Goal: Task Accomplishment & Management: Manage account settings

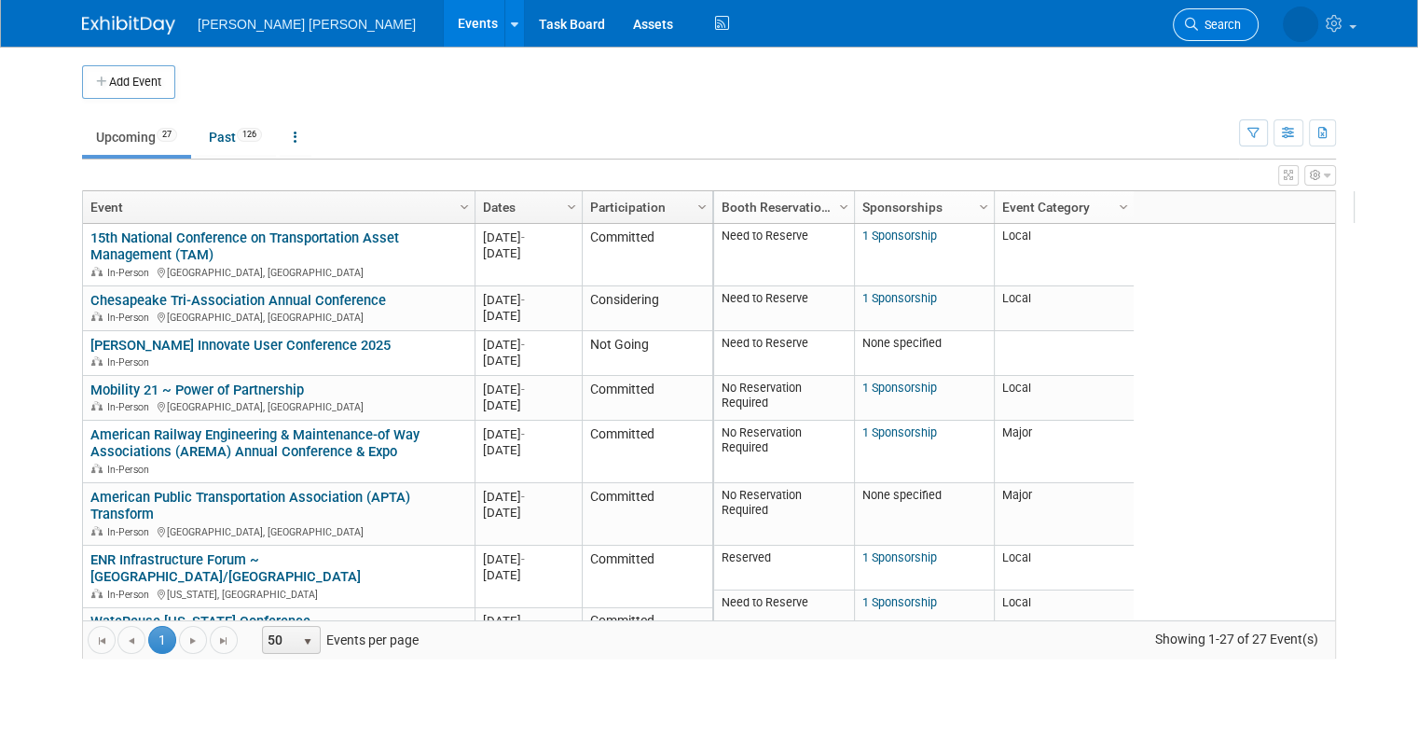
click at [1241, 25] on span "Search" at bounding box center [1219, 25] width 43 height 14
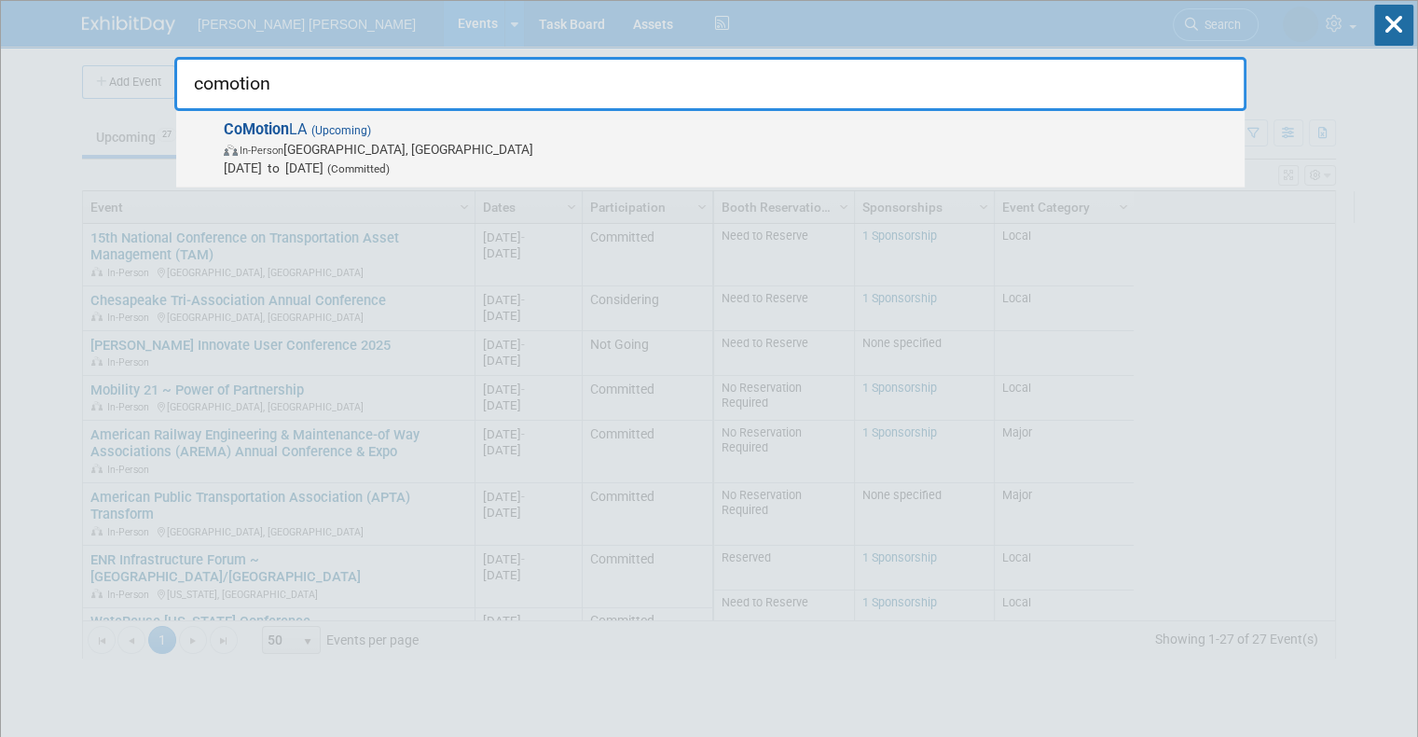
type input "comotion"
click at [306, 133] on span "CoMotion LA (Upcoming) In-Person [GEOGRAPHIC_DATA], [GEOGRAPHIC_DATA] [DATE] to…" at bounding box center [726, 148] width 1017 height 57
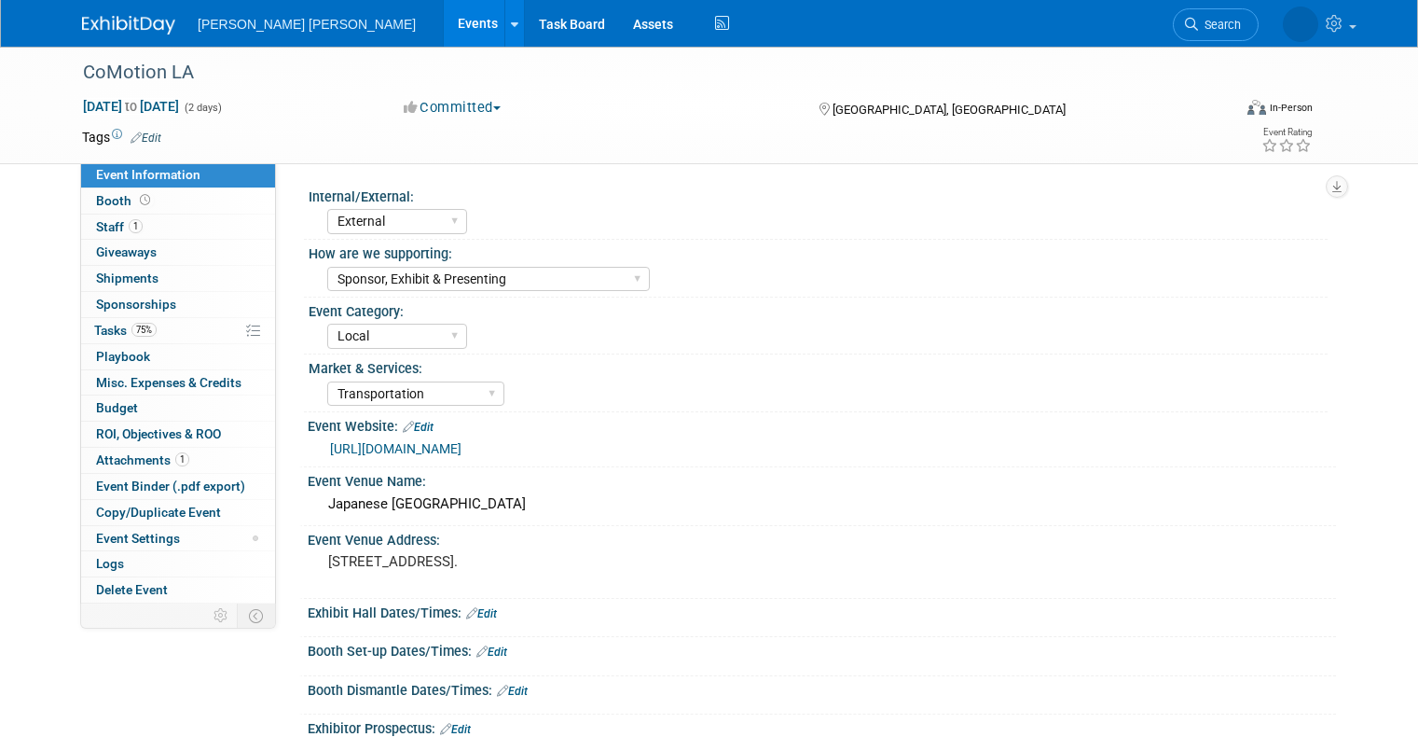
select select "External"
select select "Sponsor, Exhibit & Presenting"
select select "Local"
select select "Transportation"
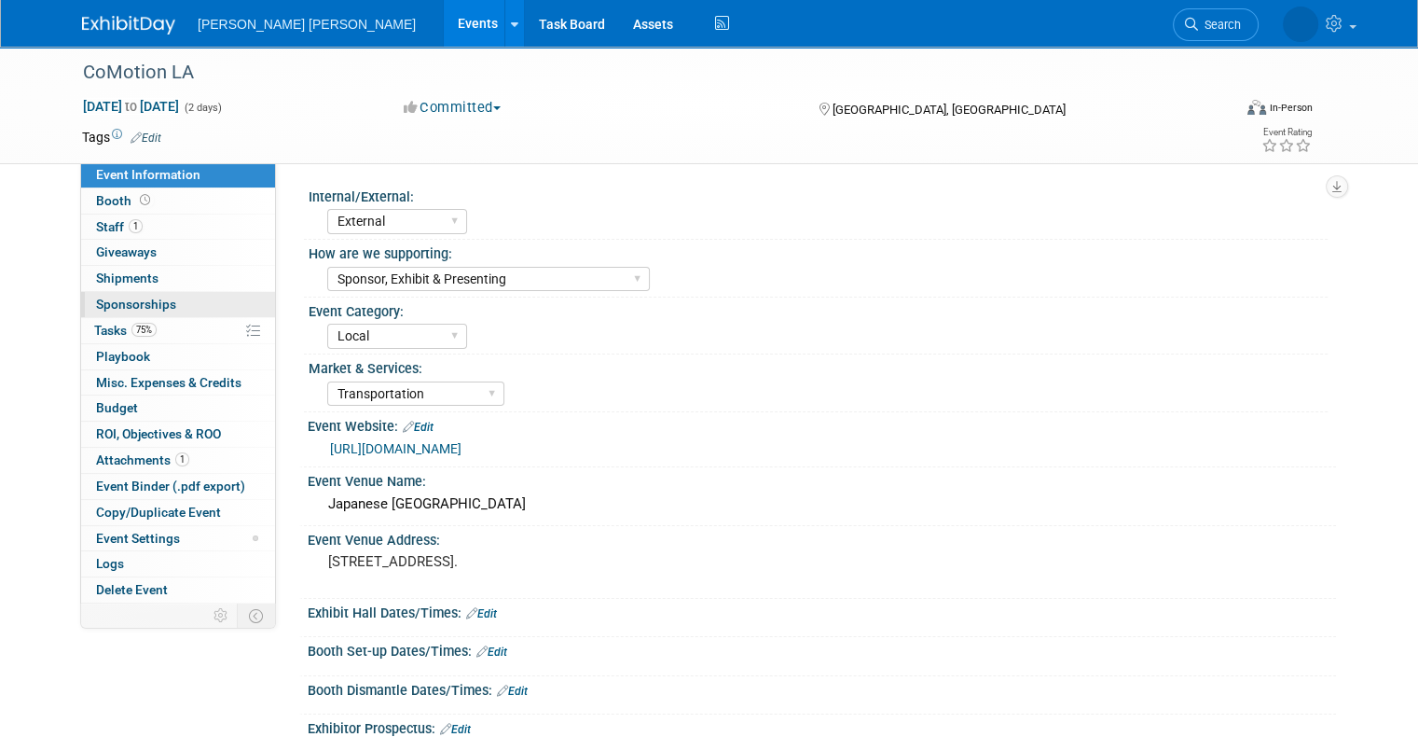
click at [117, 305] on span "Sponsorships 0" at bounding box center [136, 304] width 80 height 15
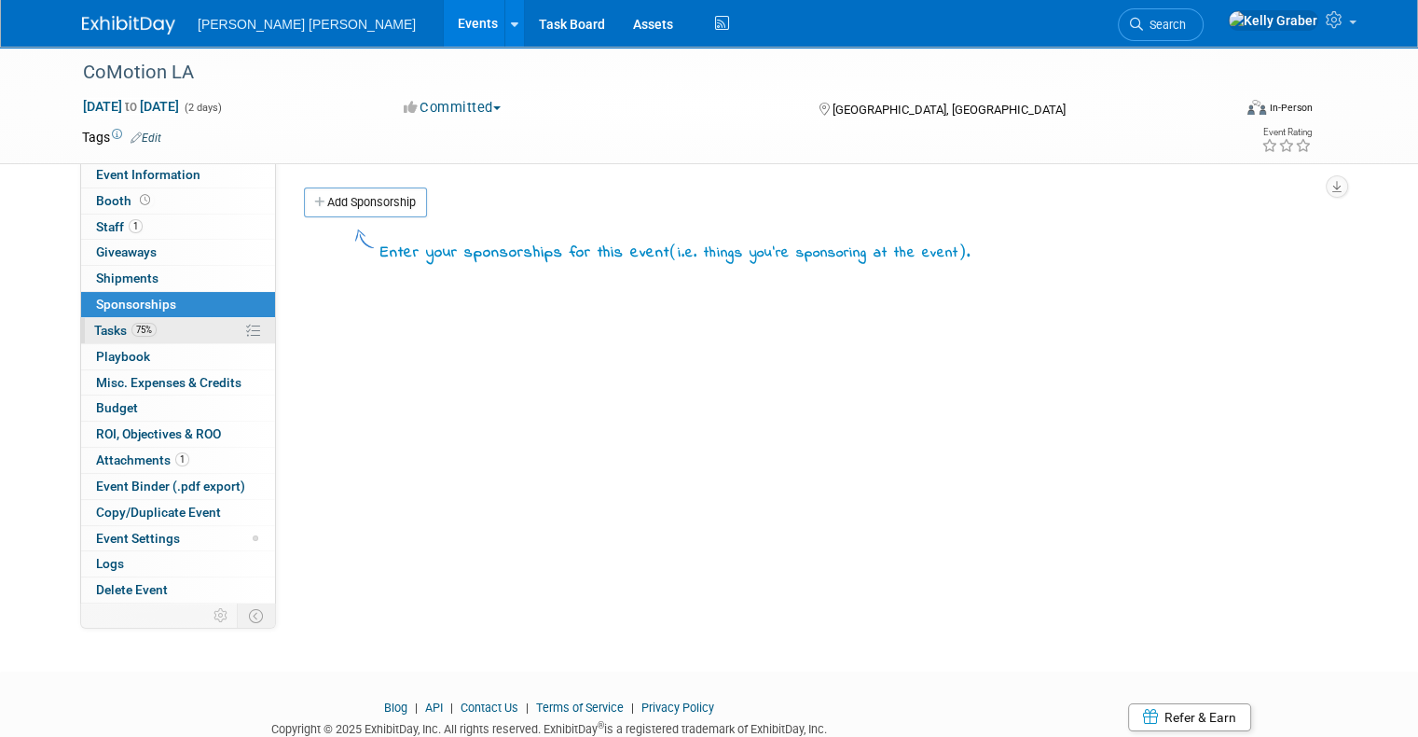
click at [96, 337] on span "Tasks 75%" at bounding box center [125, 330] width 62 height 15
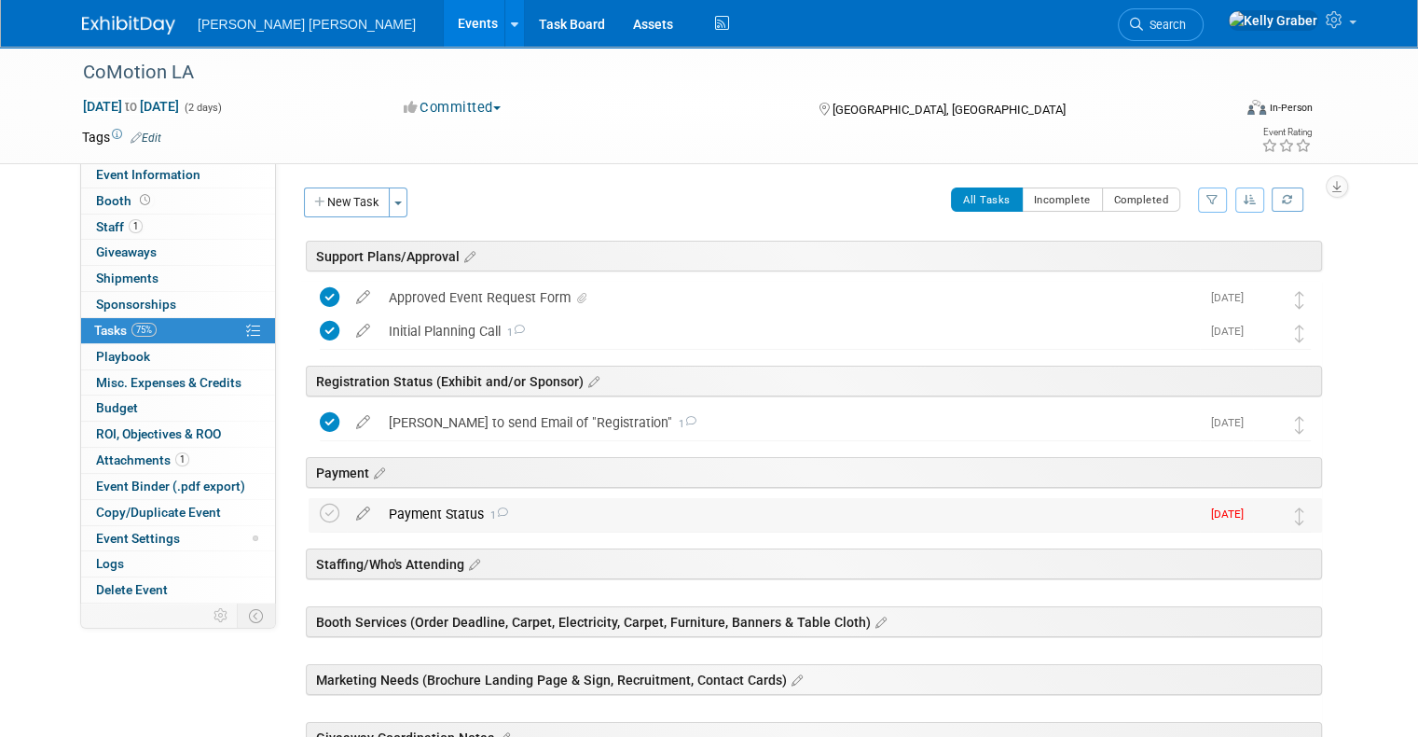
click at [440, 503] on div "Payment Status 1" at bounding box center [790, 514] width 821 height 32
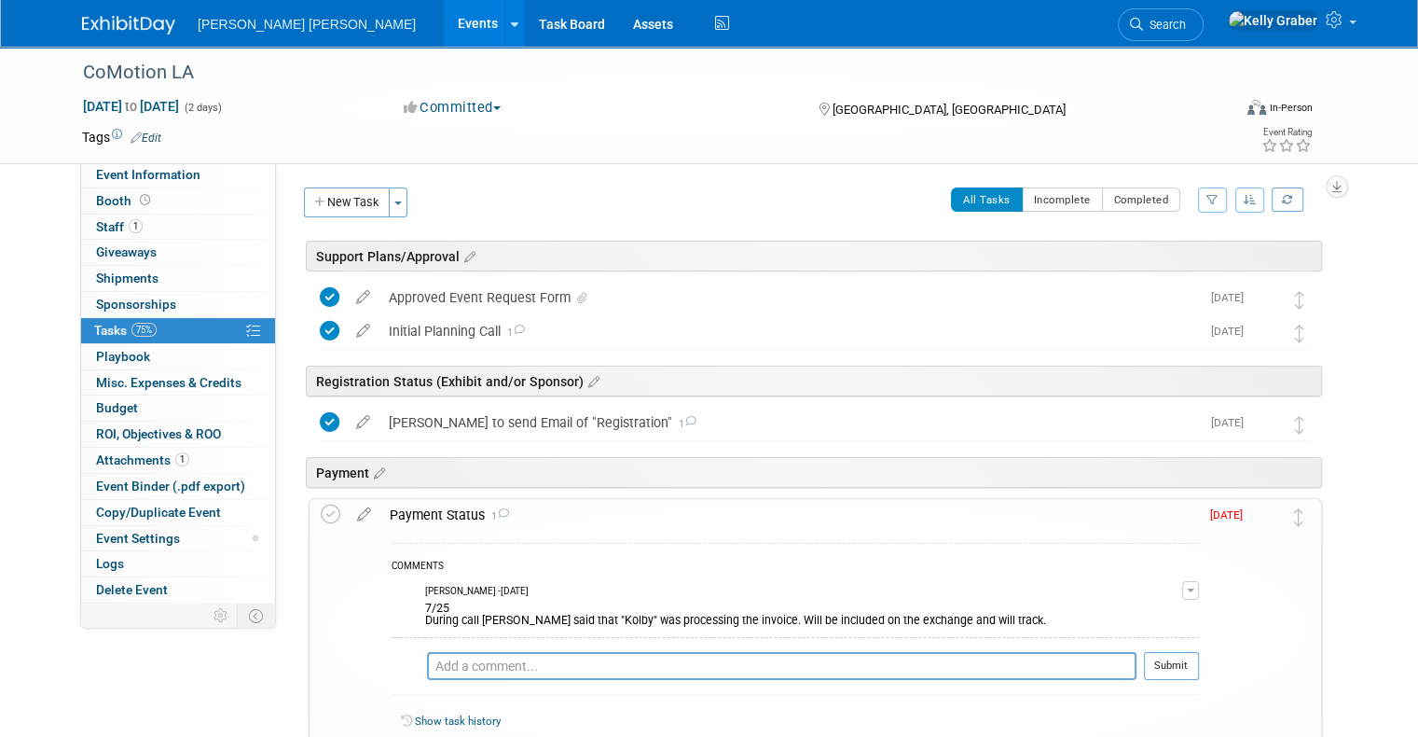
scroll to position [93, 0]
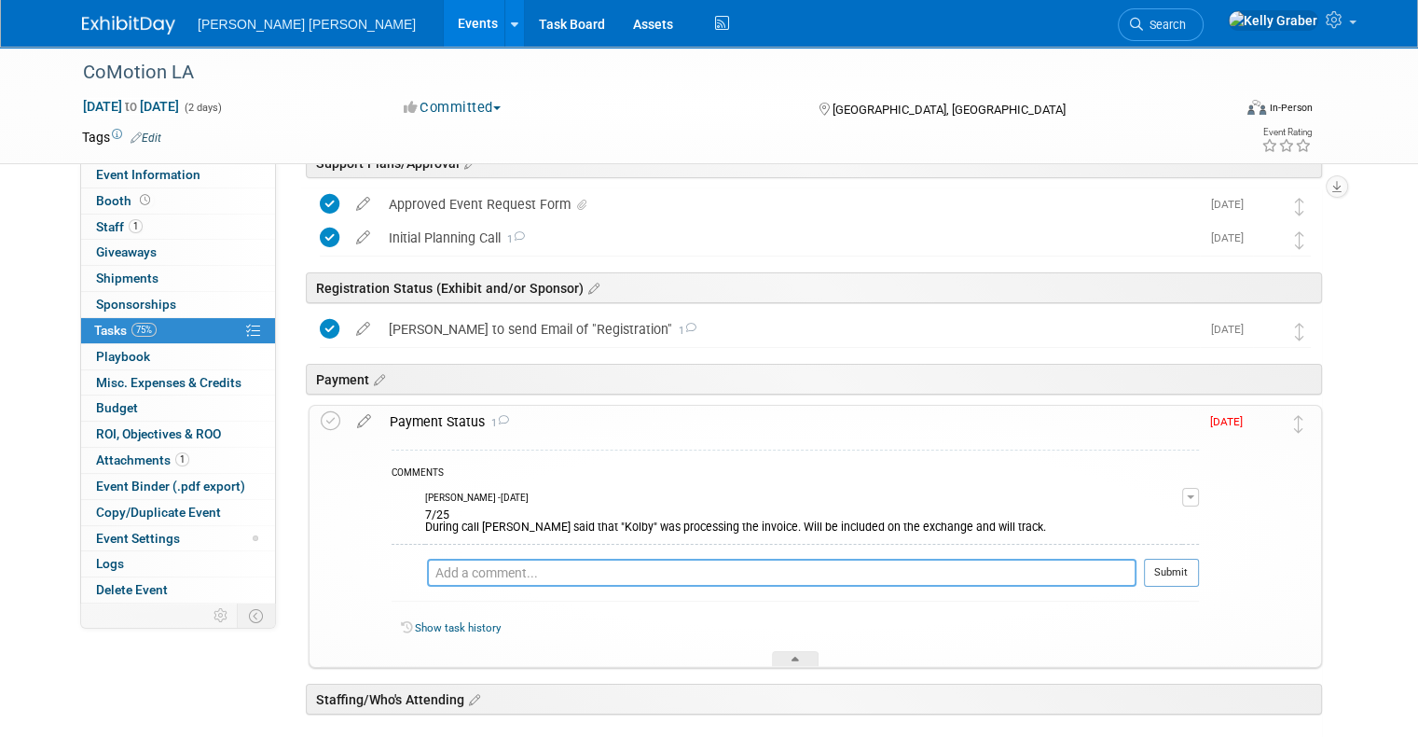
click at [587, 573] on textarea at bounding box center [782, 573] width 710 height 28
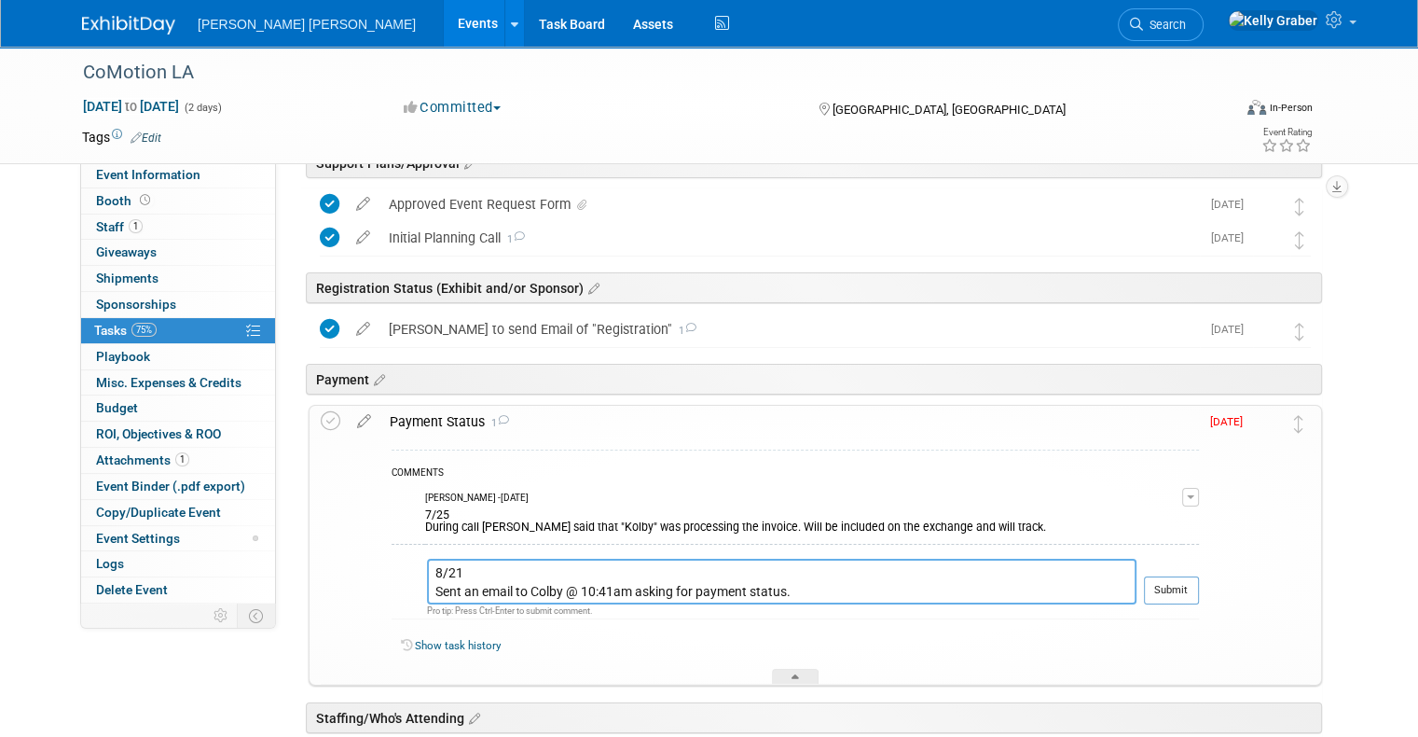
type textarea "8/21 Sent an email to Colby @ 10:41am asking for payment status."
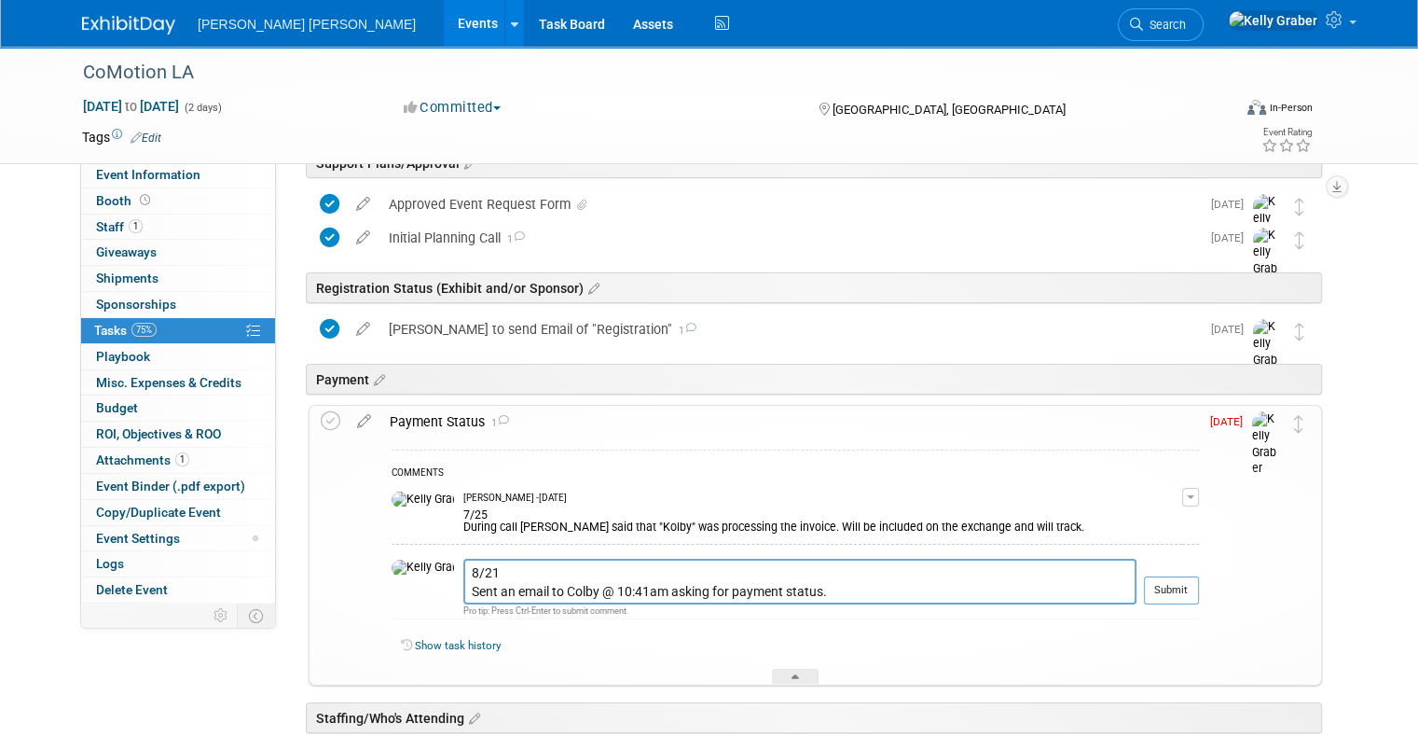
click at [1177, 604] on div at bounding box center [1171, 611] width 55 height 14
click at [1182, 597] on button "Submit" at bounding box center [1171, 590] width 55 height 28
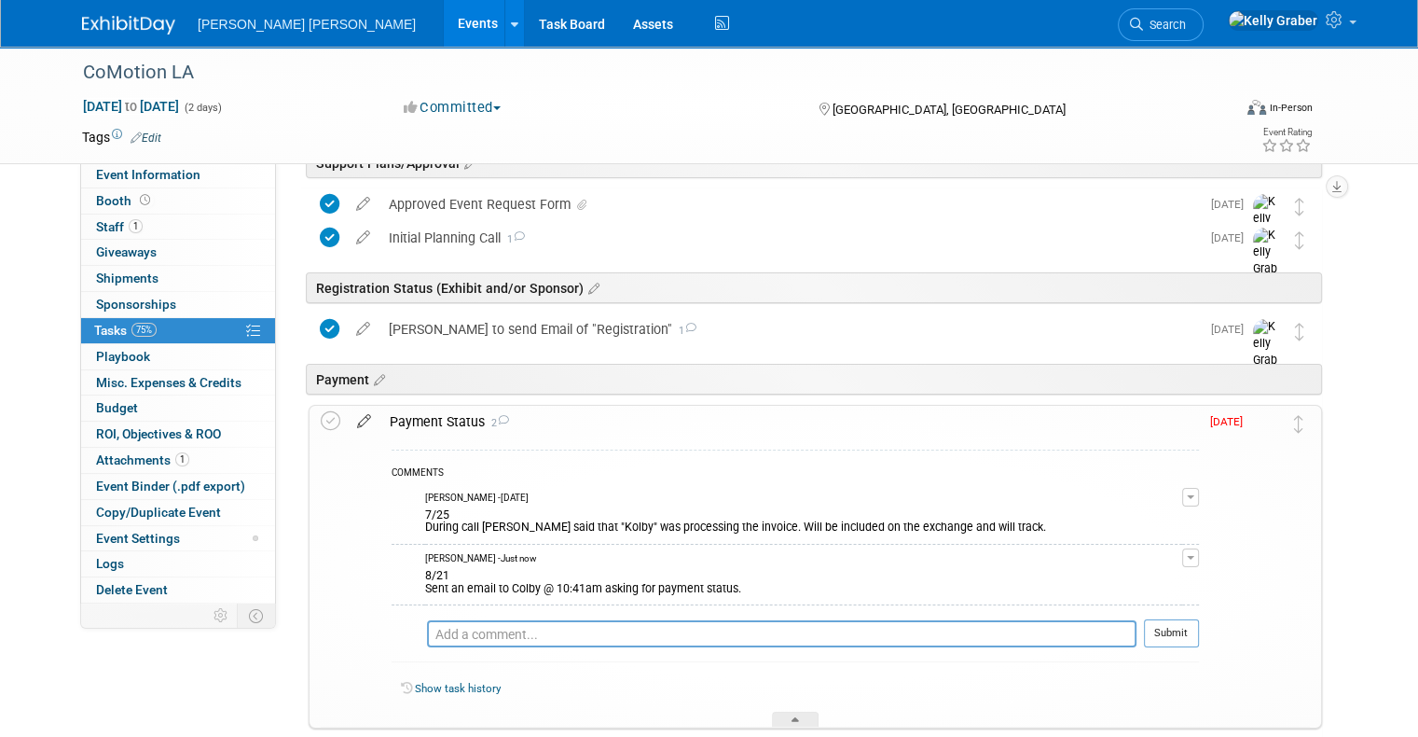
click at [348, 411] on icon at bounding box center [364, 417] width 33 height 23
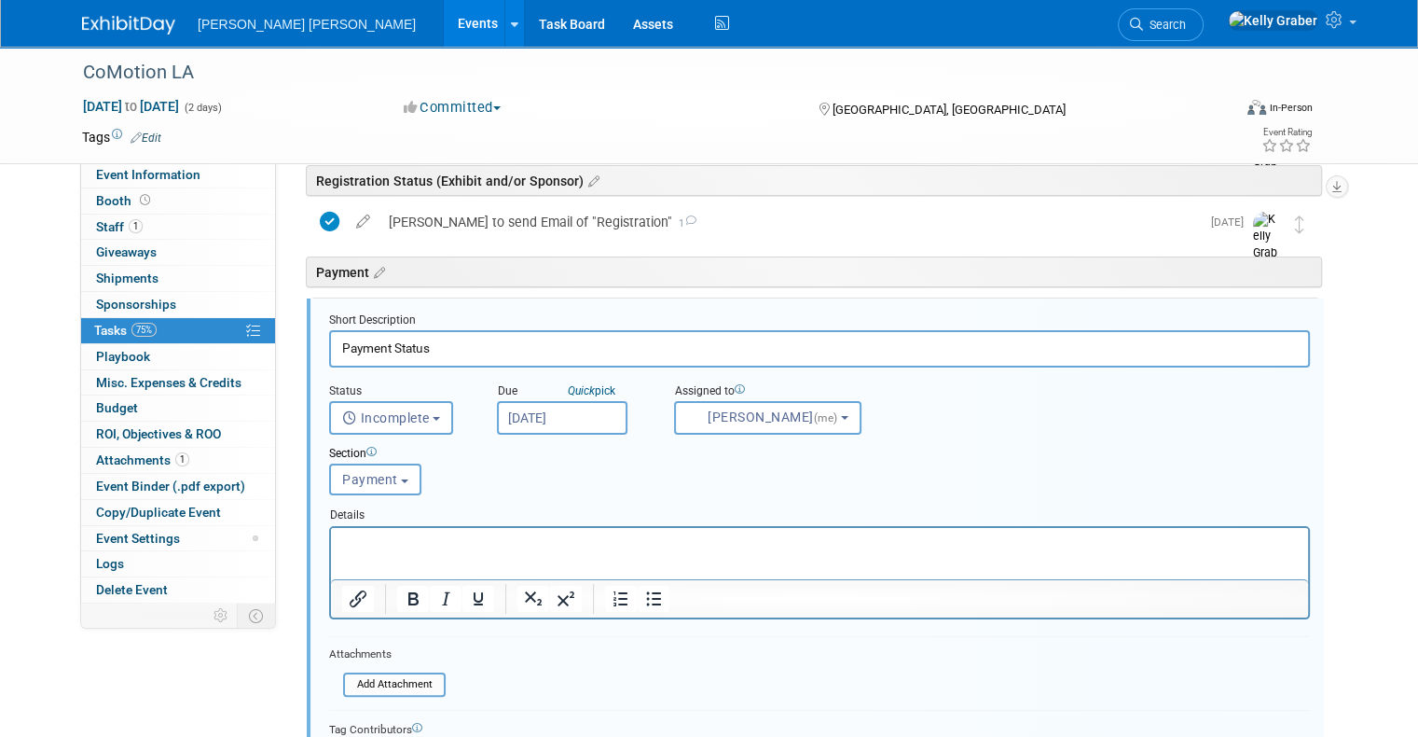
scroll to position [226, 0]
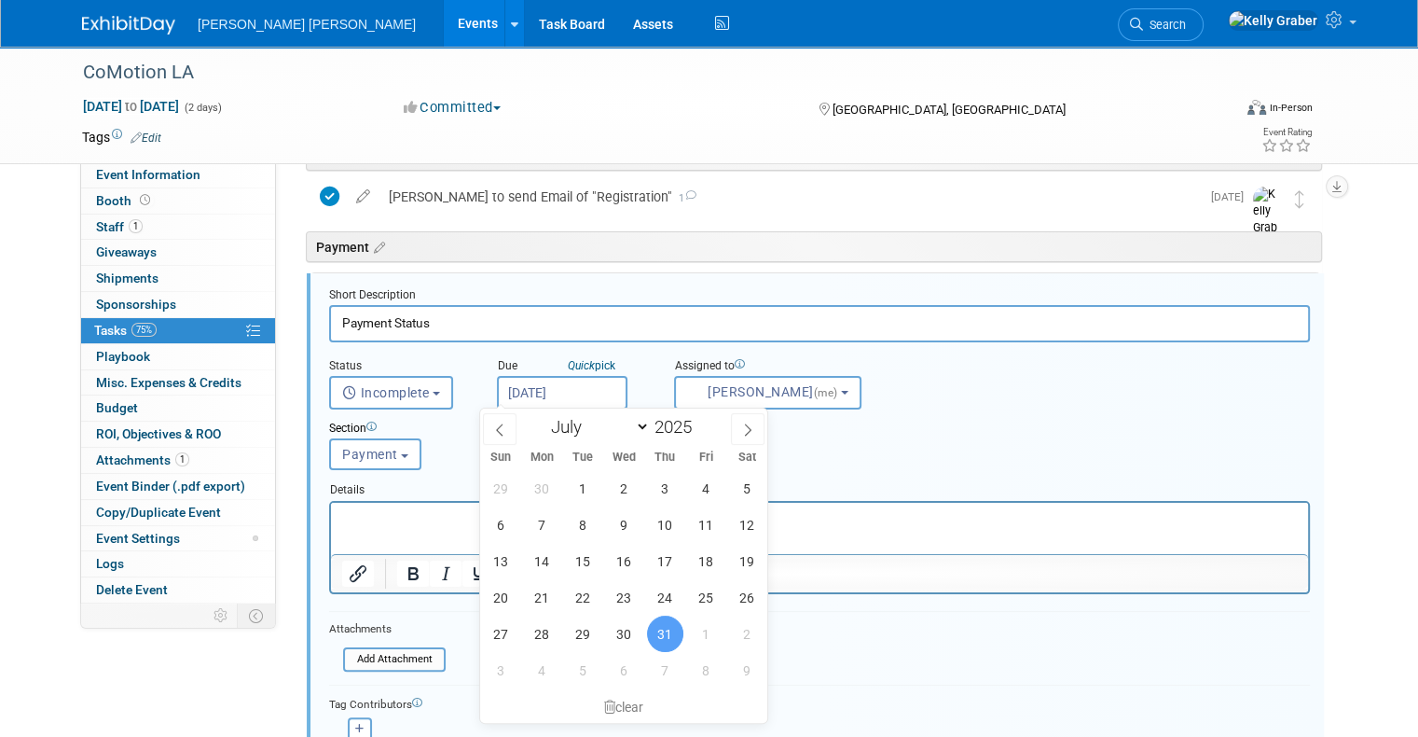
click at [545, 390] on input "Jul 31, 2025" at bounding box center [562, 393] width 131 height 34
click at [740, 429] on span at bounding box center [748, 429] width 34 height 32
select select "8"
click at [681, 491] on span "4" at bounding box center [665, 488] width 36 height 36
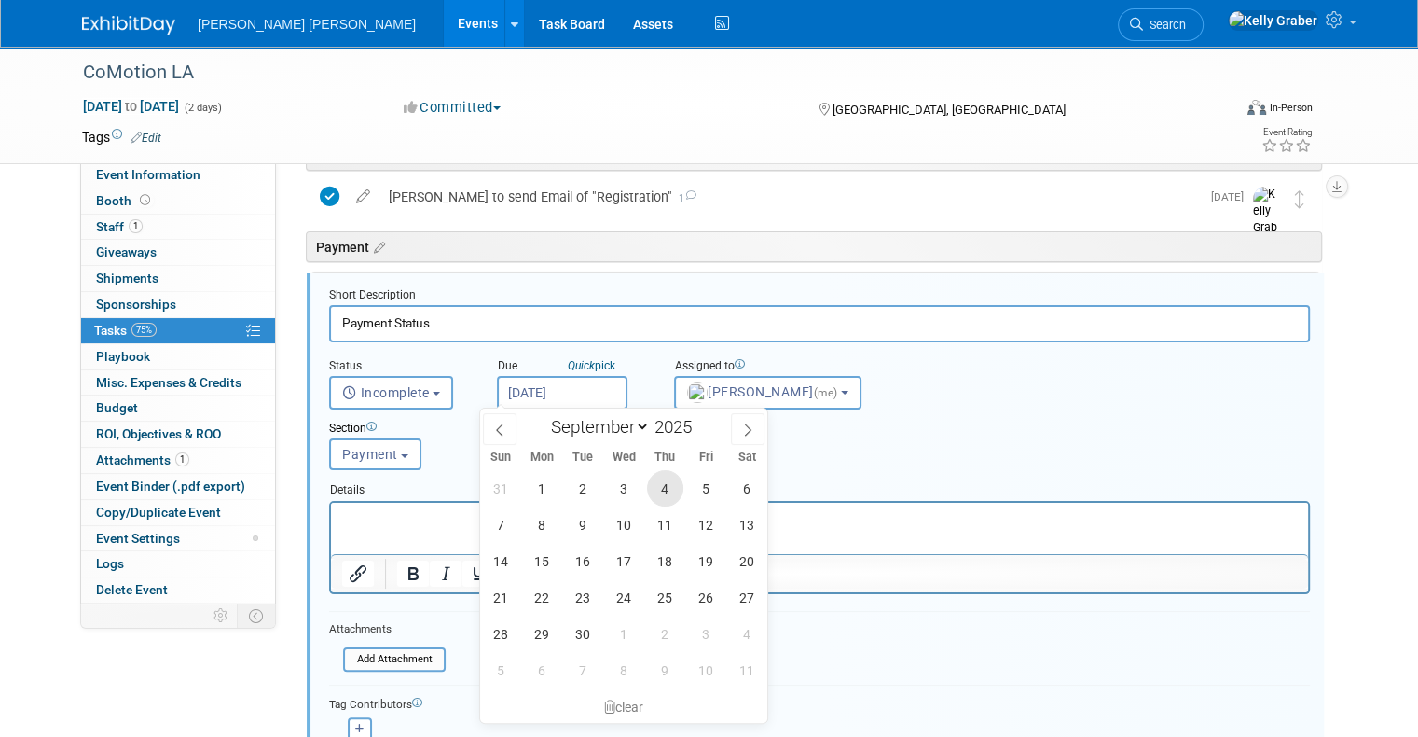
type input "Sep 4, 2025"
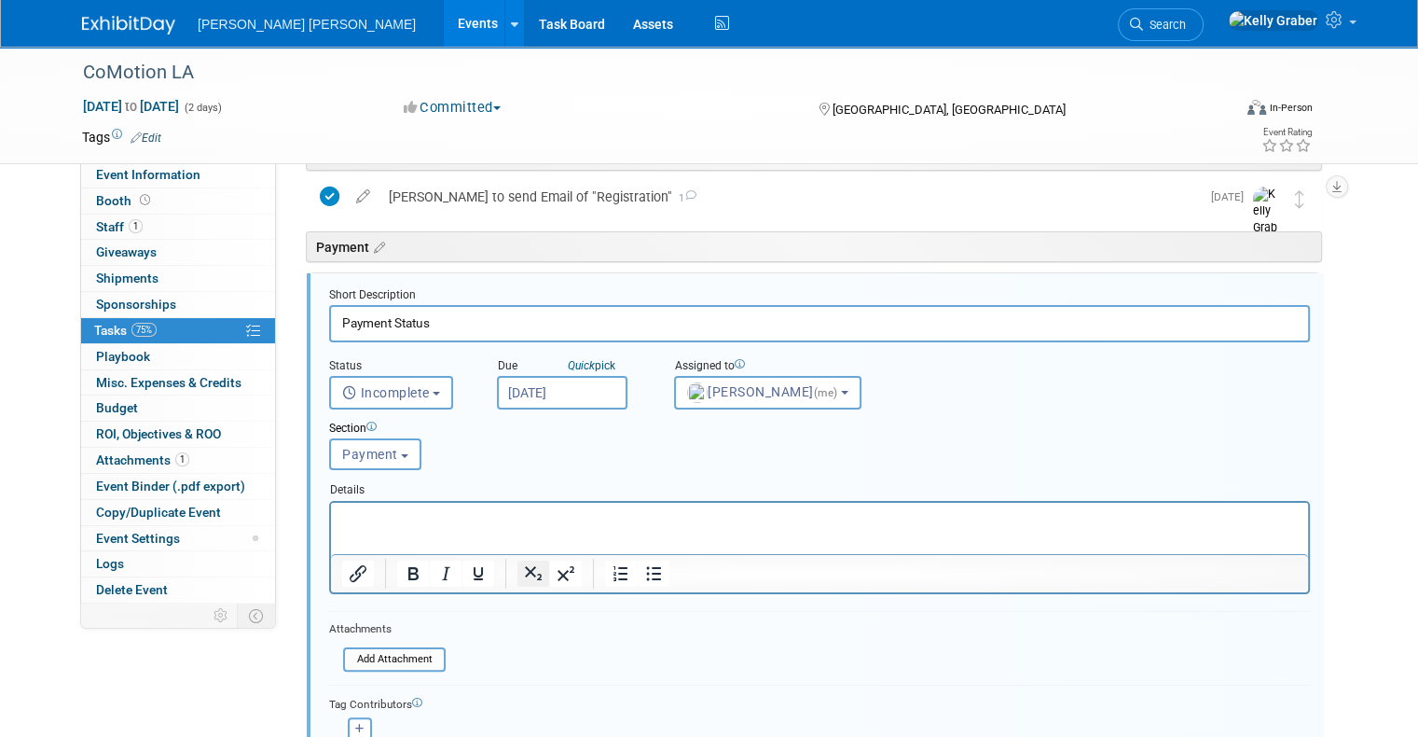
scroll to position [505, 0]
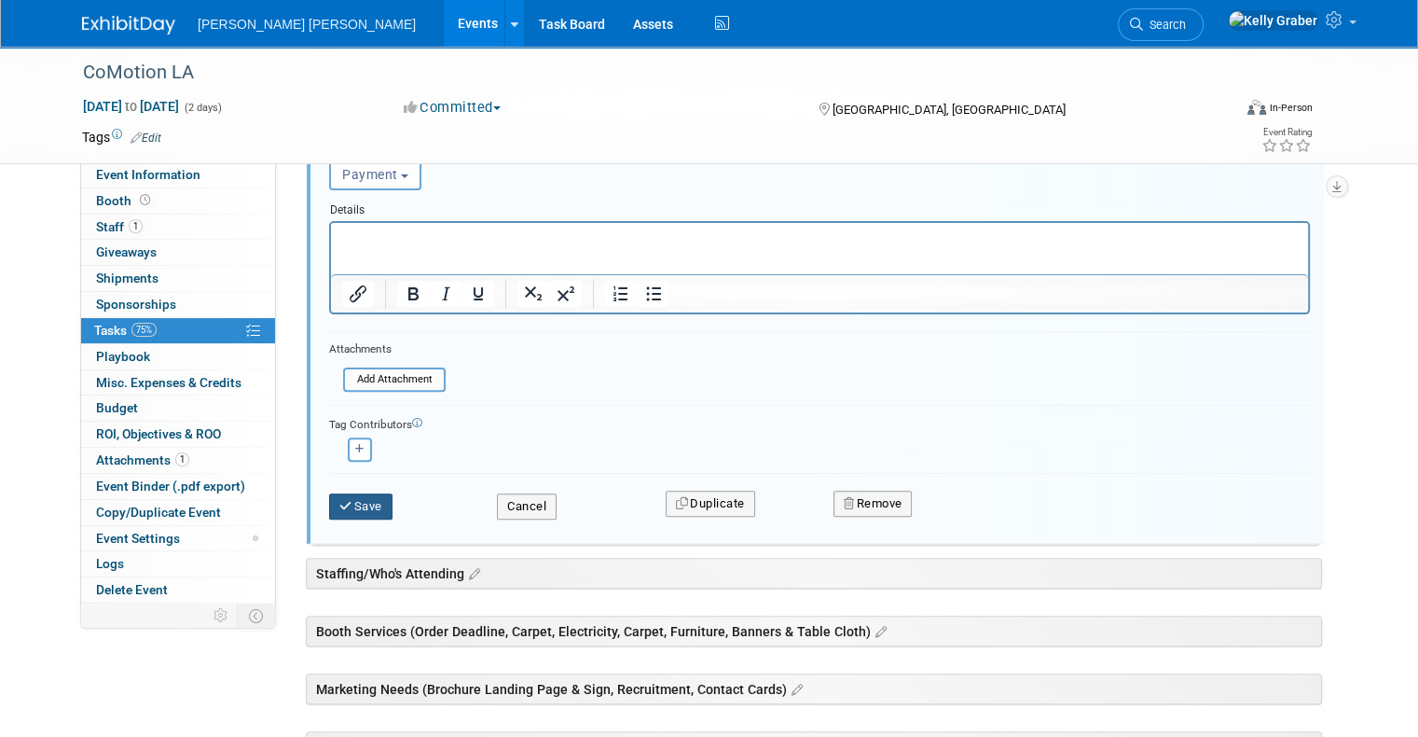
click at [358, 510] on button "Save" at bounding box center [360, 506] width 63 height 26
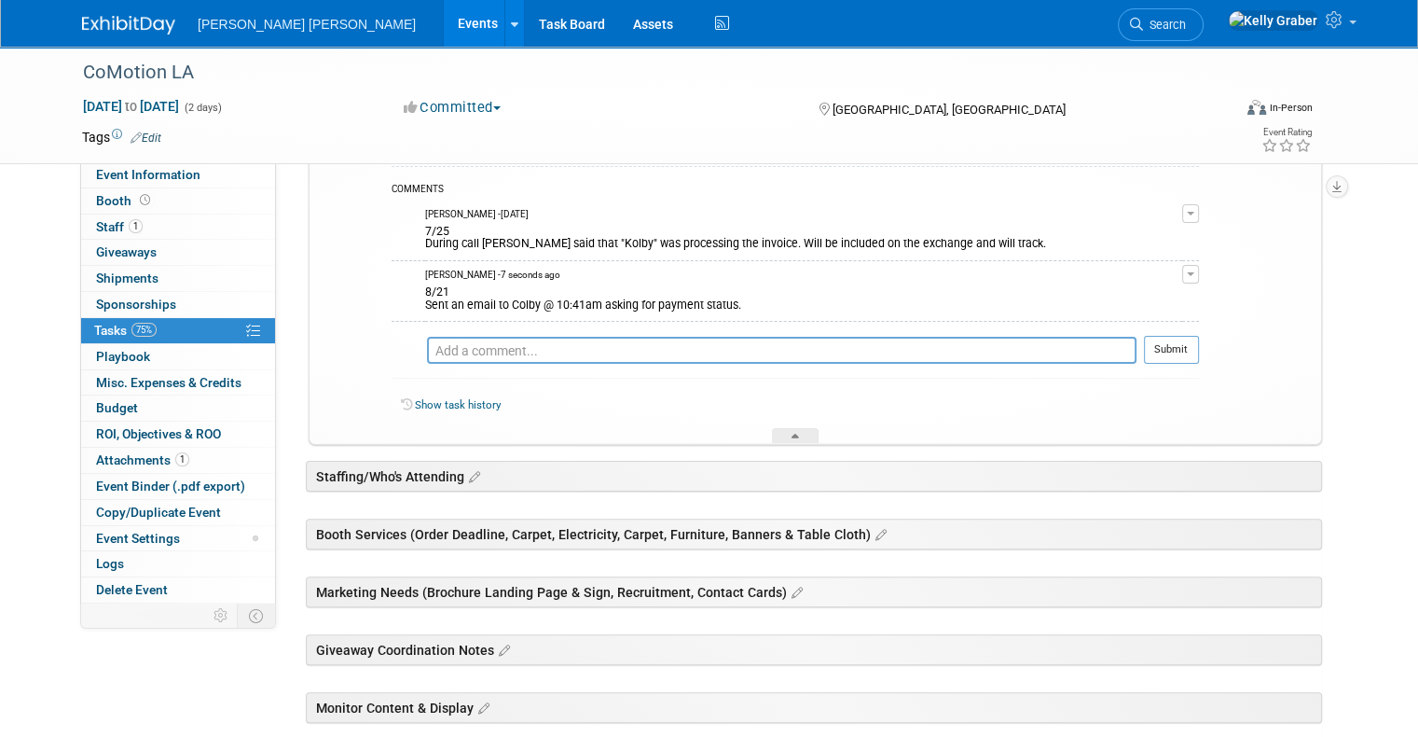
scroll to position [132, 0]
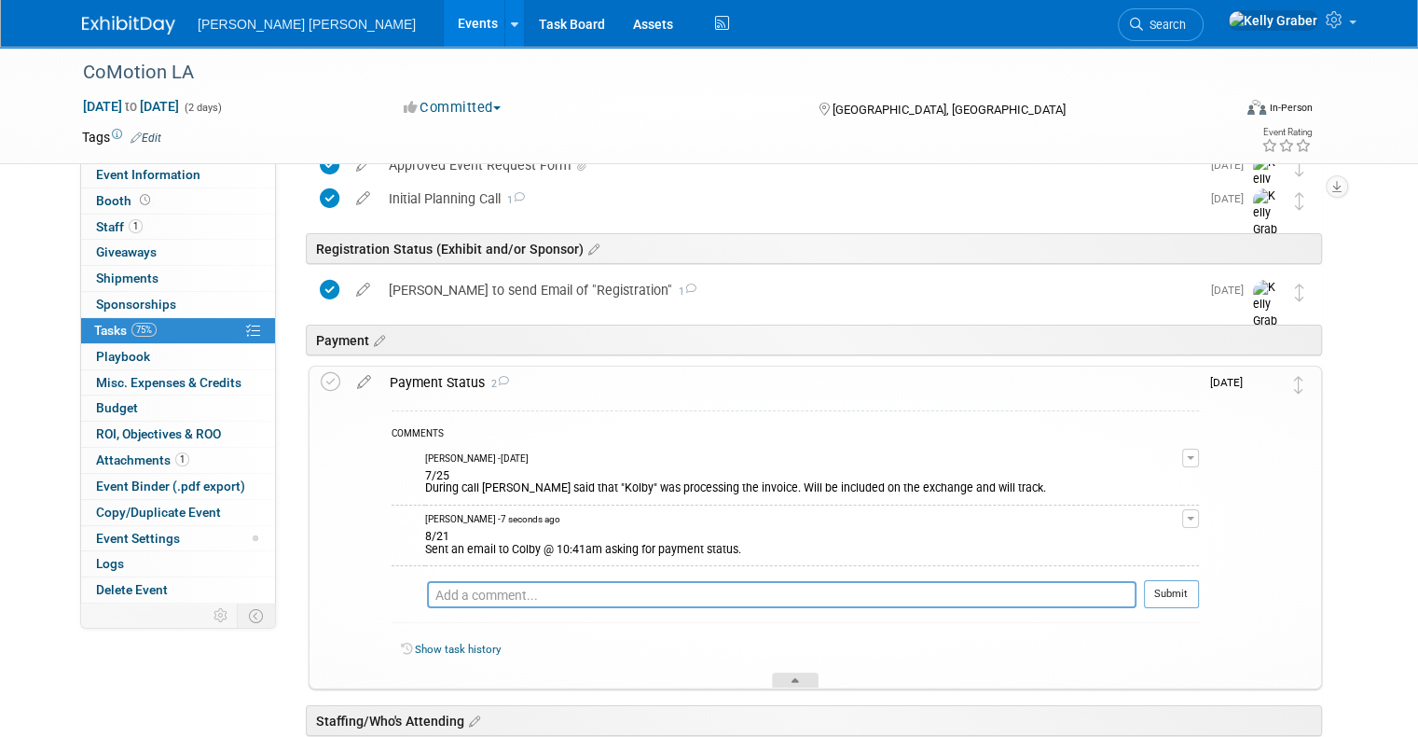
click at [796, 678] on icon at bounding box center [795, 683] width 7 height 11
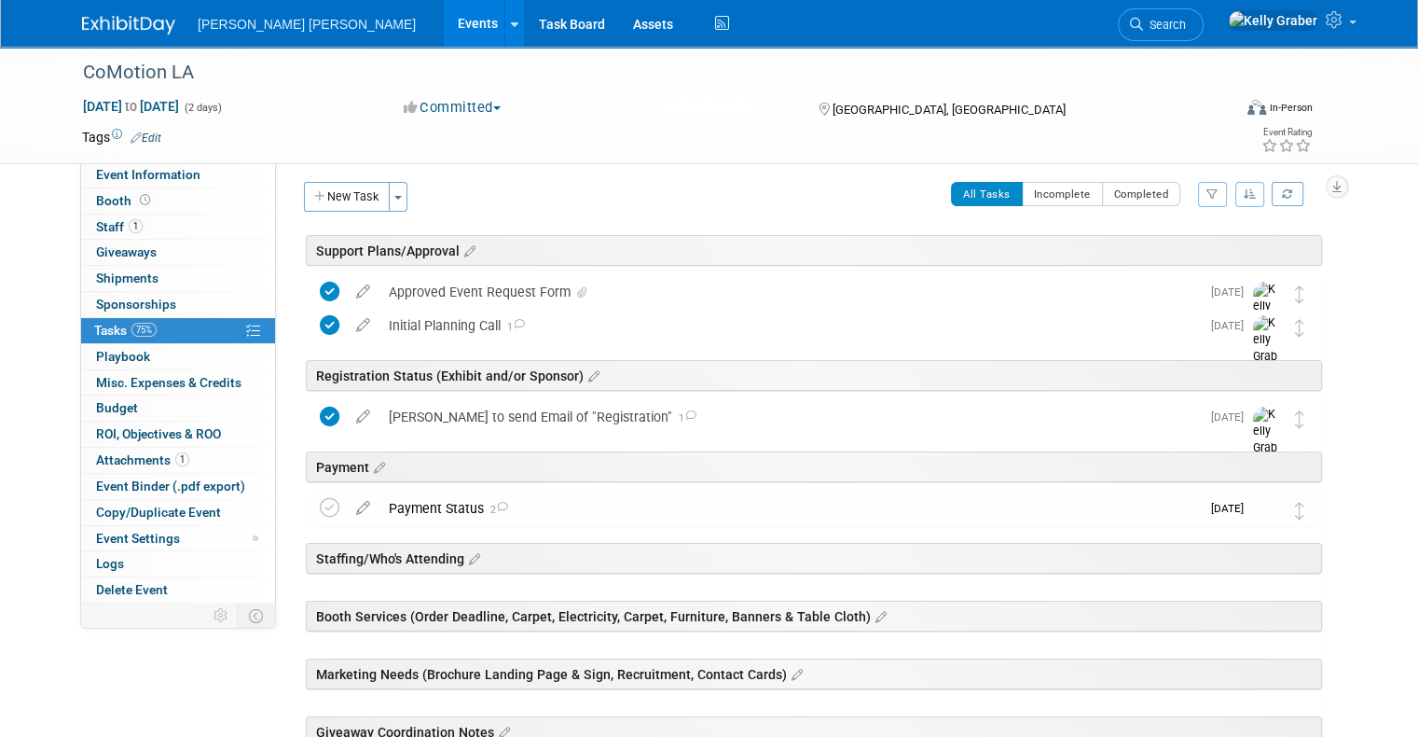
scroll to position [0, 0]
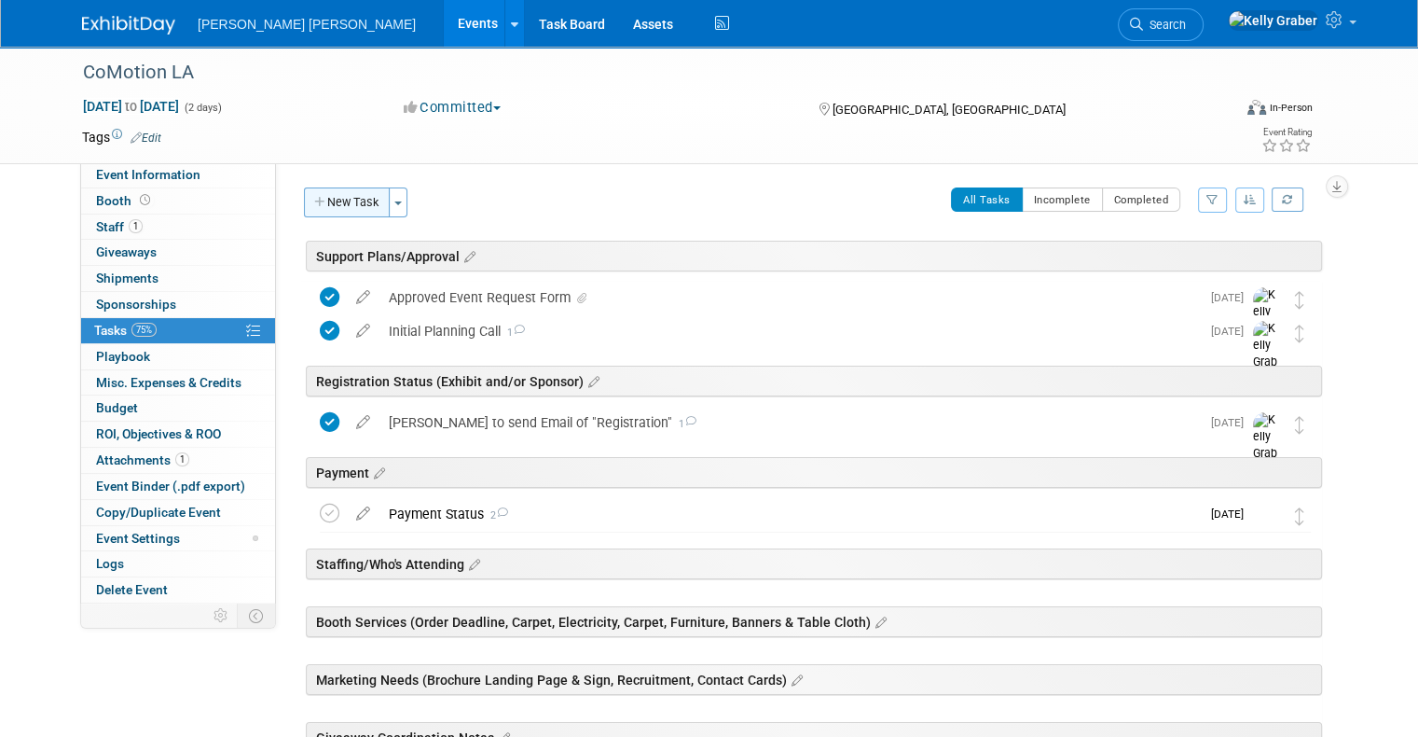
click at [334, 197] on button "New Task" at bounding box center [347, 202] width 86 height 30
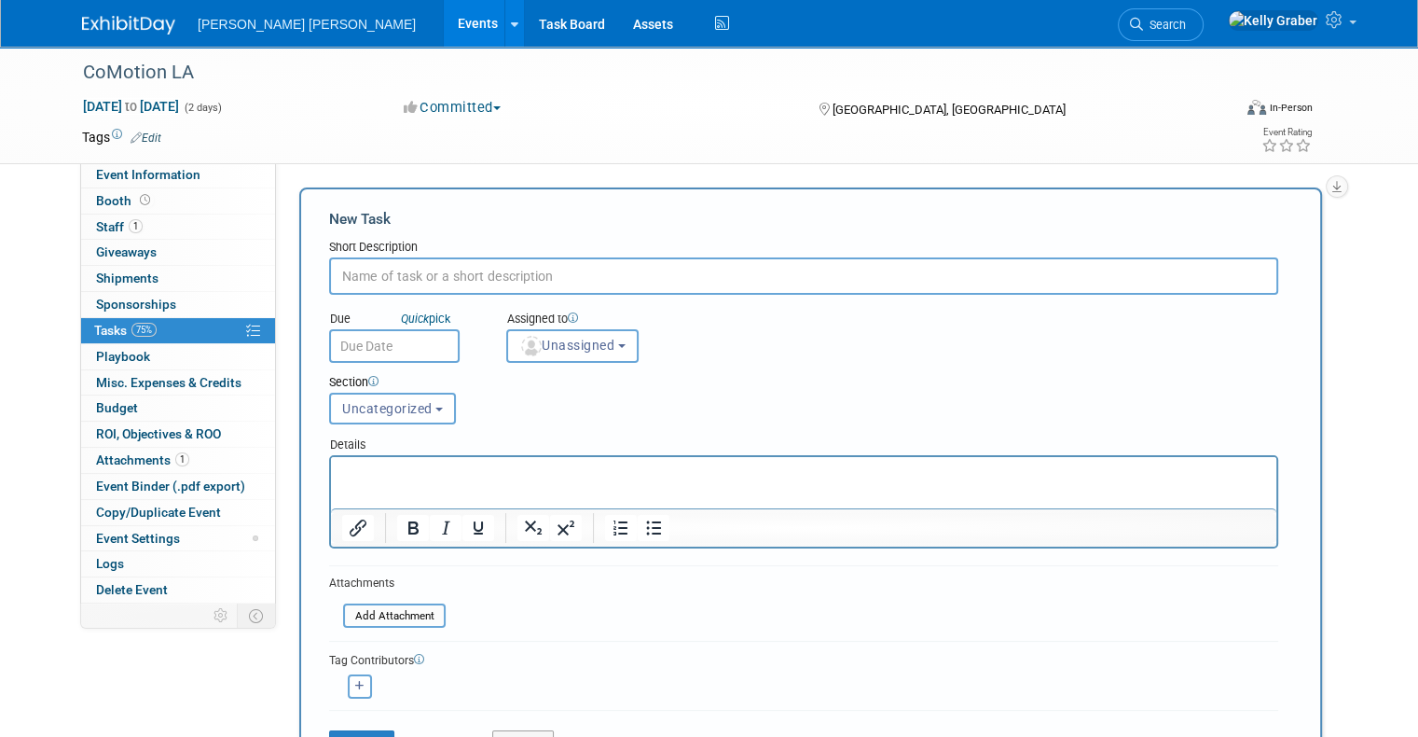
click at [373, 267] on input "text" at bounding box center [803, 275] width 949 height 37
type input "We're Excited to Support Quote"
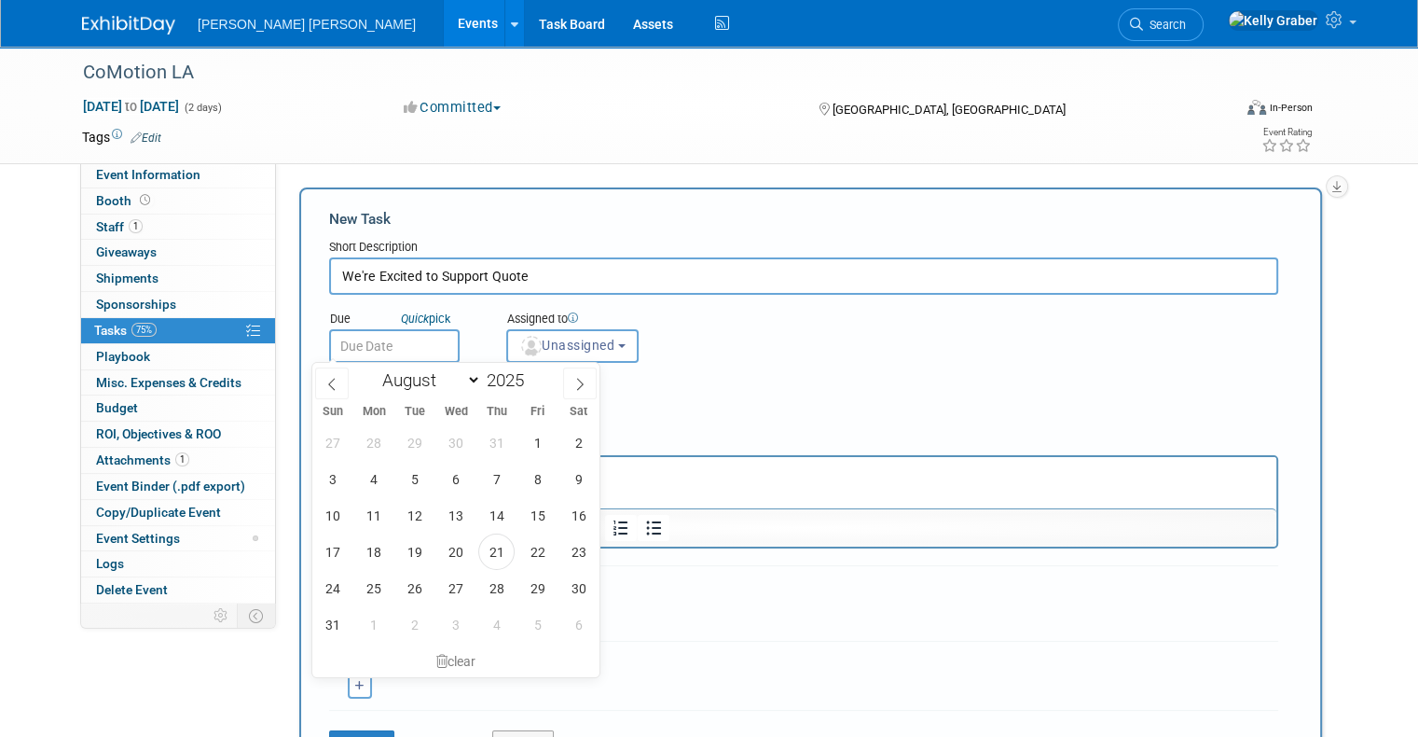
click at [353, 353] on body "Mott MacDonald Events Add Event Bulk Upload Events Shareable Event Boards Recen…" at bounding box center [709, 368] width 1418 height 737
click at [588, 382] on span at bounding box center [580, 383] width 34 height 32
select select "8"
click at [425, 599] on span "30" at bounding box center [414, 588] width 36 height 36
type input "Sep 30, 2025"
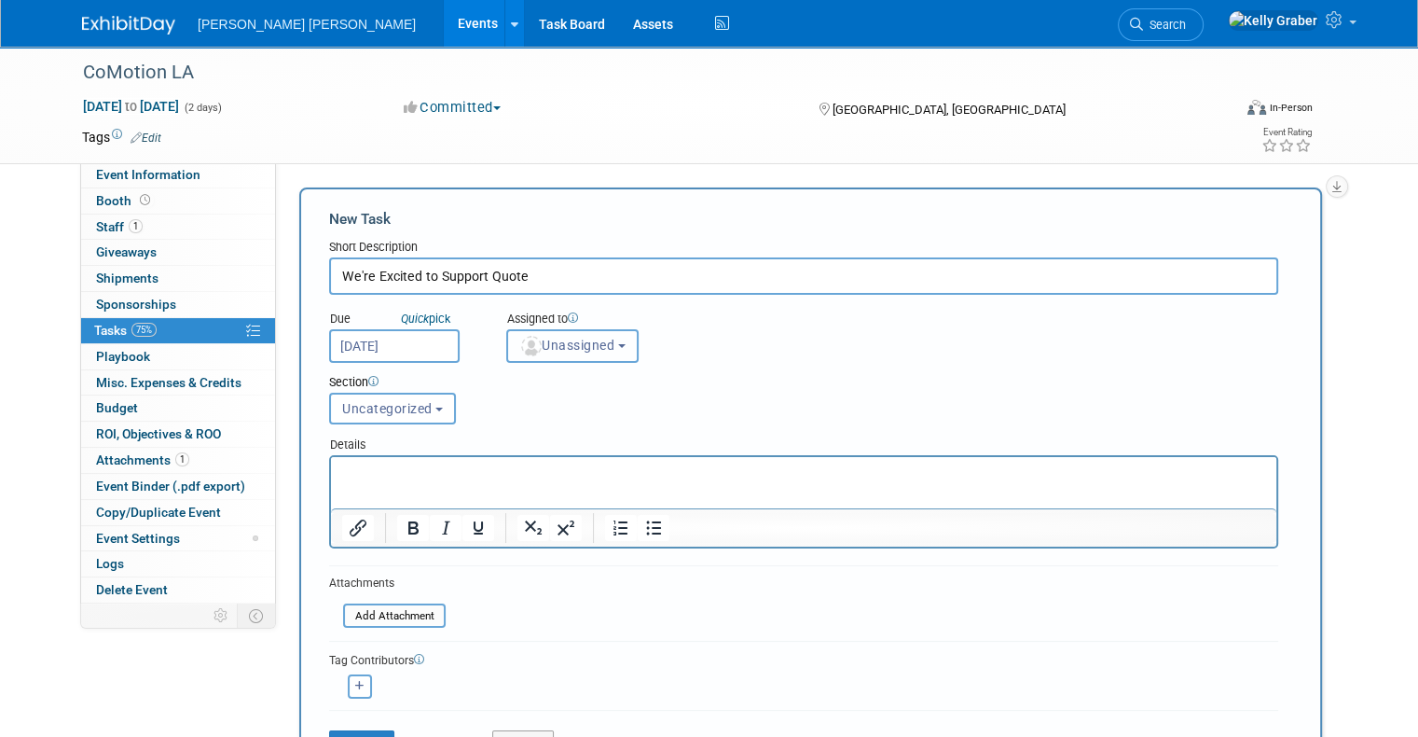
click at [576, 353] on button "Unassigned" at bounding box center [572, 346] width 132 height 34
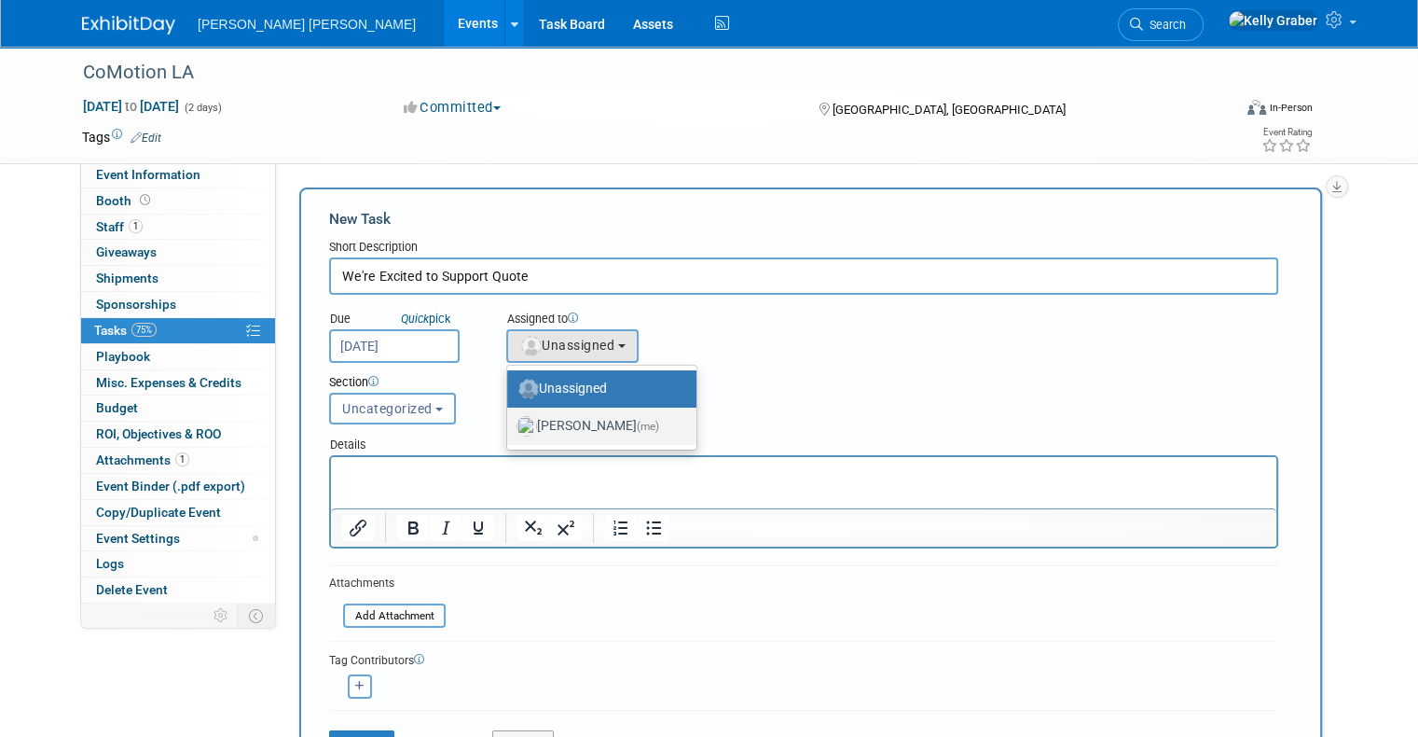
click at [578, 421] on label "Kelly Graber (me)" at bounding box center [597, 426] width 161 height 30
click at [510, 421] on input "Kelly Graber (me)" at bounding box center [504, 424] width 12 height 12
select select "ec37184c-c01f-4f21-939d-fe7fd02e2e7e"
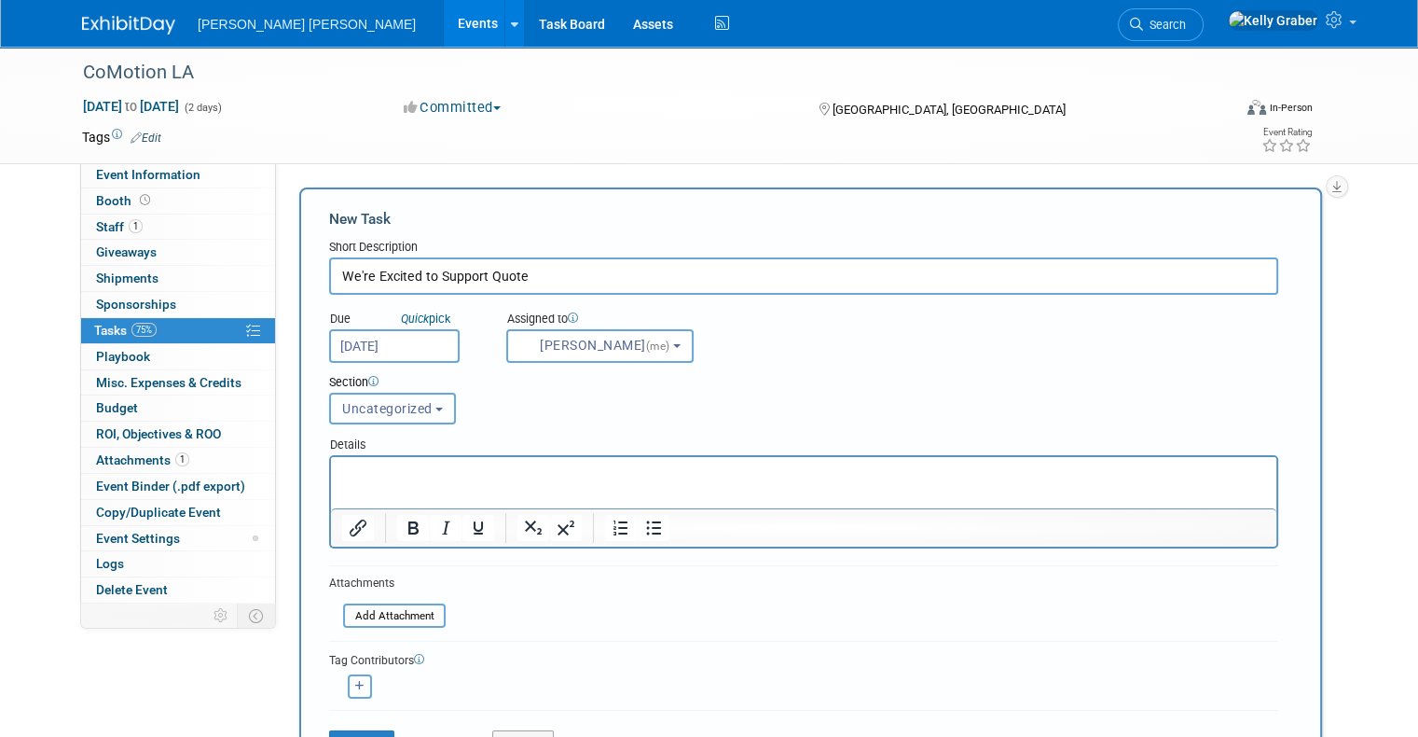
click at [396, 410] on span "Uncategorized" at bounding box center [387, 408] width 90 height 15
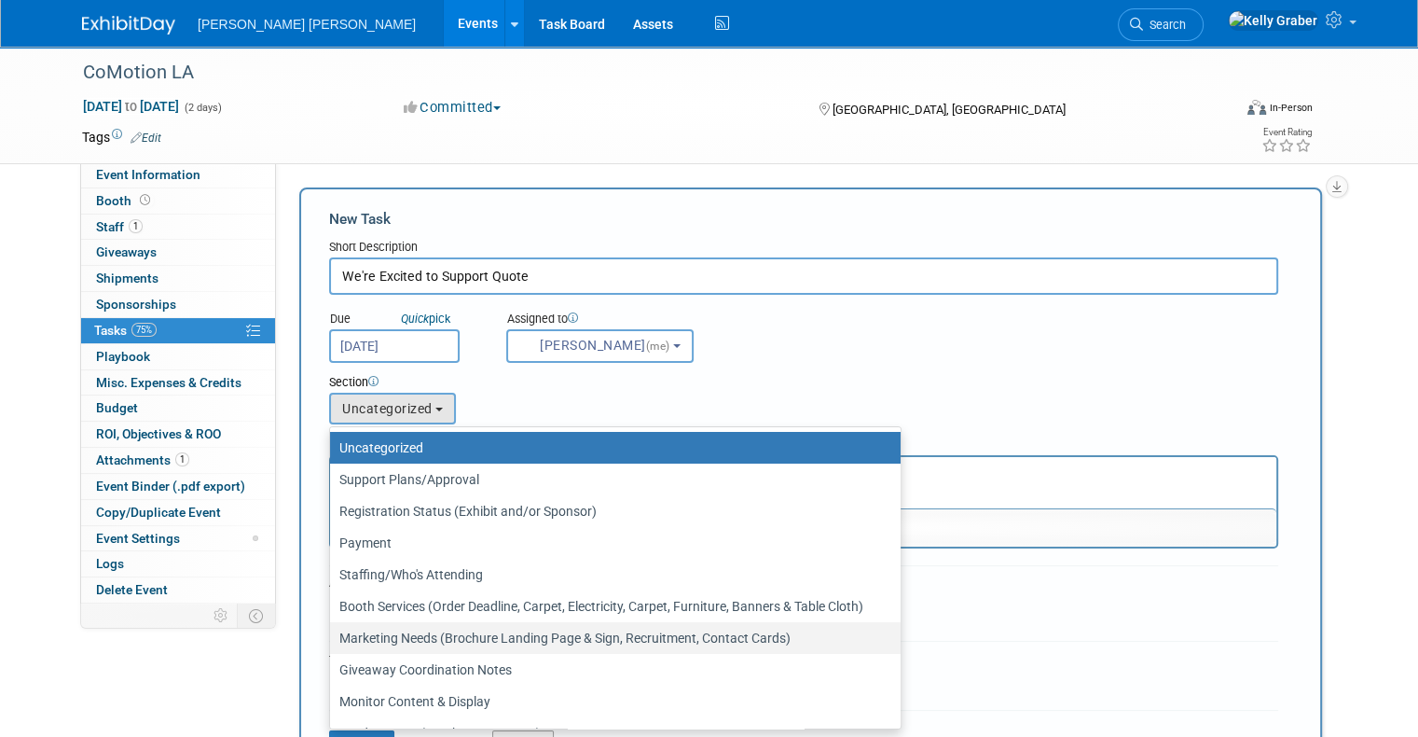
click at [400, 636] on label "Marketing Needs (Brochure Landing Page & Sign, Recruitment, Contact Cards)" at bounding box center [610, 638] width 543 height 24
click at [333, 636] on input "Marketing Needs (Brochure Landing Page & Sign, Recruitment, Contact Cards)" at bounding box center [327, 638] width 12 height 12
select select "11272999"
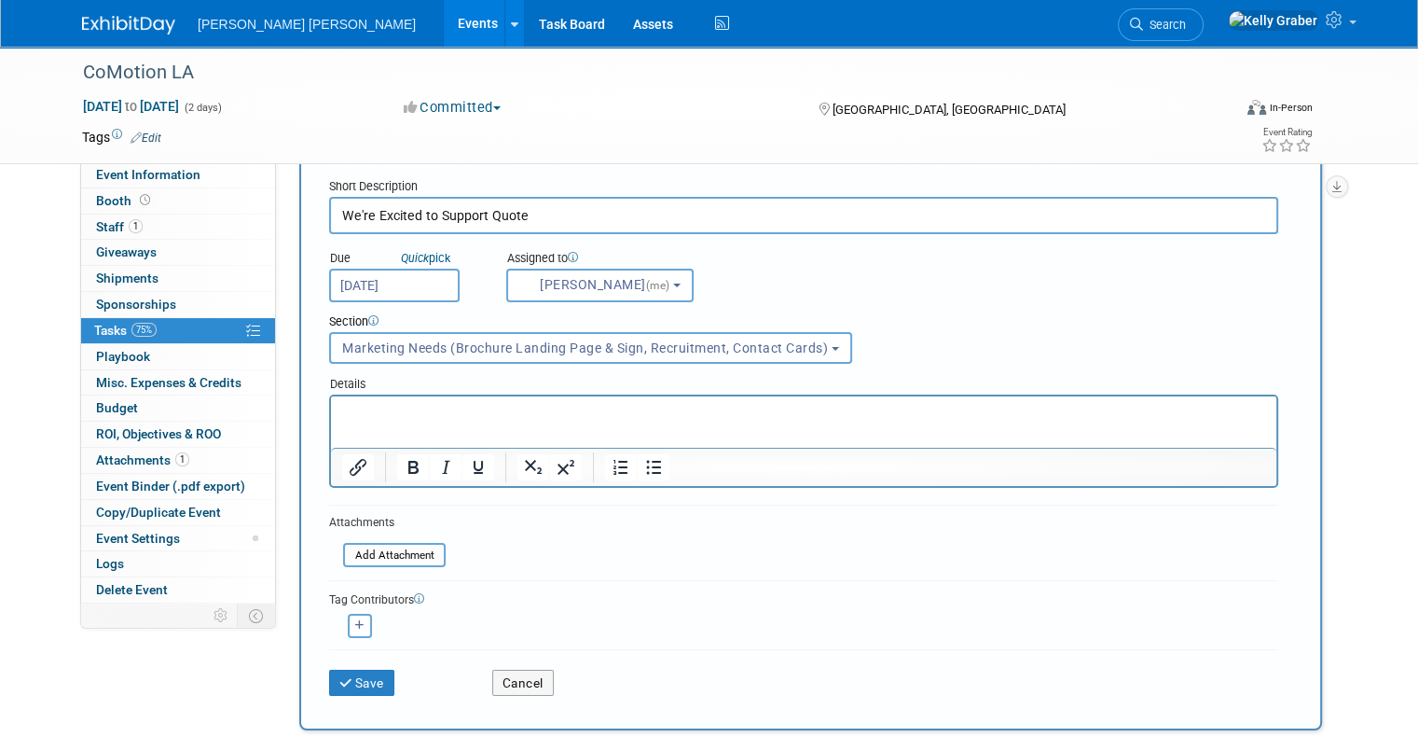
scroll to position [93, 0]
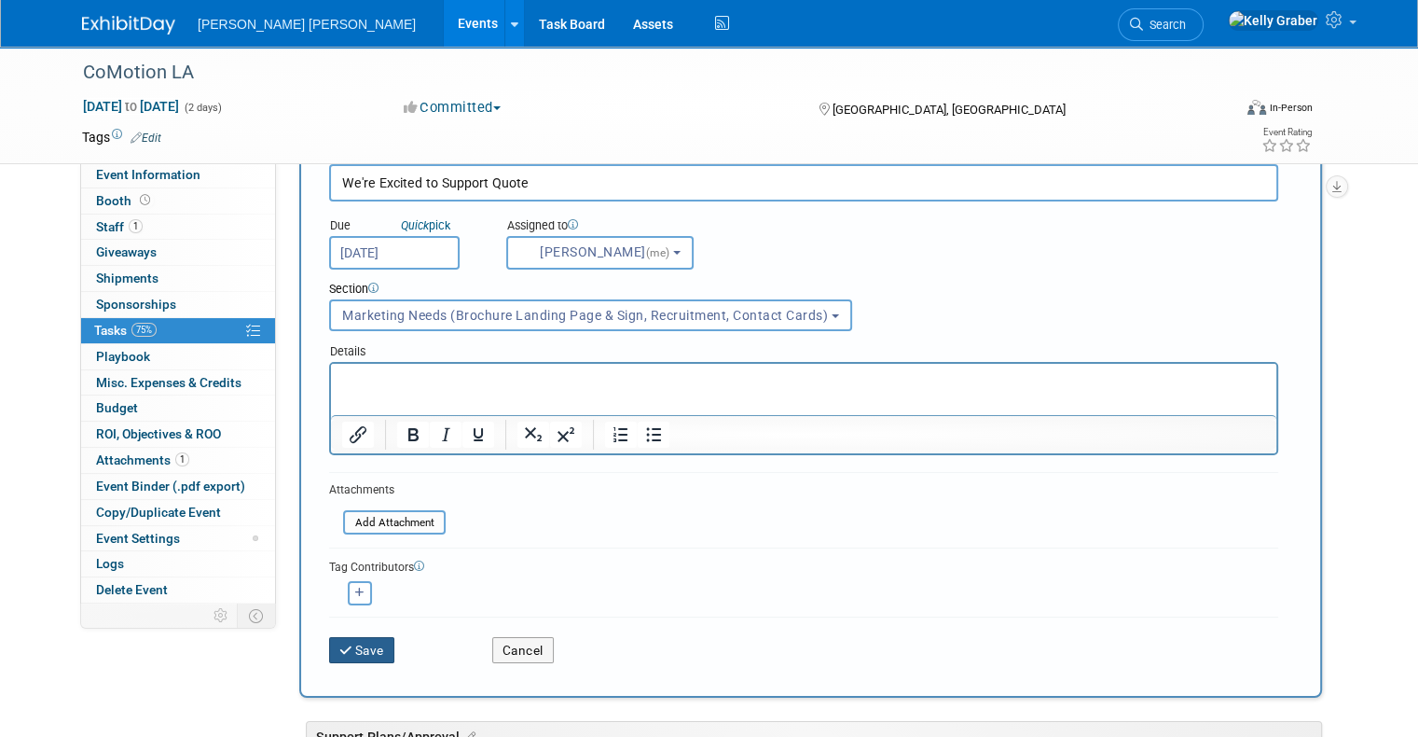
click at [358, 647] on button "Save" at bounding box center [361, 650] width 65 height 26
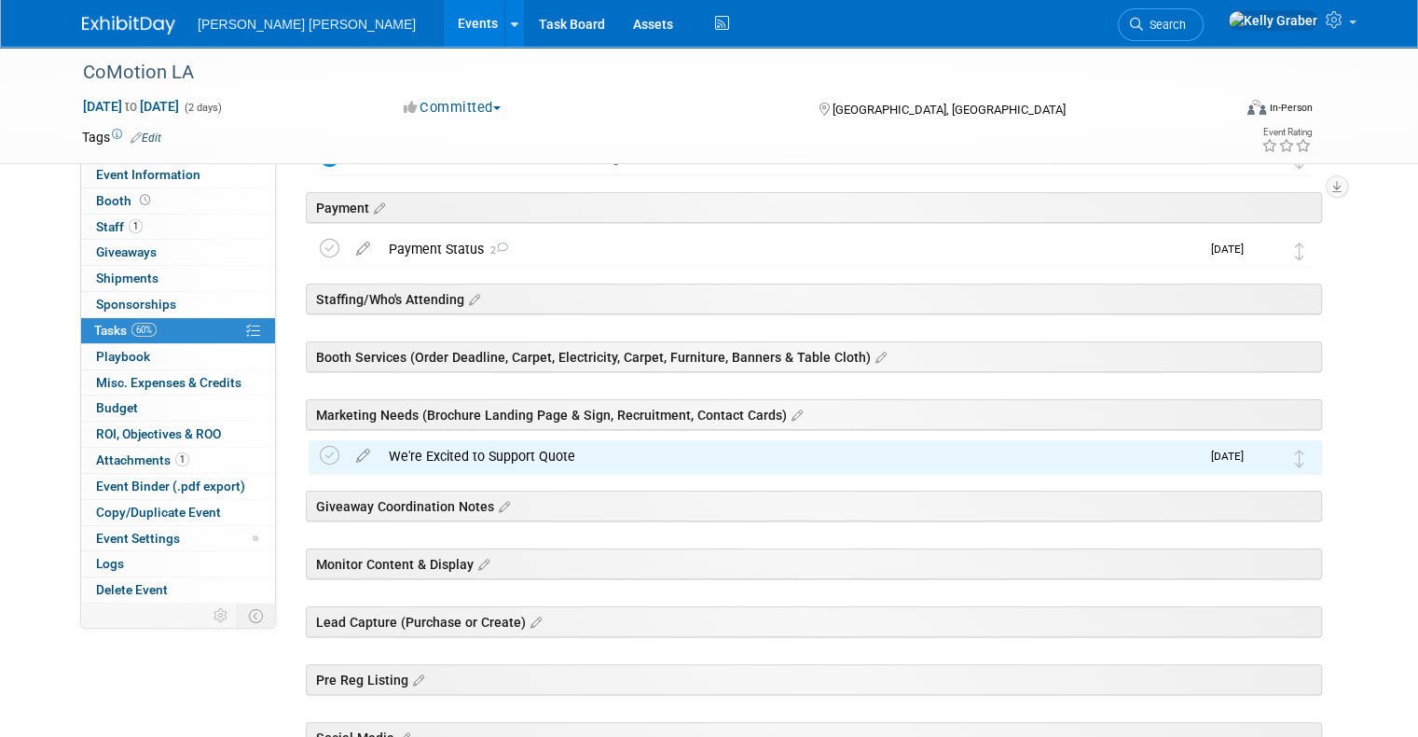
scroll to position [280, 0]
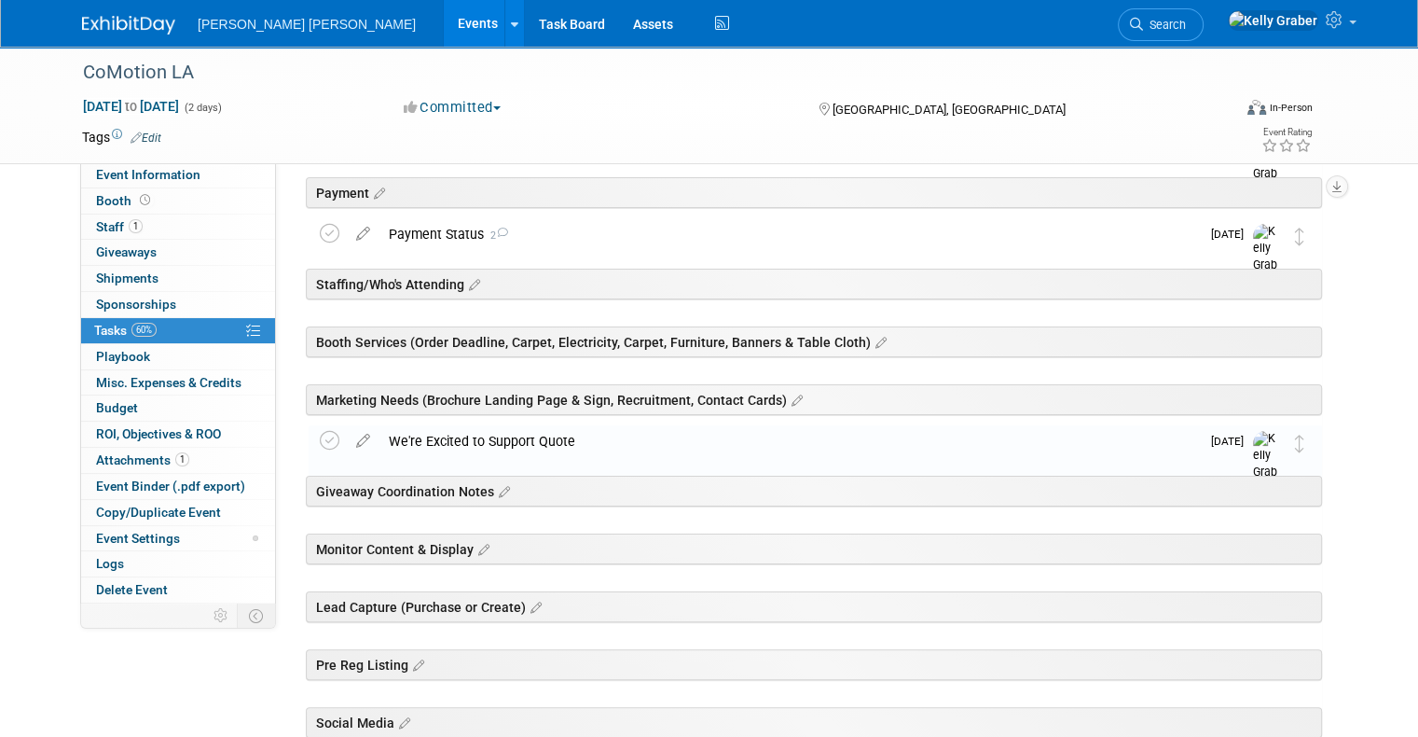
click at [470, 446] on div "We're Excited to Support Quote" at bounding box center [790, 441] width 821 height 32
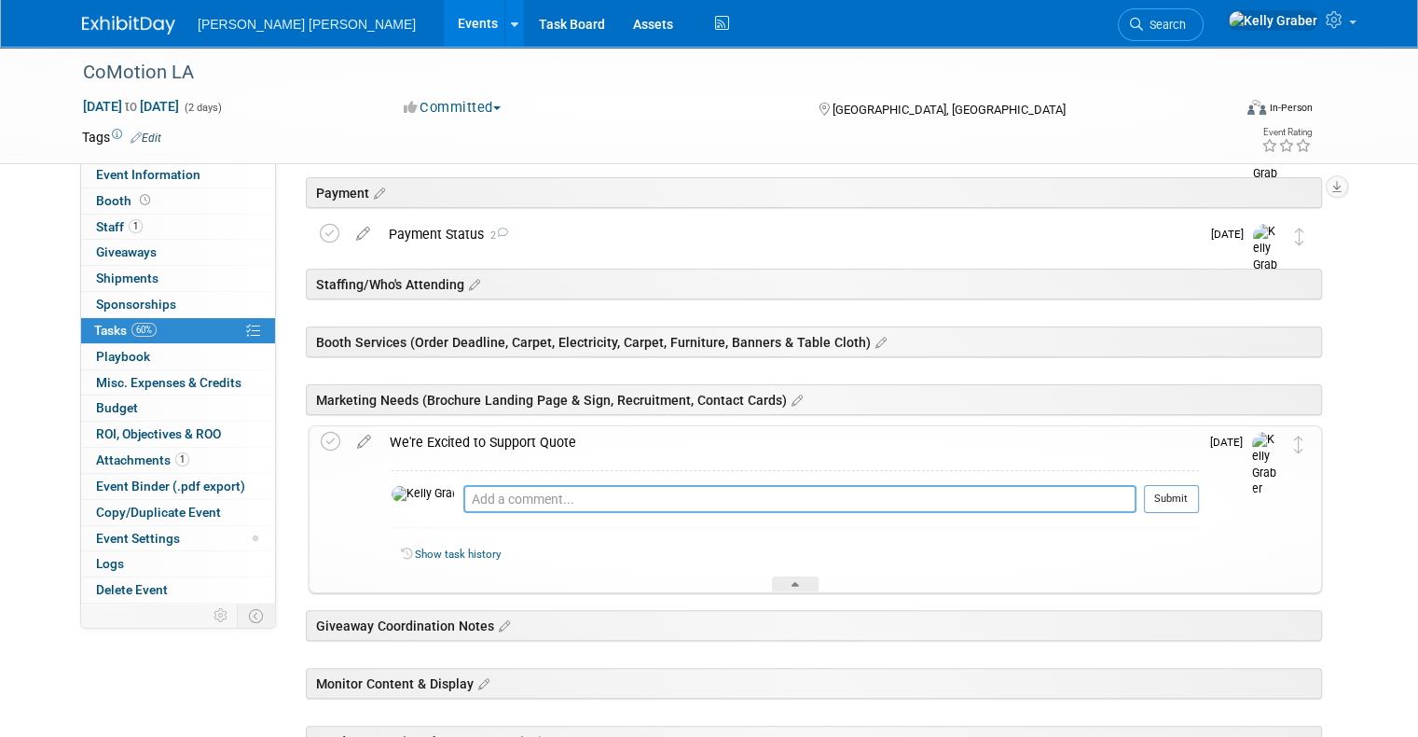
click at [466, 496] on textarea at bounding box center [799, 499] width 673 height 28
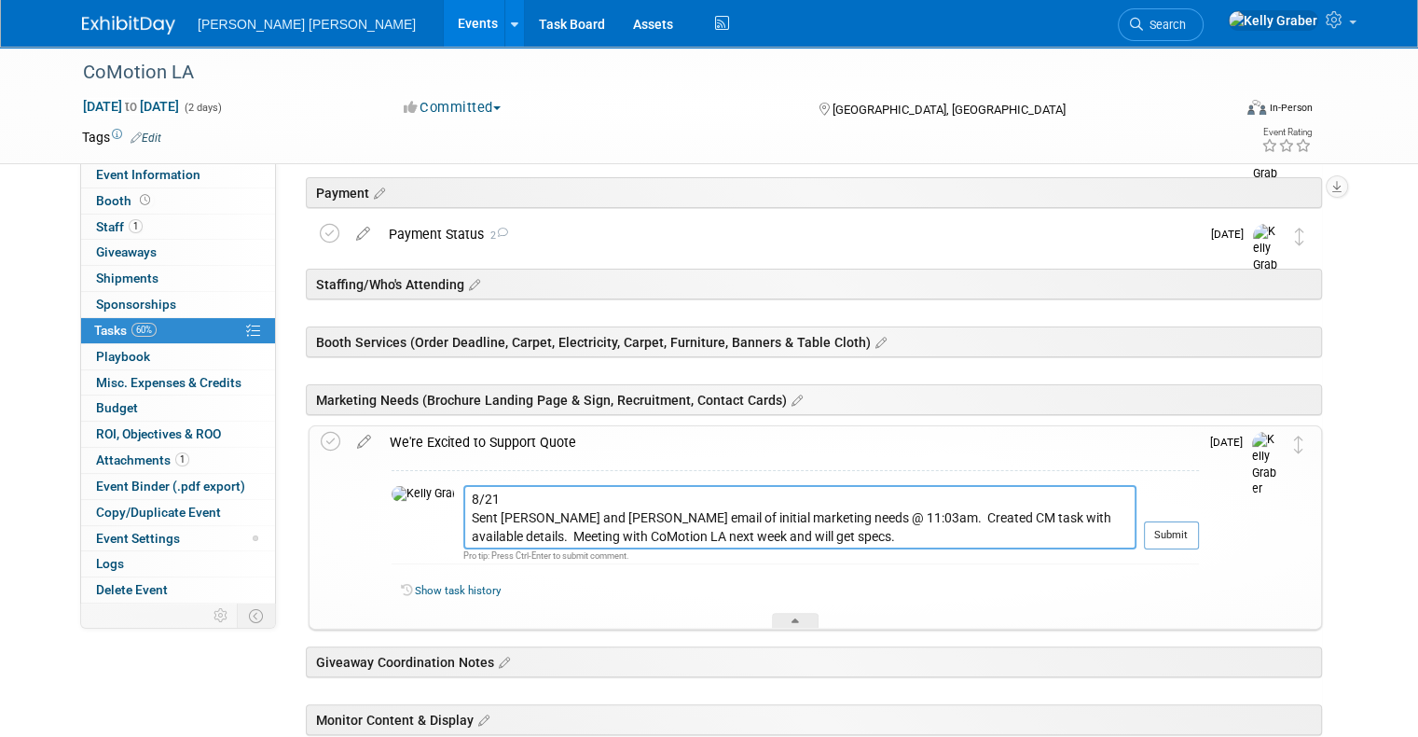
drag, startPoint x: 480, startPoint y: 535, endPoint x: 934, endPoint y: 520, distance: 454.4
click at [934, 520] on textarea "8/21 Sent Daniel, Lauren and Dani email of initial marketing needs @ 11:03am. C…" at bounding box center [799, 517] width 673 height 64
type textarea "8/21 Sent Daniel, Lauren and Dani email of initial marketing needs @ 11:03am. C…"
click at [1199, 532] on button "Submit" at bounding box center [1171, 535] width 55 height 28
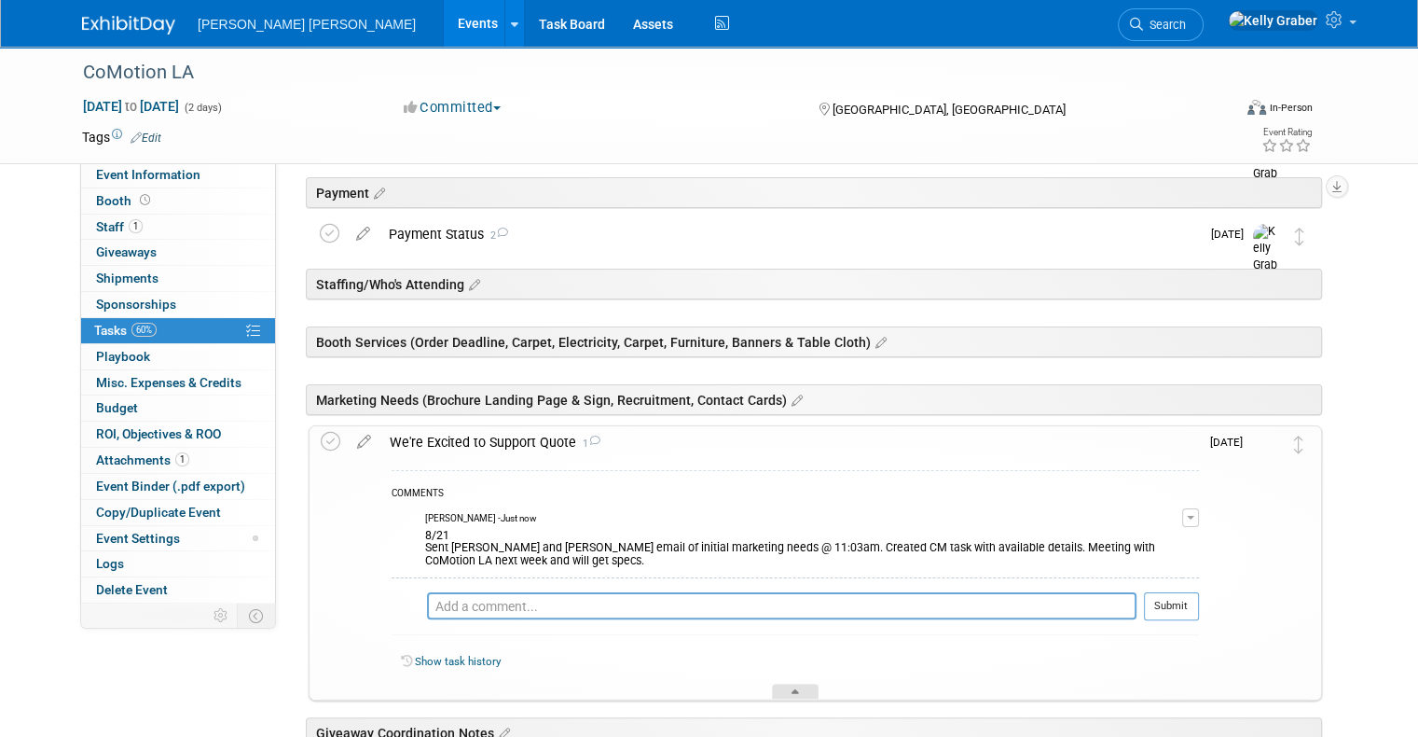
click at [804, 686] on div at bounding box center [795, 692] width 47 height 16
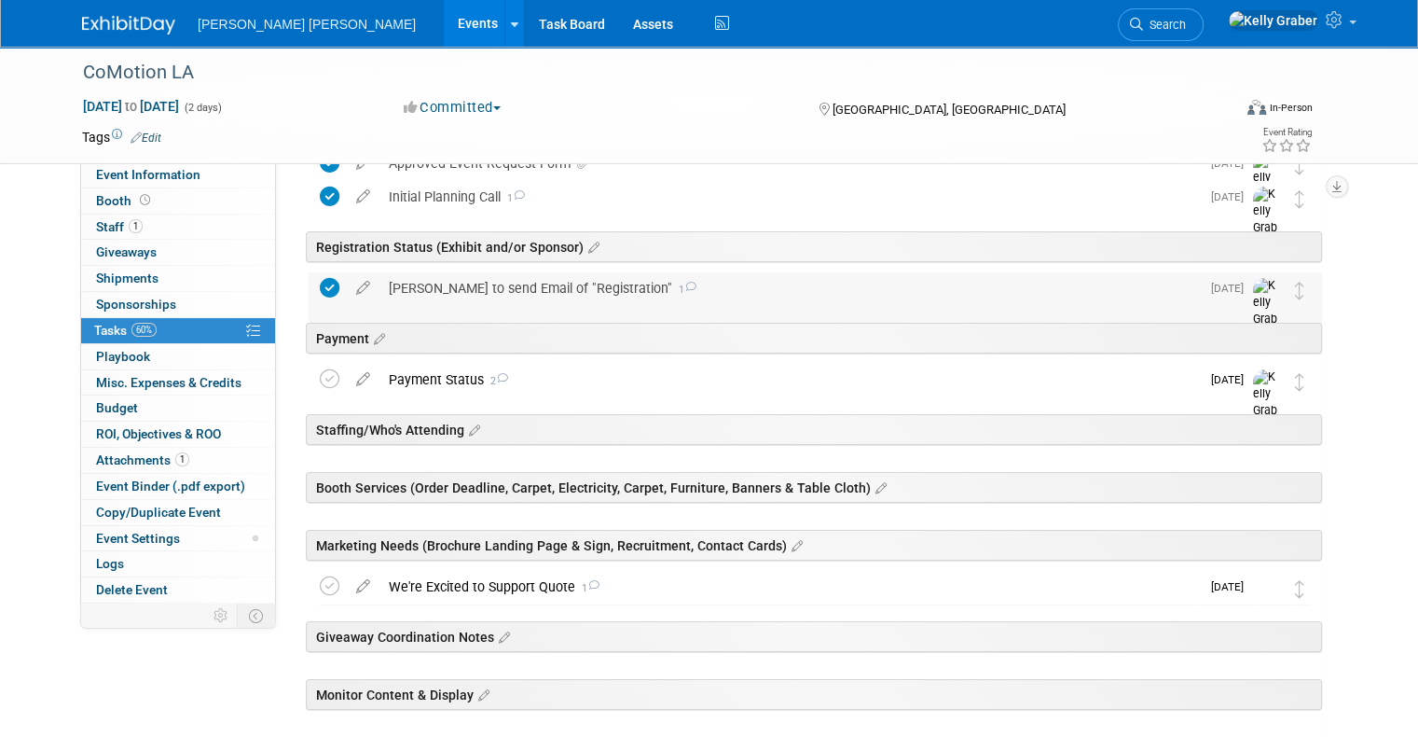
scroll to position [89, 0]
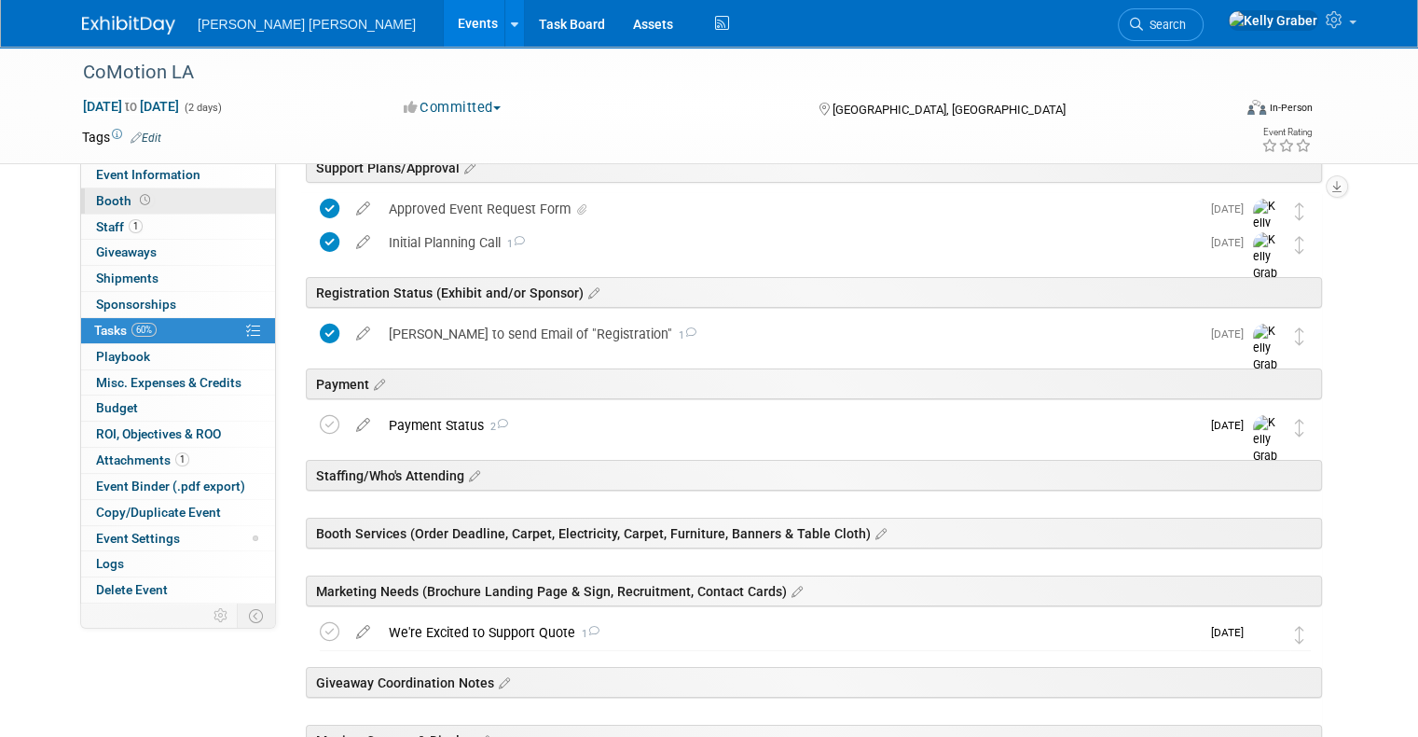
click at [136, 204] on span at bounding box center [145, 200] width 18 height 14
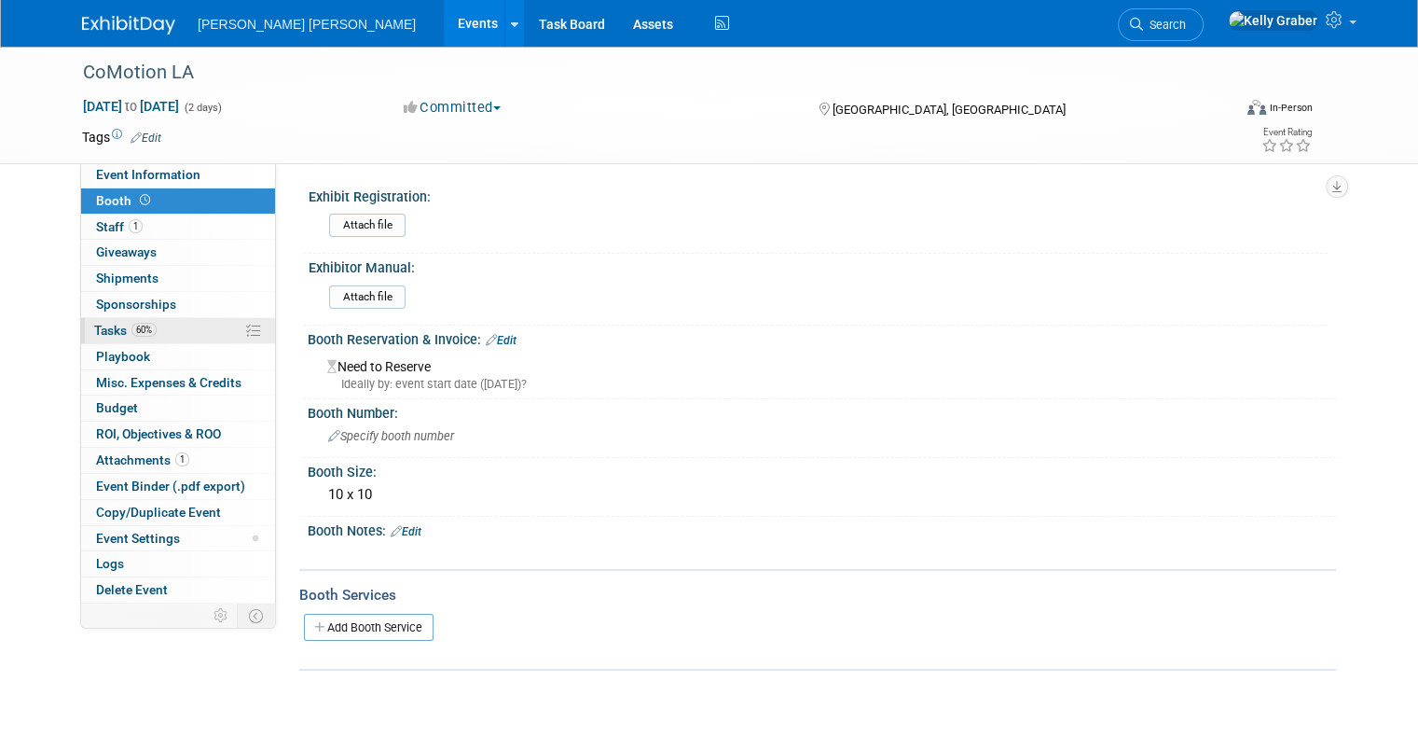
click at [187, 324] on link "60% Tasks 60%" at bounding box center [178, 330] width 194 height 25
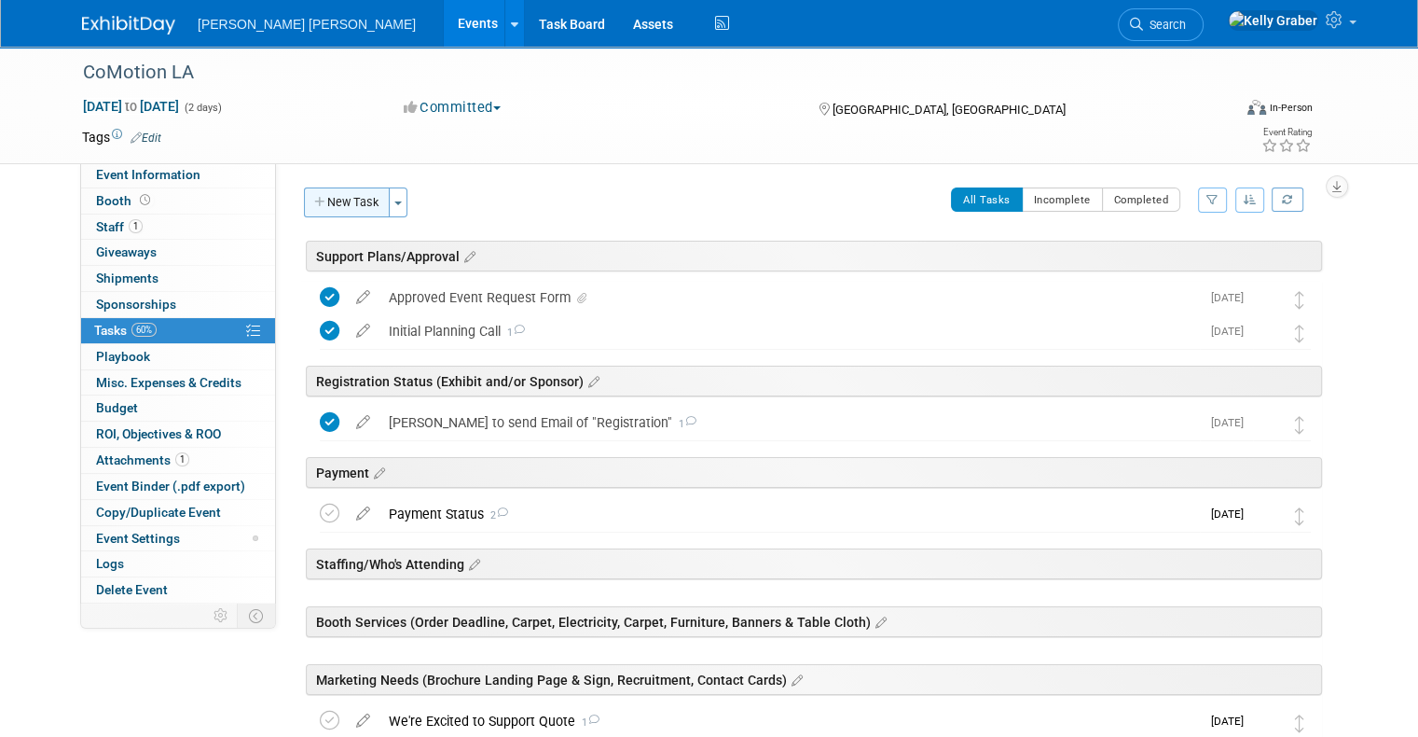
click at [343, 201] on button "New Task" at bounding box center [347, 202] width 86 height 30
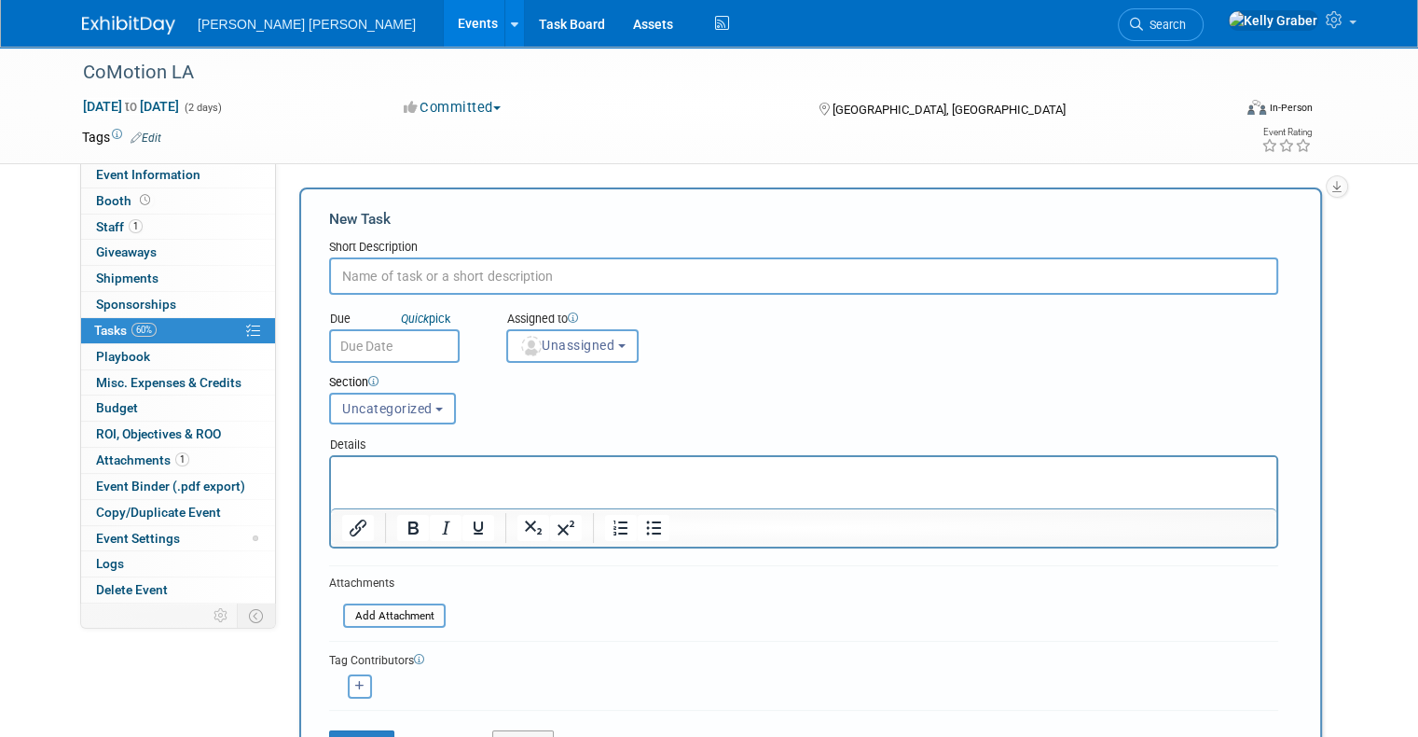
click at [433, 282] on input "text" at bounding box center [803, 275] width 949 height 37
type input "Video/Images"
click at [422, 350] on input "text" at bounding box center [394, 346] width 131 height 34
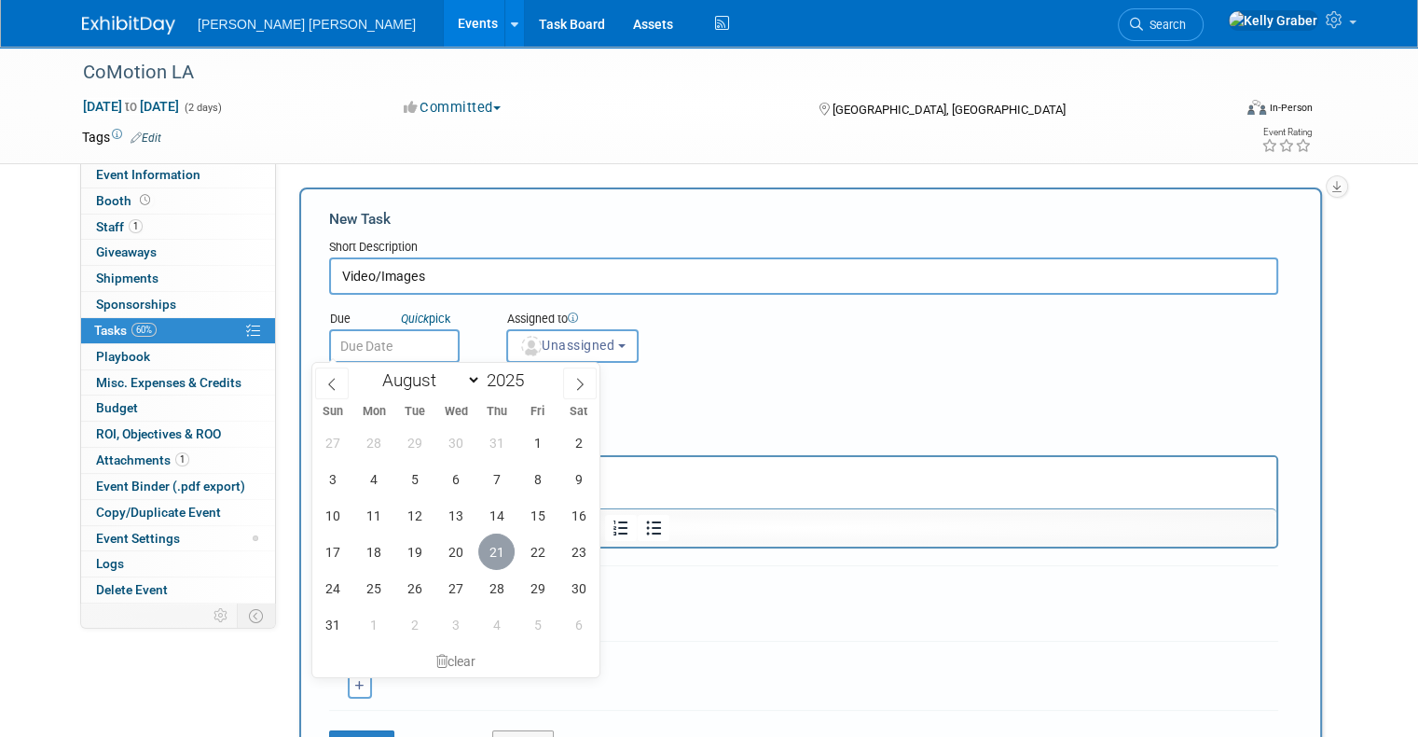
click at [496, 550] on span "21" at bounding box center [496, 551] width 36 height 36
type input "Aug 21, 2025"
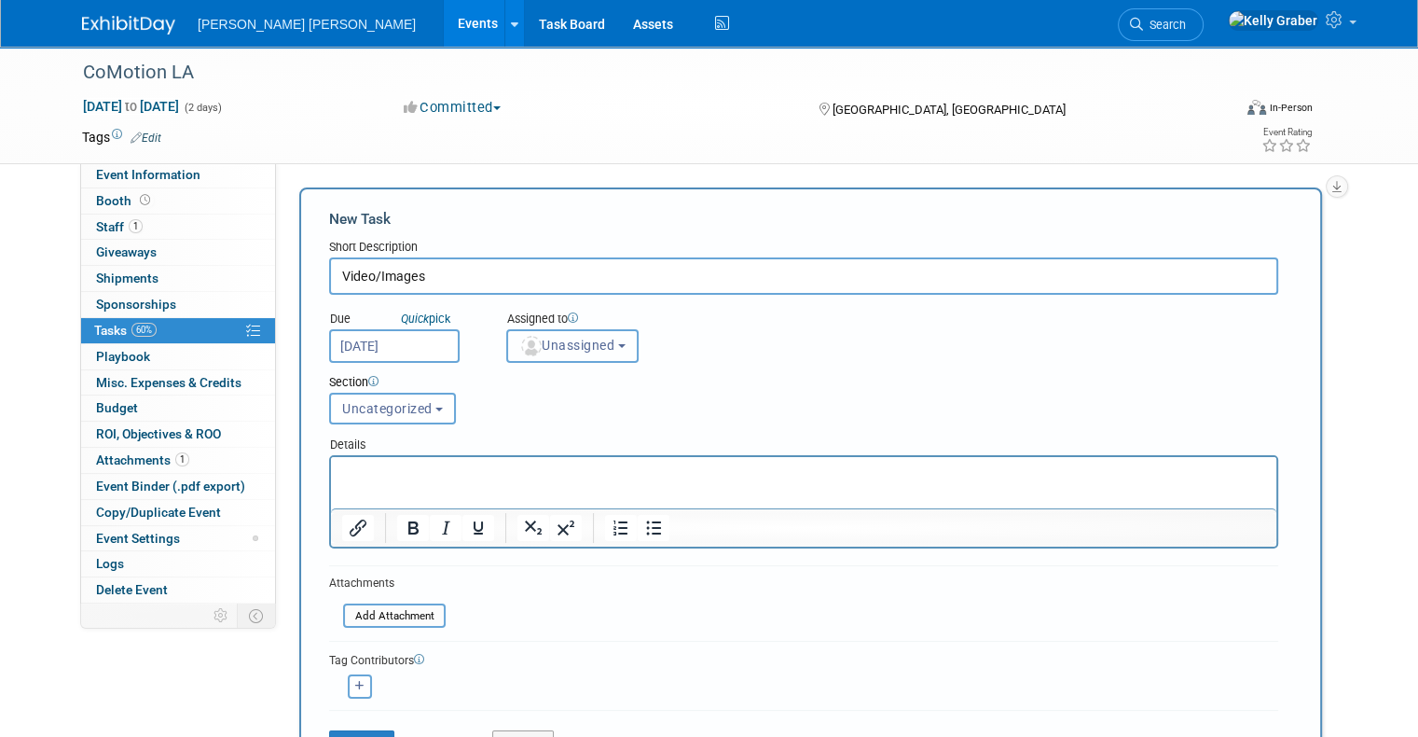
click at [555, 352] on button "Unassigned" at bounding box center [572, 346] width 132 height 34
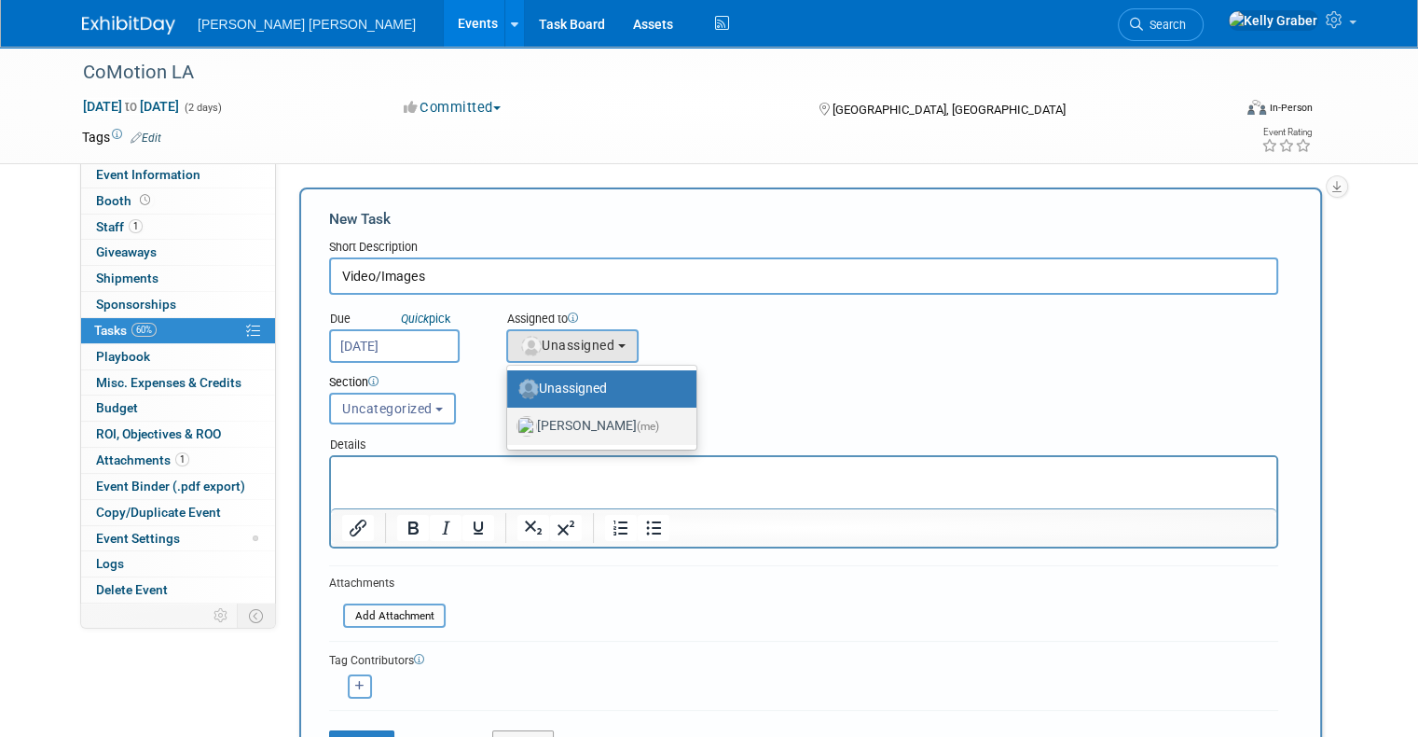
click at [559, 420] on label "Kelly Graber (me)" at bounding box center [597, 426] width 161 height 30
click at [510, 420] on input "Kelly Graber (me)" at bounding box center [504, 424] width 12 height 12
select select "ec37184c-c01f-4f21-939d-fe7fd02e2e7e"
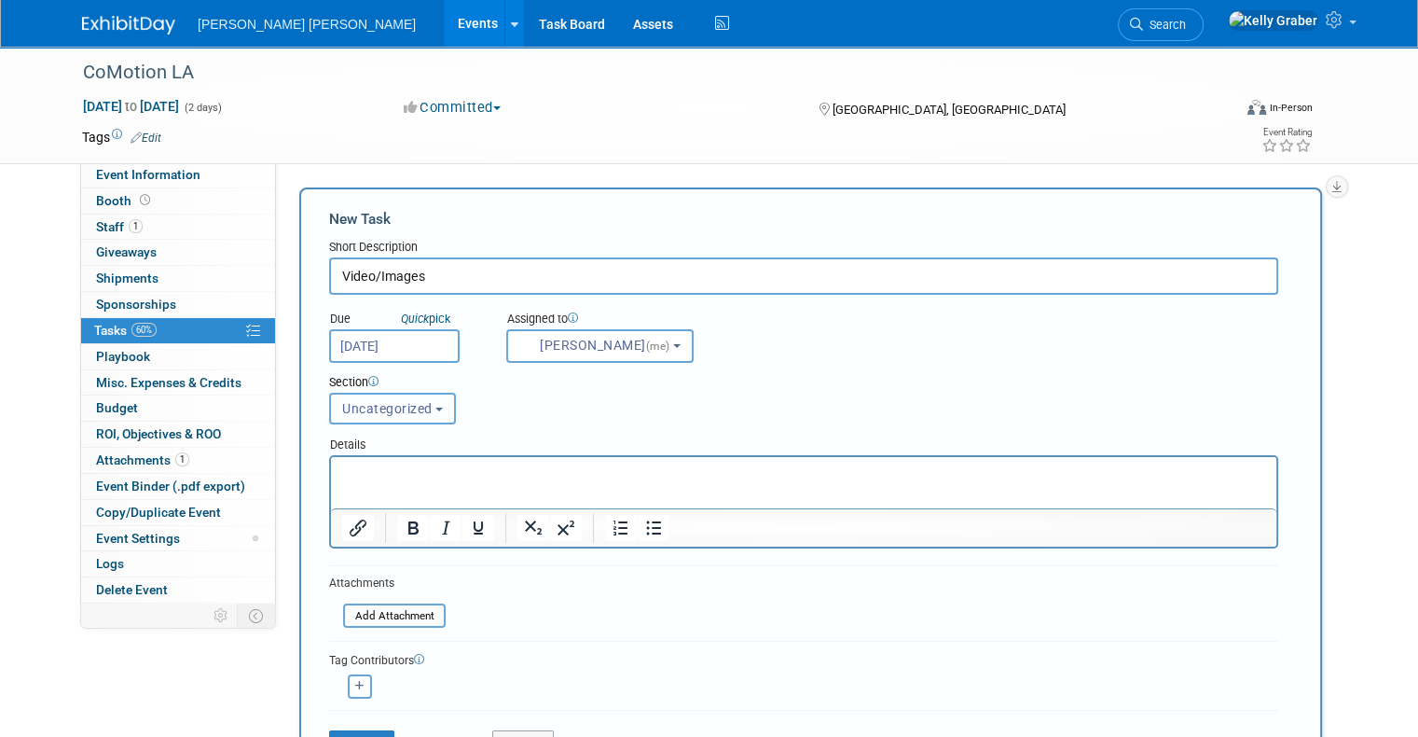
click at [371, 401] on span "Uncategorized" at bounding box center [387, 408] width 90 height 15
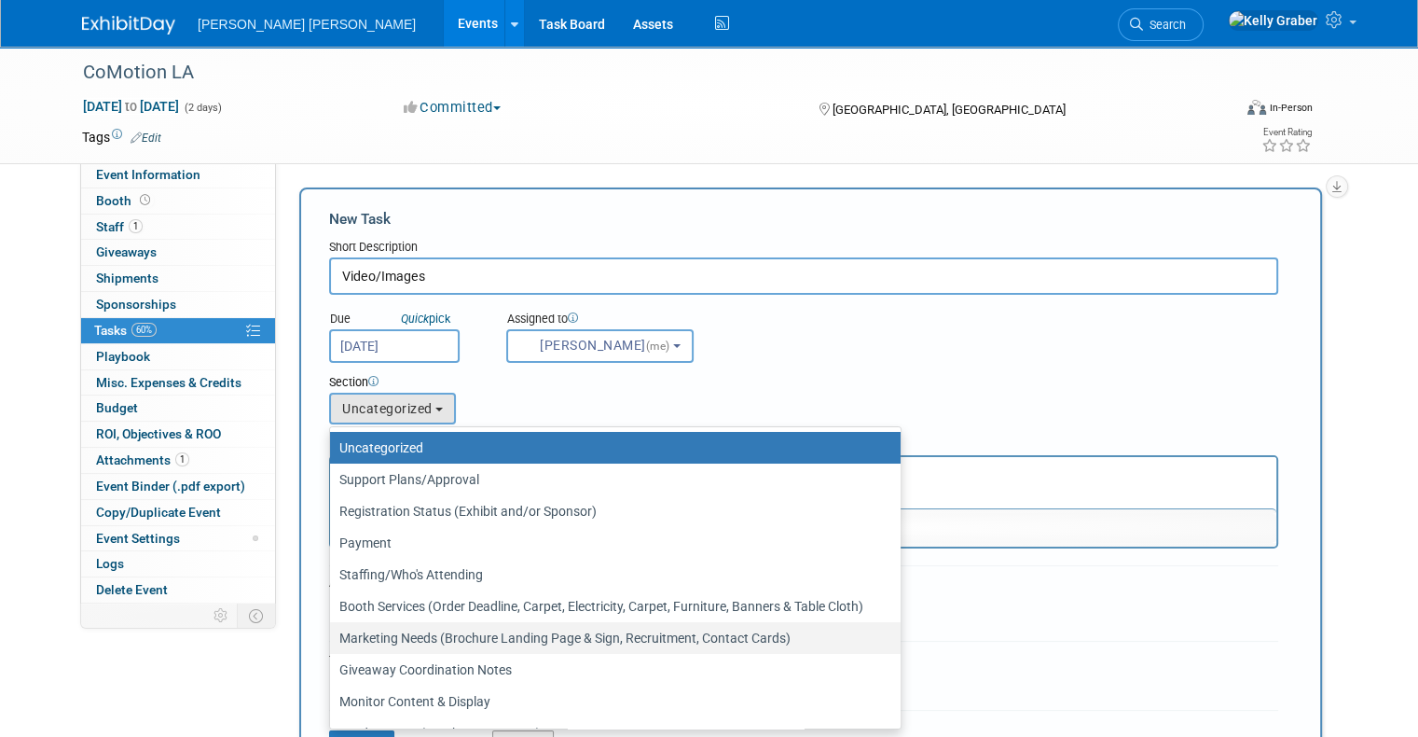
click at [399, 635] on label "Marketing Needs (Brochure Landing Page & Sign, Recruitment, Contact Cards)" at bounding box center [610, 638] width 543 height 24
click at [333, 635] on input "Marketing Needs (Brochure Landing Page & Sign, Recruitment, Contact Cards)" at bounding box center [327, 638] width 12 height 12
select select "11272999"
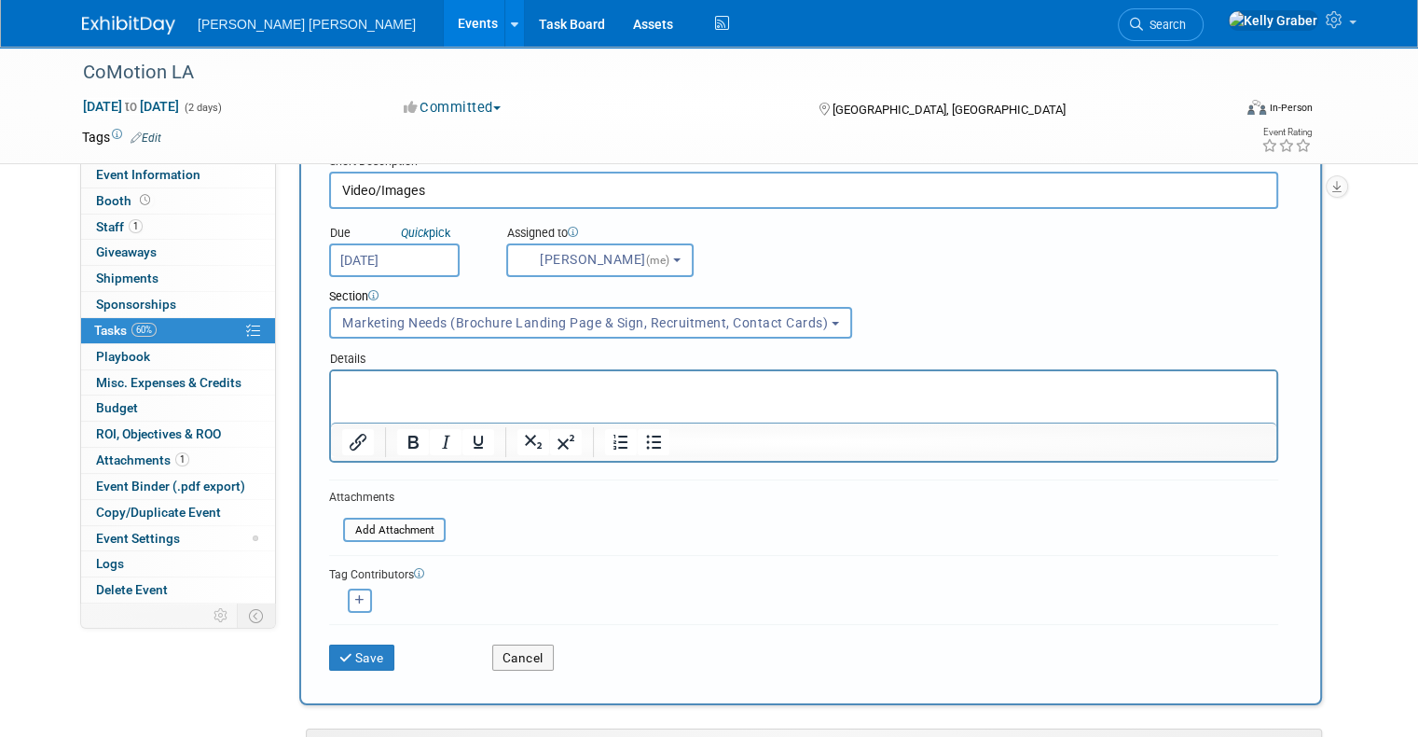
scroll to position [187, 0]
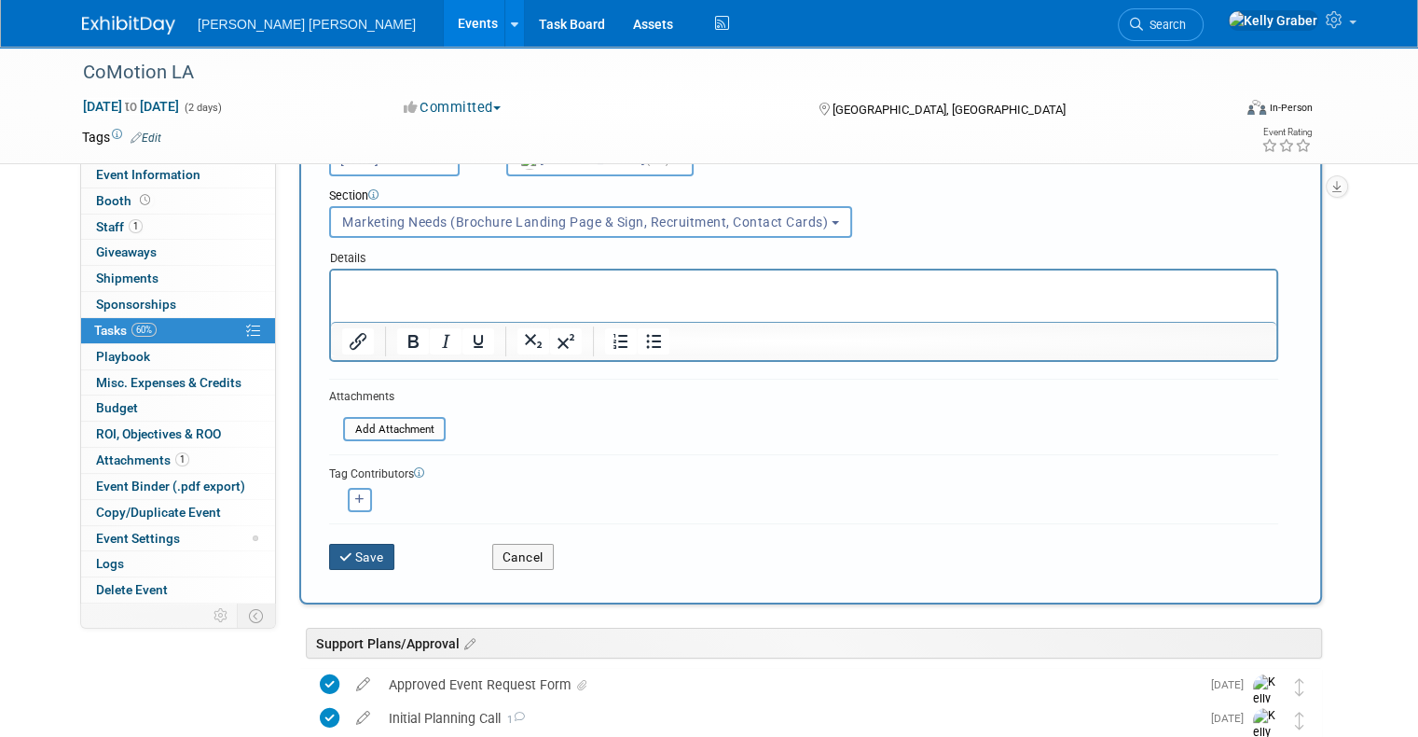
click at [354, 555] on button "Save" at bounding box center [361, 557] width 65 height 26
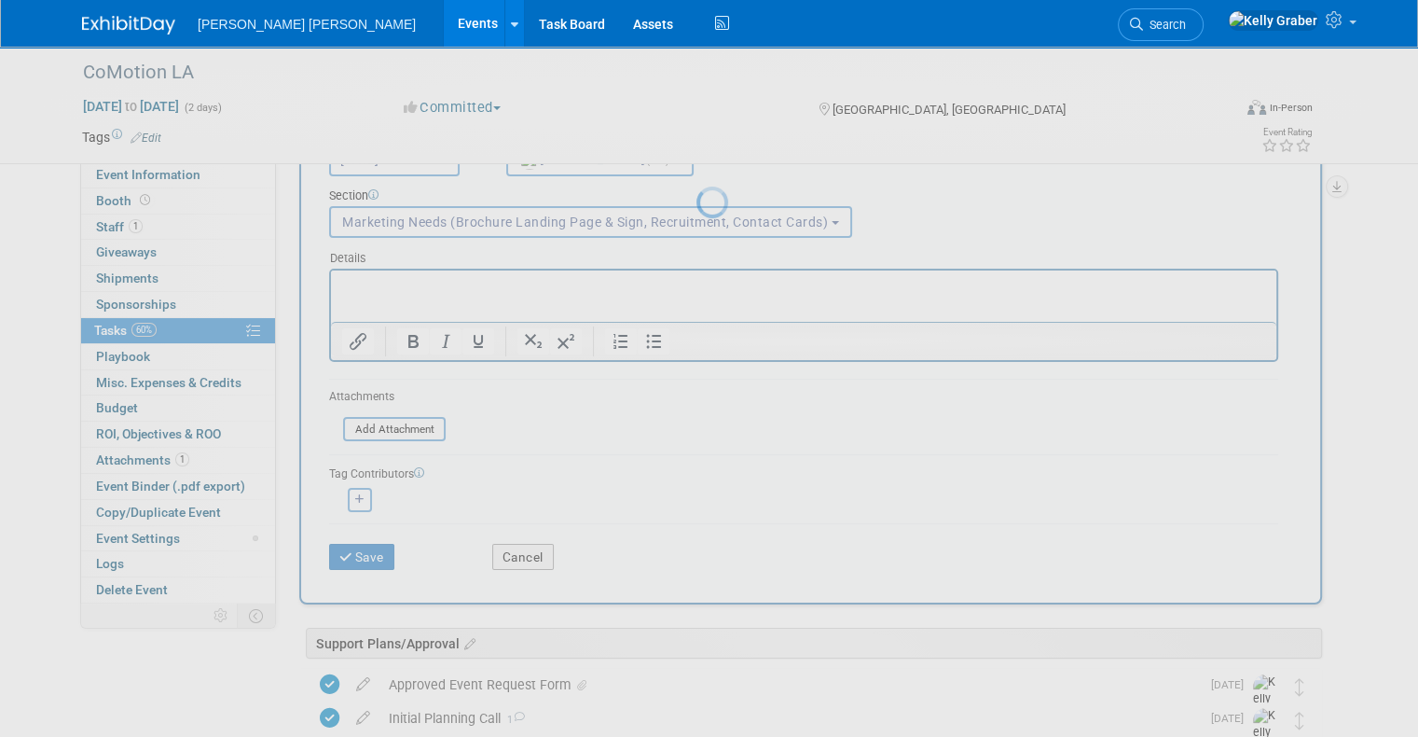
scroll to position [0, 0]
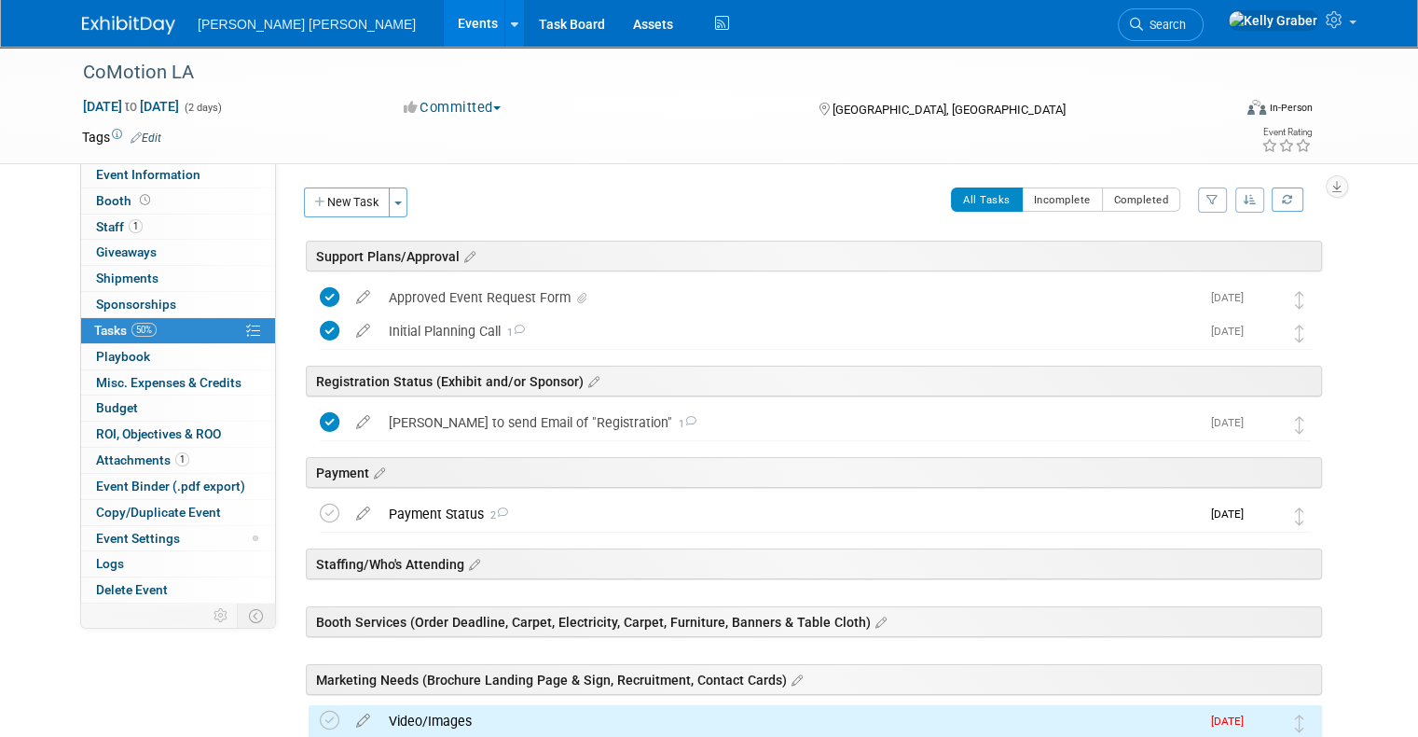
click at [363, 205] on button "New Task" at bounding box center [347, 202] width 86 height 30
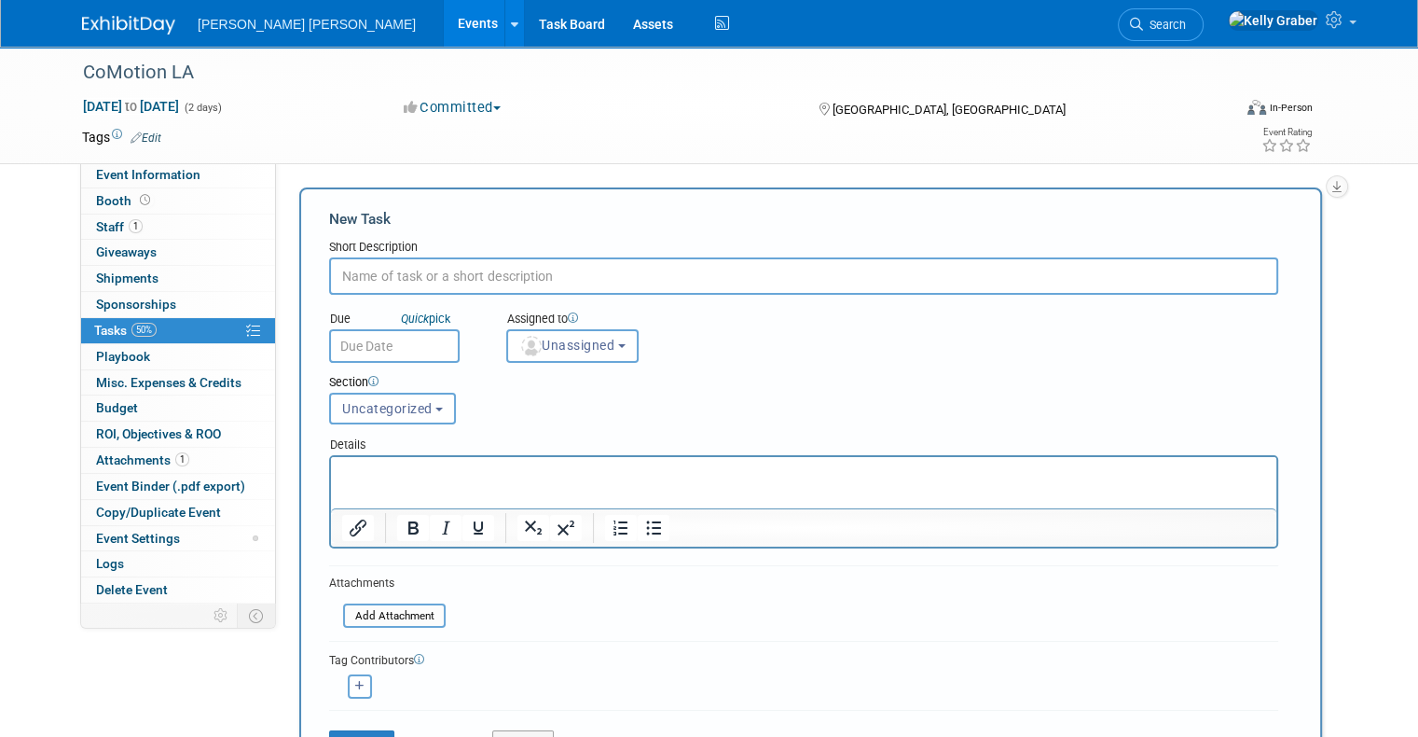
click at [399, 262] on input "text" at bounding box center [803, 275] width 949 height 37
type input "Social Media Graphic"
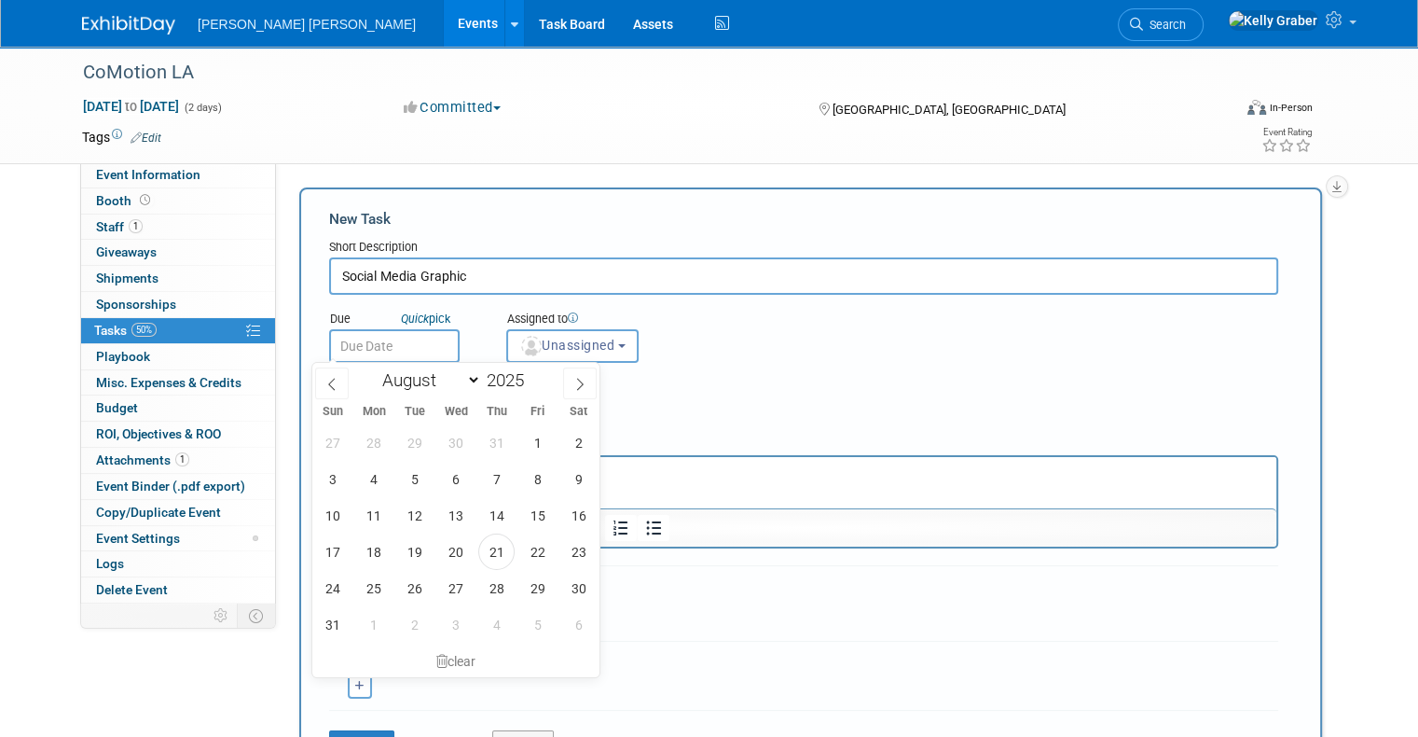
click at [384, 347] on input "text" at bounding box center [394, 346] width 131 height 34
click at [496, 546] on span "21" at bounding box center [496, 551] width 36 height 36
type input "Aug 21, 2025"
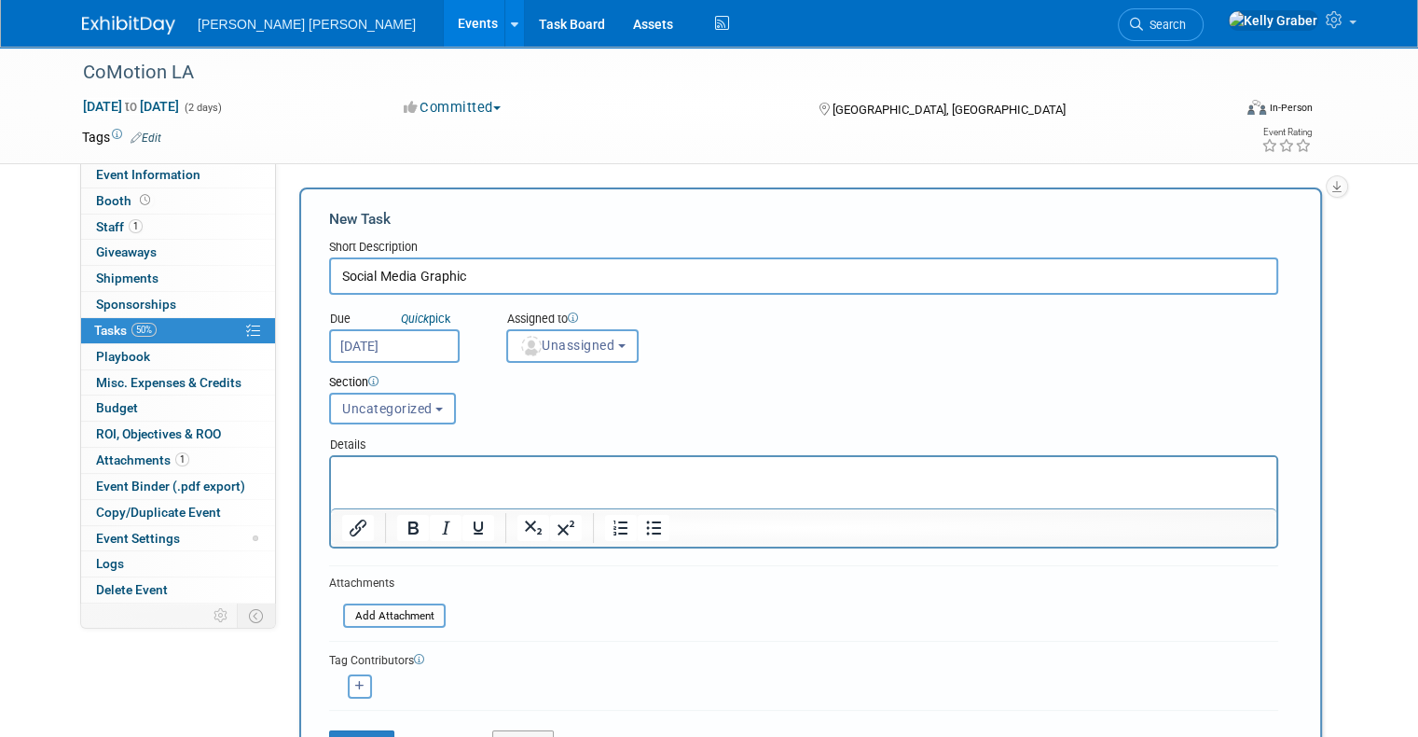
click at [362, 335] on input "Aug 21, 2025" at bounding box center [394, 346] width 131 height 34
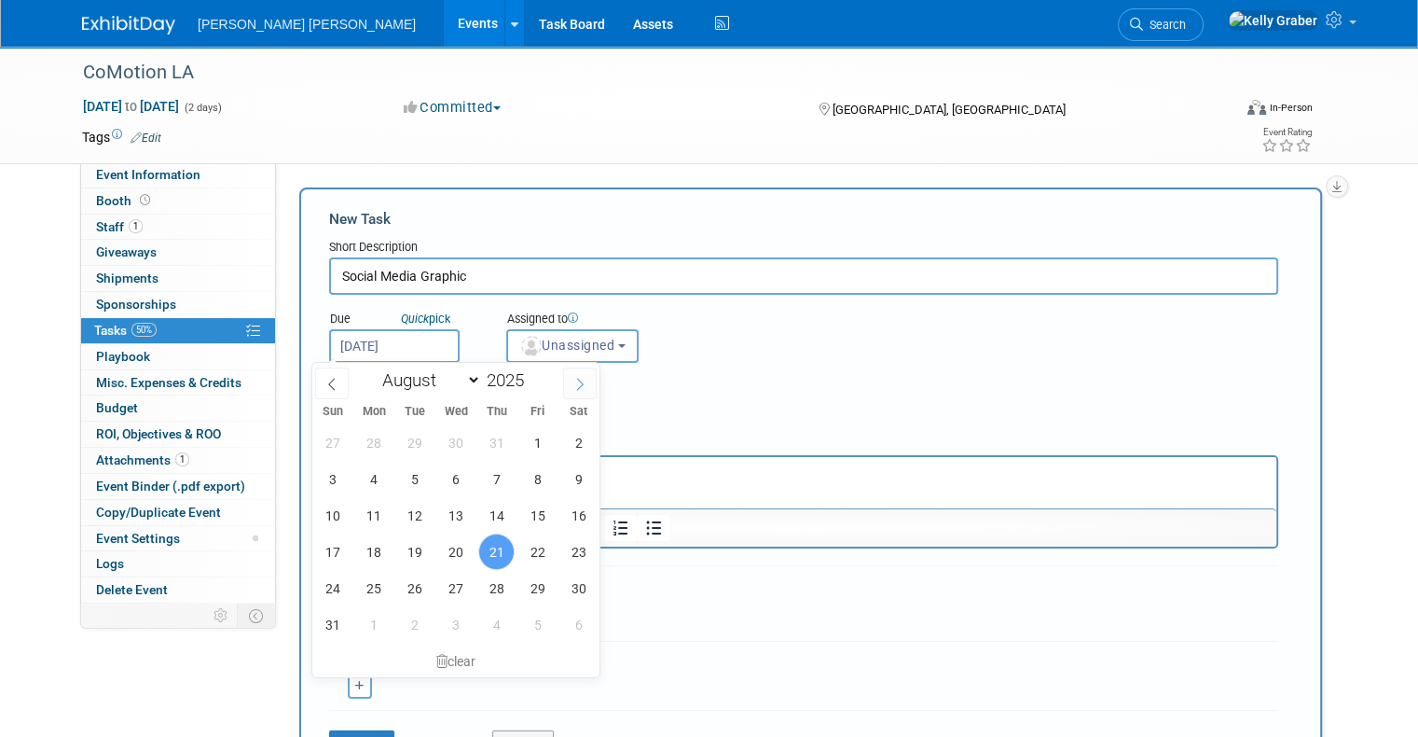
click at [574, 381] on icon at bounding box center [580, 384] width 13 height 13
select select "8"
click at [403, 599] on span "30" at bounding box center [414, 588] width 36 height 36
type input "Sep 30, 2025"
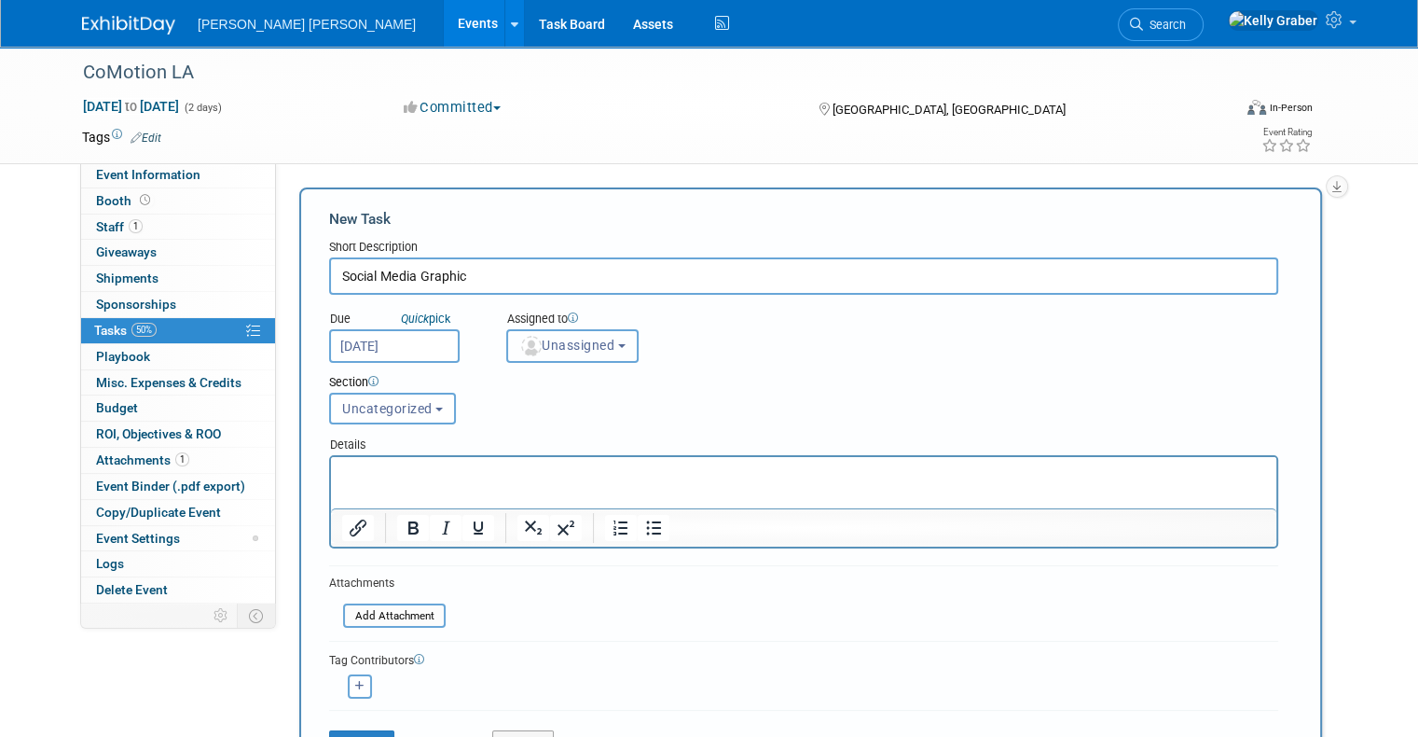
click at [574, 345] on span "Unassigned" at bounding box center [566, 345] width 95 height 15
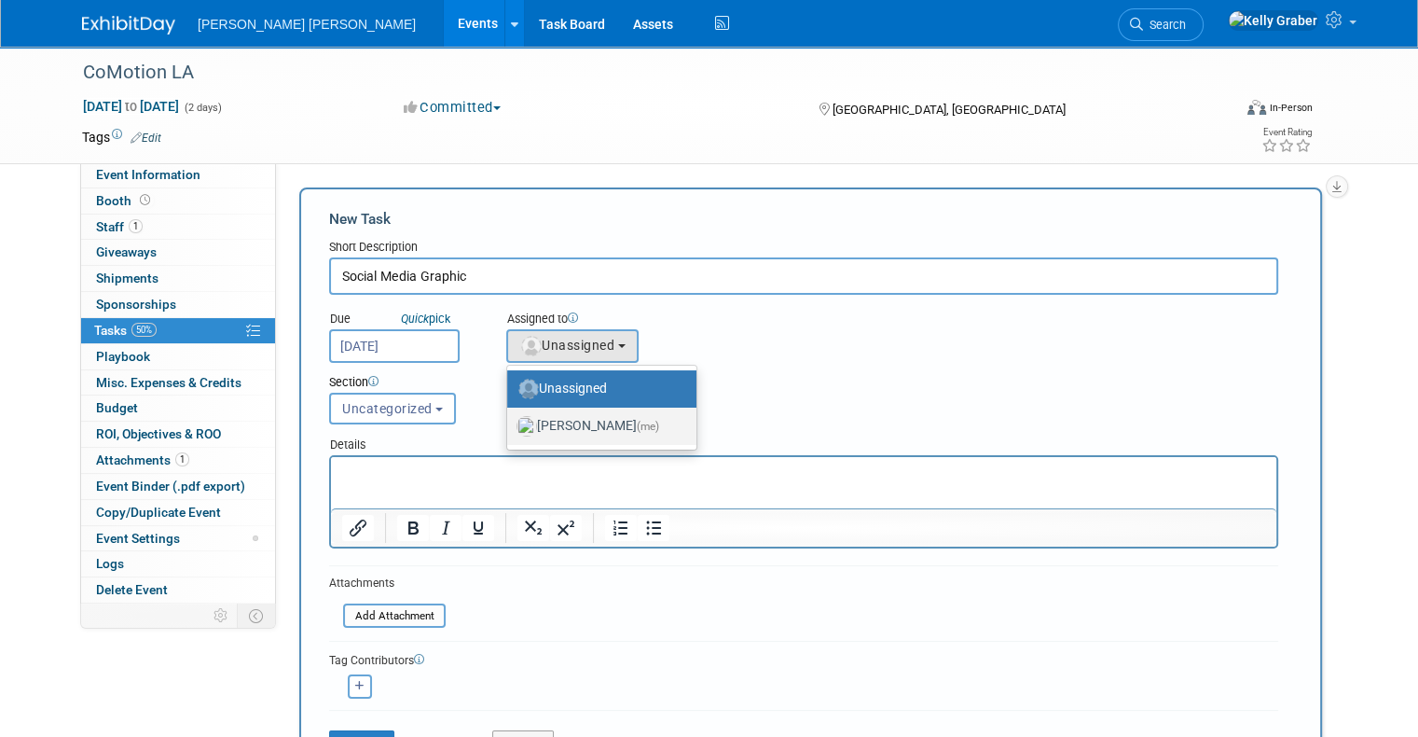
click at [567, 428] on label "Kelly Graber (me)" at bounding box center [597, 426] width 161 height 30
click at [510, 428] on input "Kelly Graber (me)" at bounding box center [504, 424] width 12 height 12
select select "ec37184c-c01f-4f21-939d-fe7fd02e2e7e"
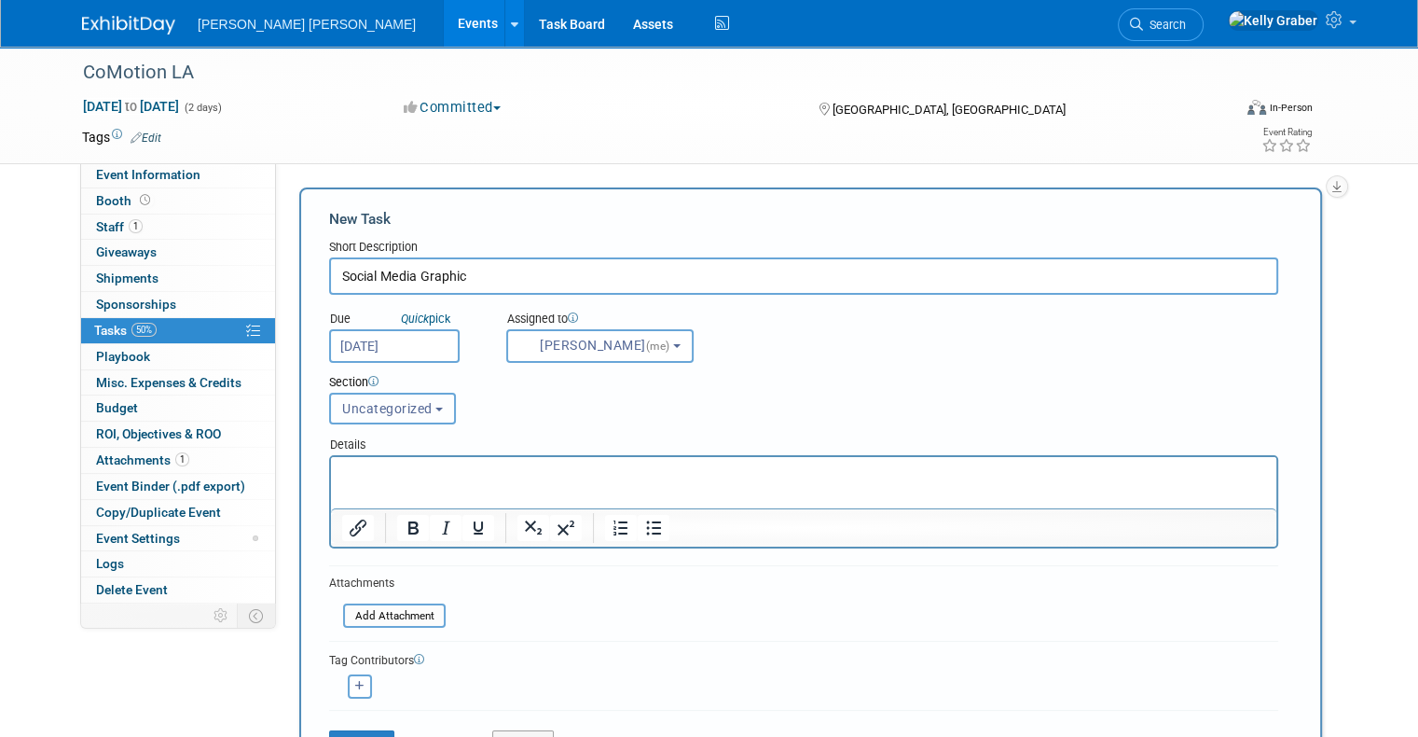
click at [391, 401] on span "Uncategorized" at bounding box center [387, 408] width 90 height 15
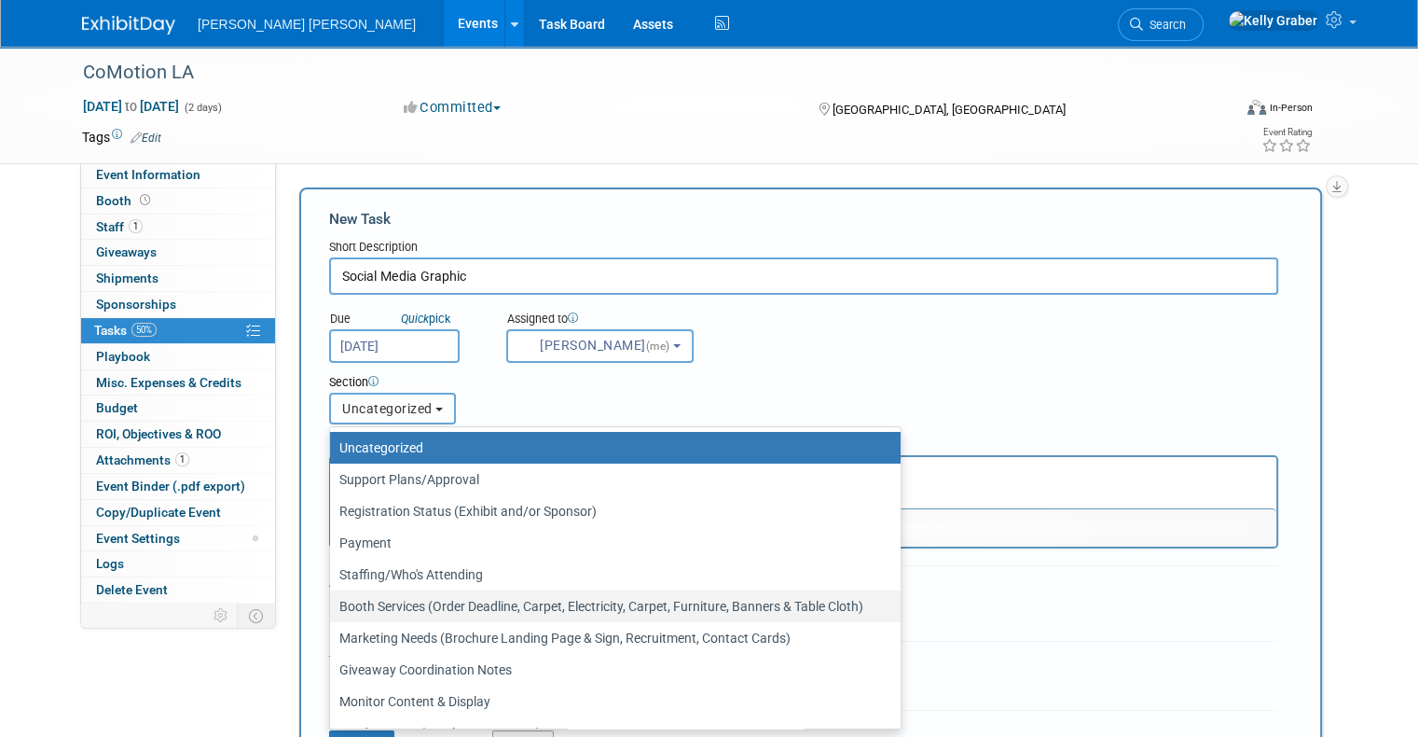
scroll to position [88, 0]
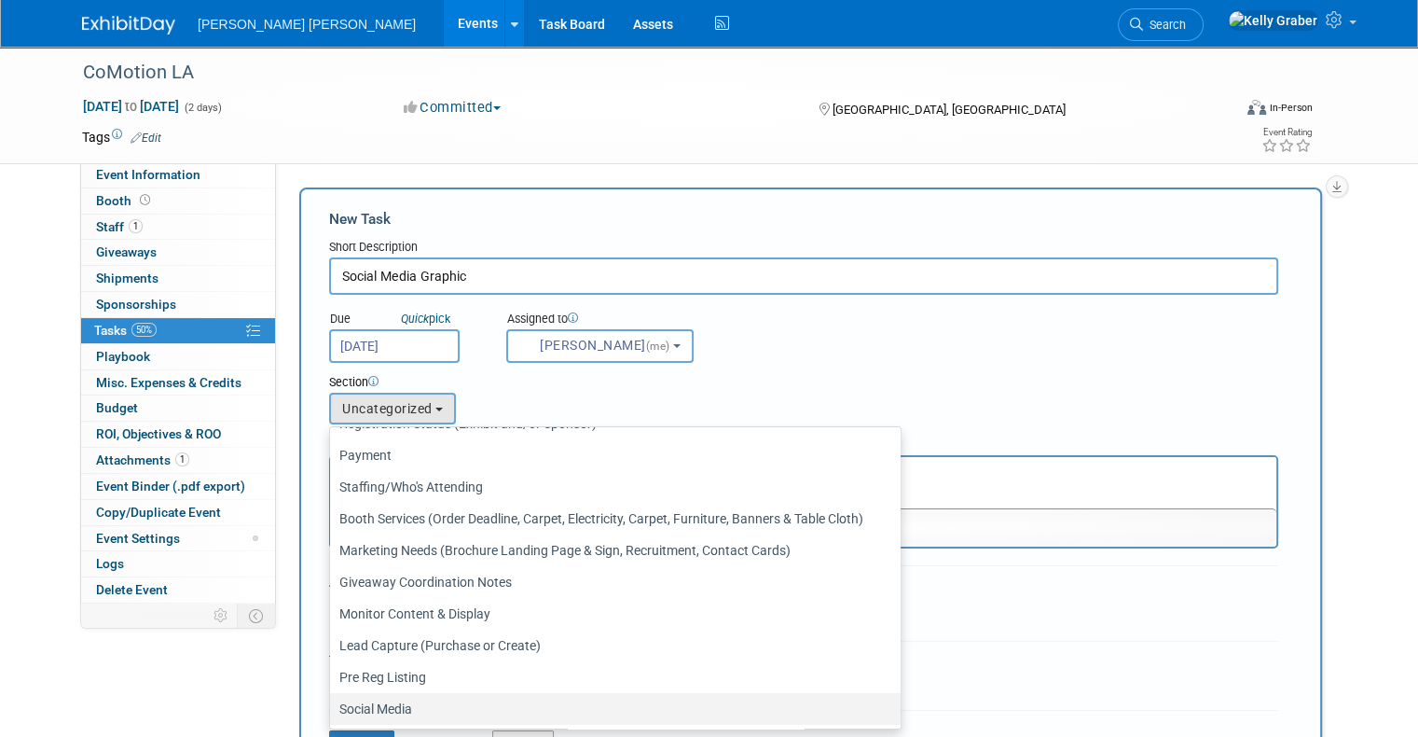
click at [384, 702] on label "Social Media" at bounding box center [610, 709] width 543 height 24
click at [333, 703] on input "Social Media" at bounding box center [327, 709] width 12 height 12
select select "11273004"
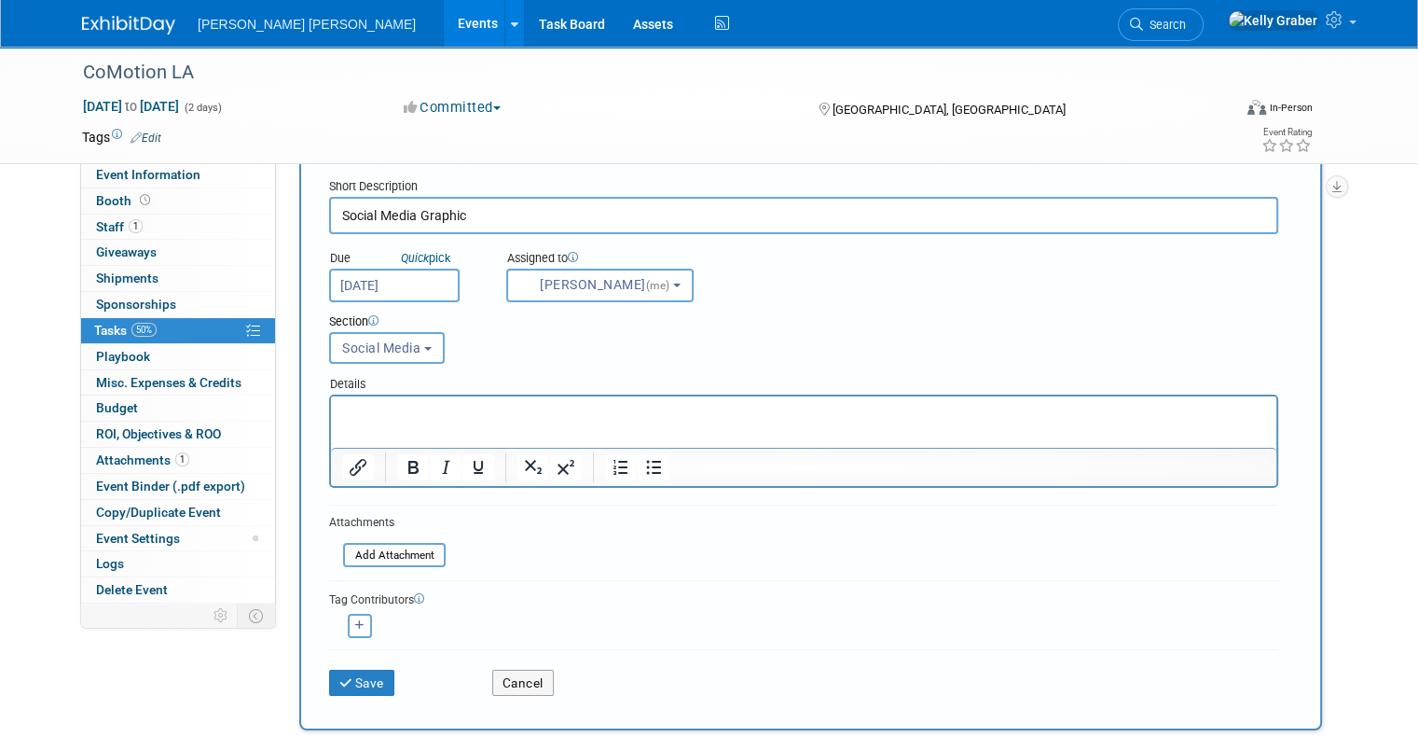
scroll to position [93, 0]
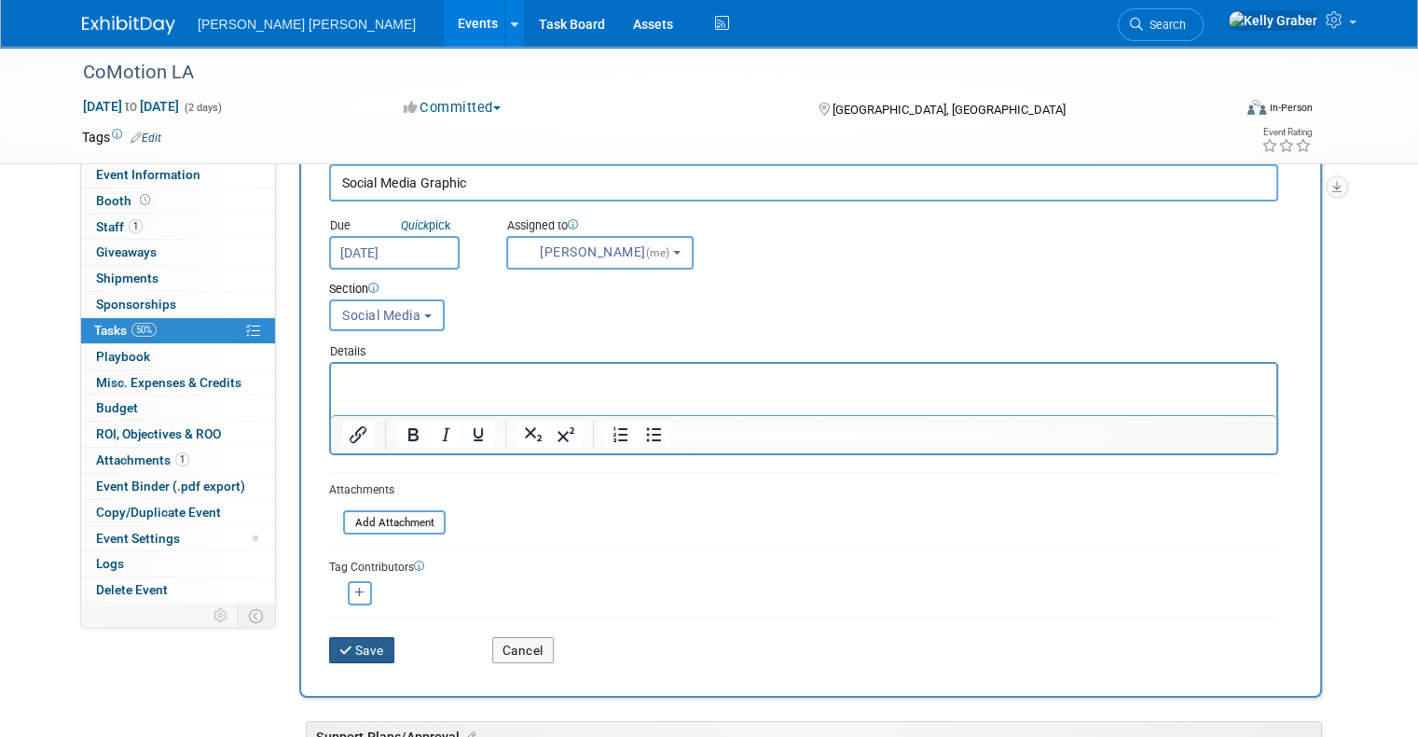
click at [357, 640] on button "Save" at bounding box center [361, 650] width 65 height 26
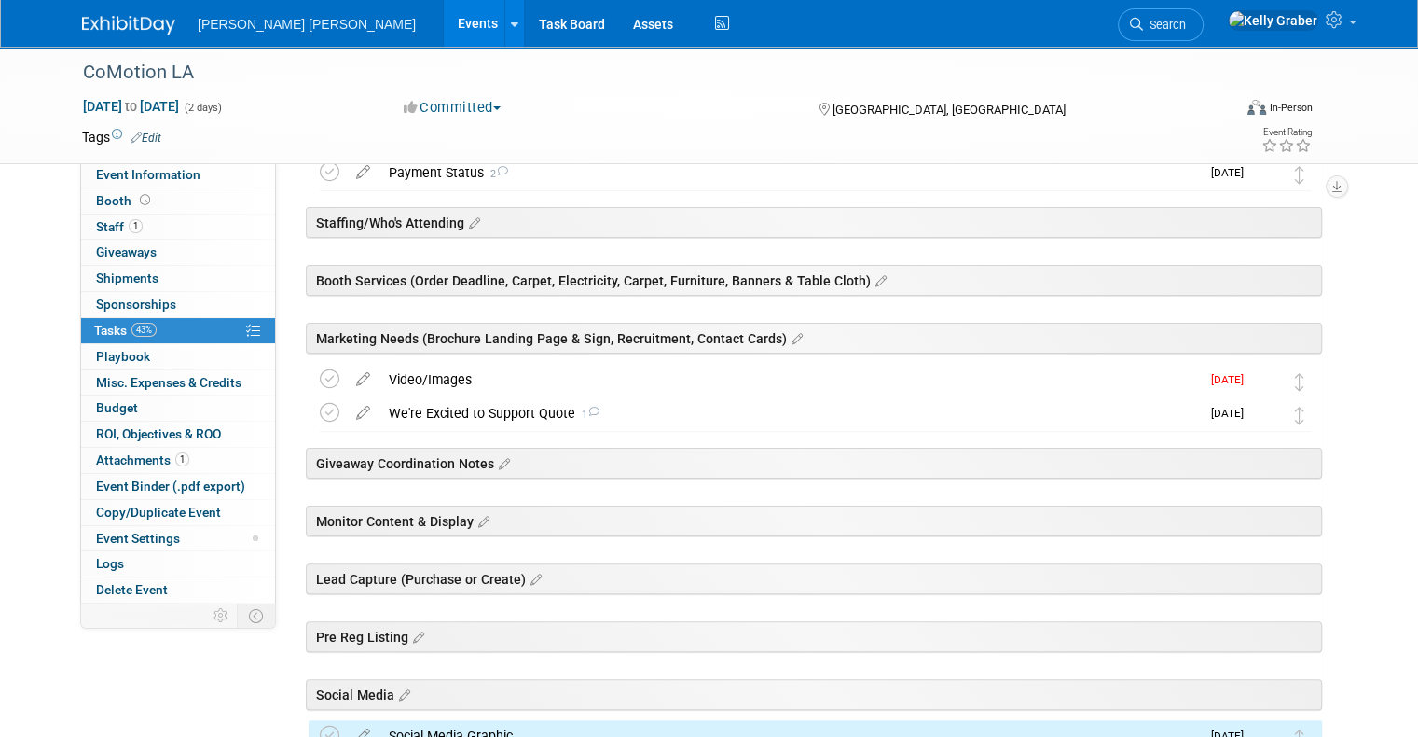
scroll to position [529, 0]
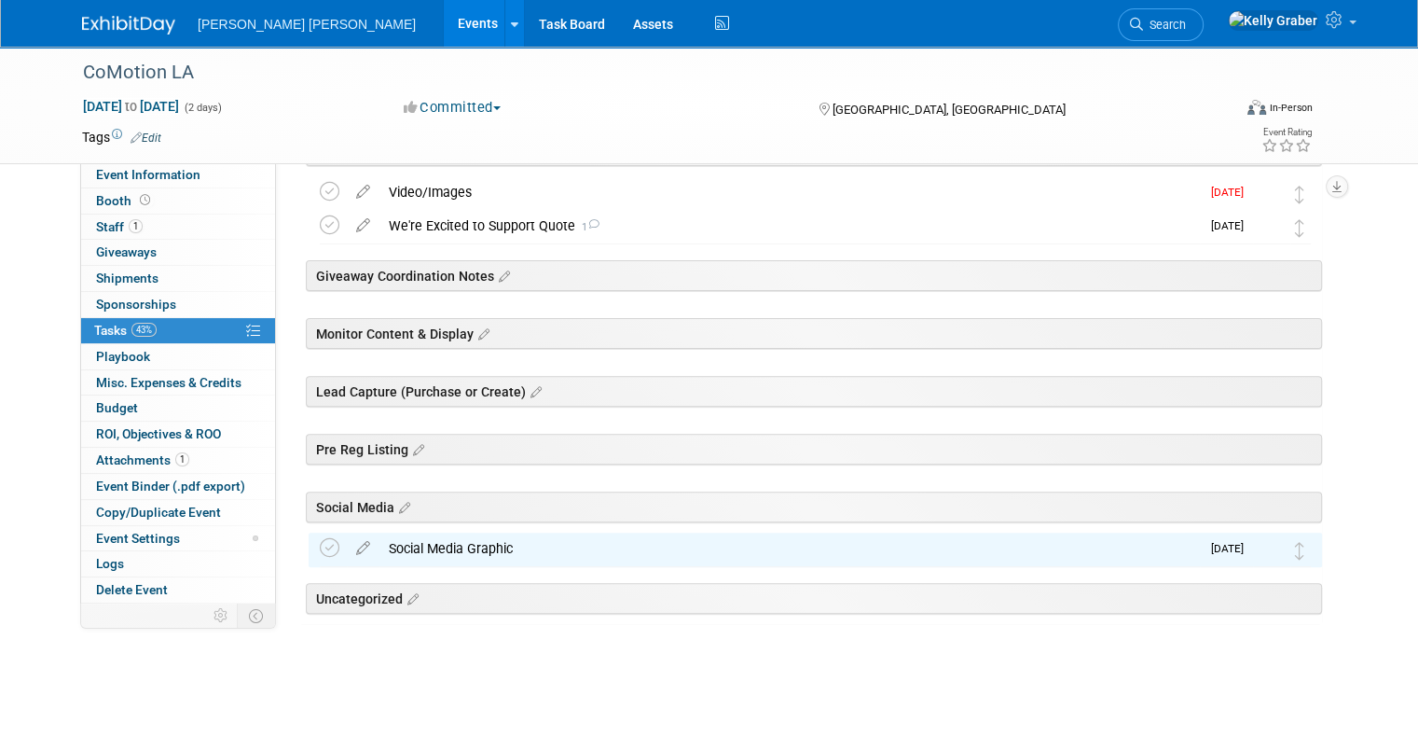
click at [448, 547] on div "Social Media Graphic" at bounding box center [790, 548] width 821 height 32
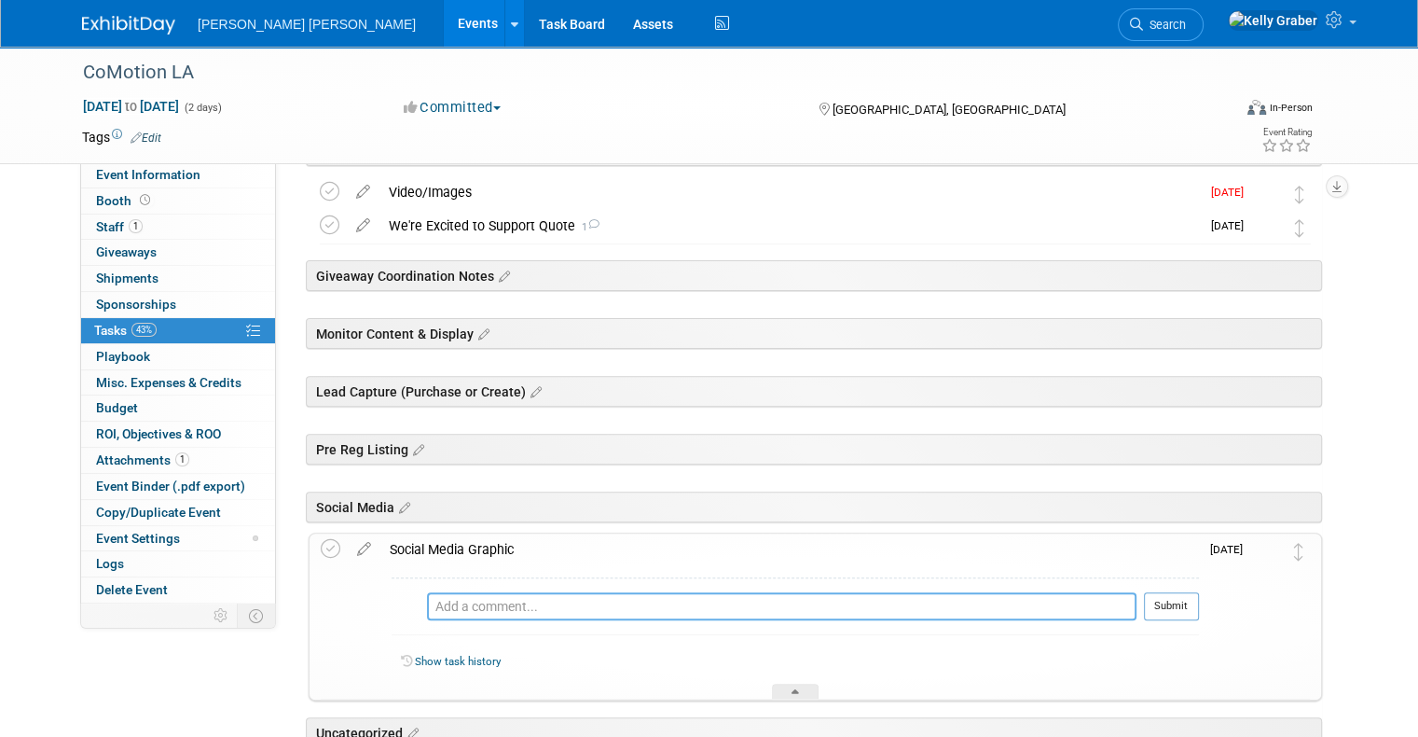
click at [477, 608] on textarea at bounding box center [782, 606] width 710 height 28
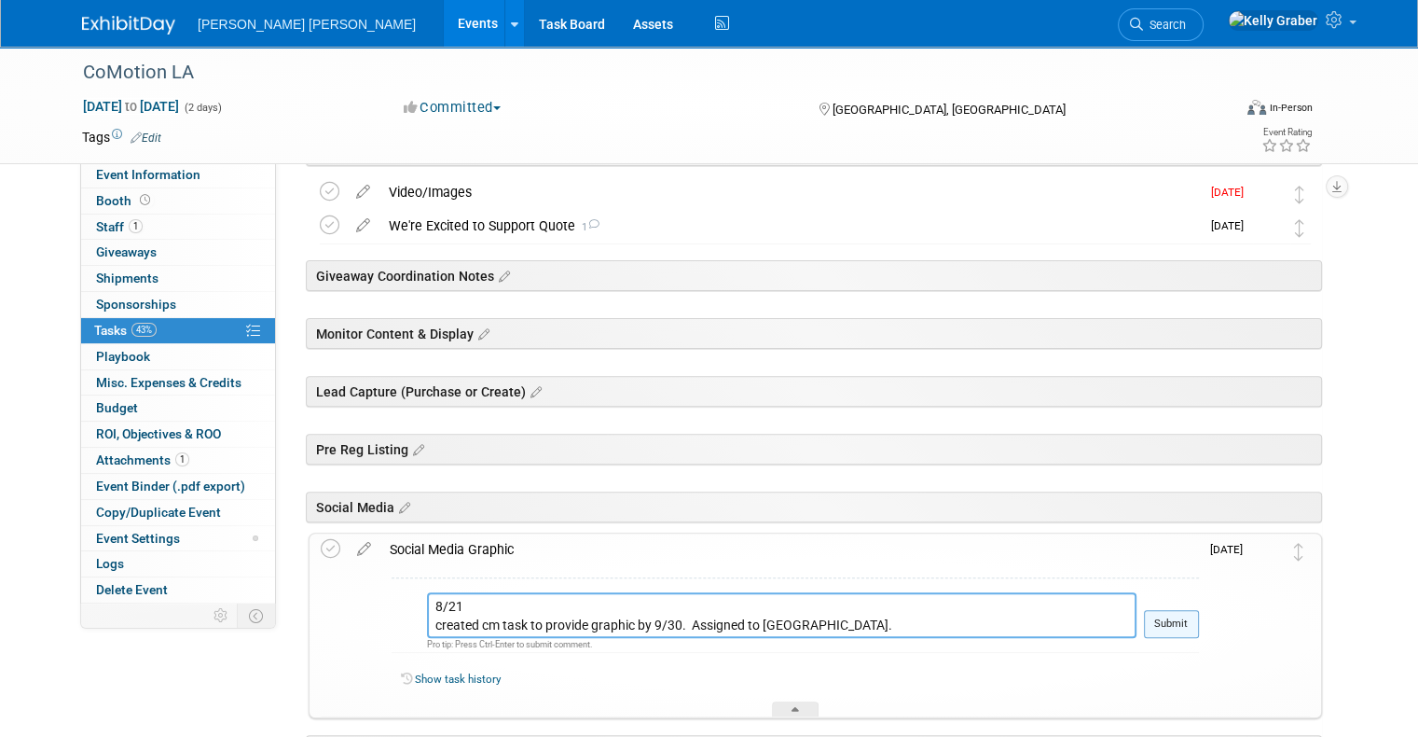
type textarea "8/21 created cm task to provide graphic by 9/30. Assigned to Elbe."
click at [1182, 631] on button "Submit" at bounding box center [1171, 624] width 55 height 28
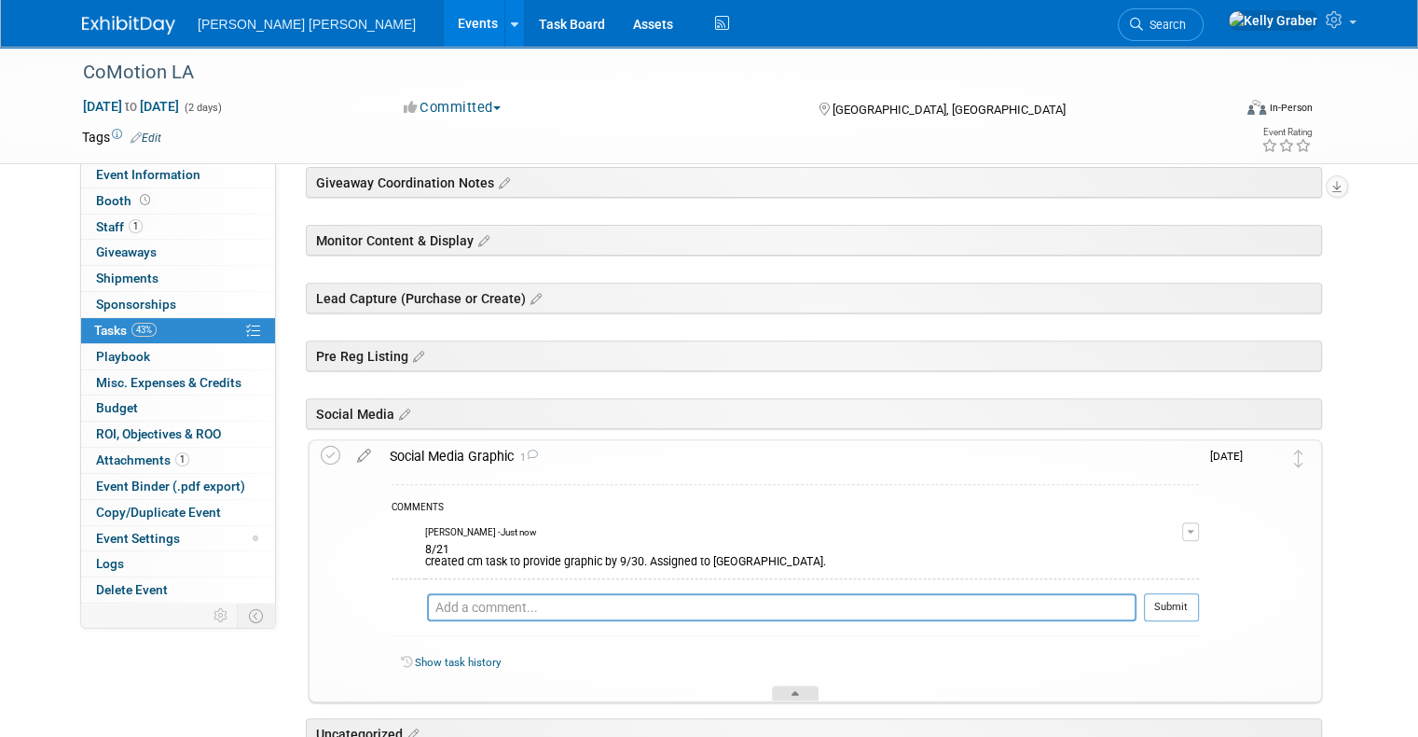
click at [802, 687] on div at bounding box center [795, 693] width 47 height 16
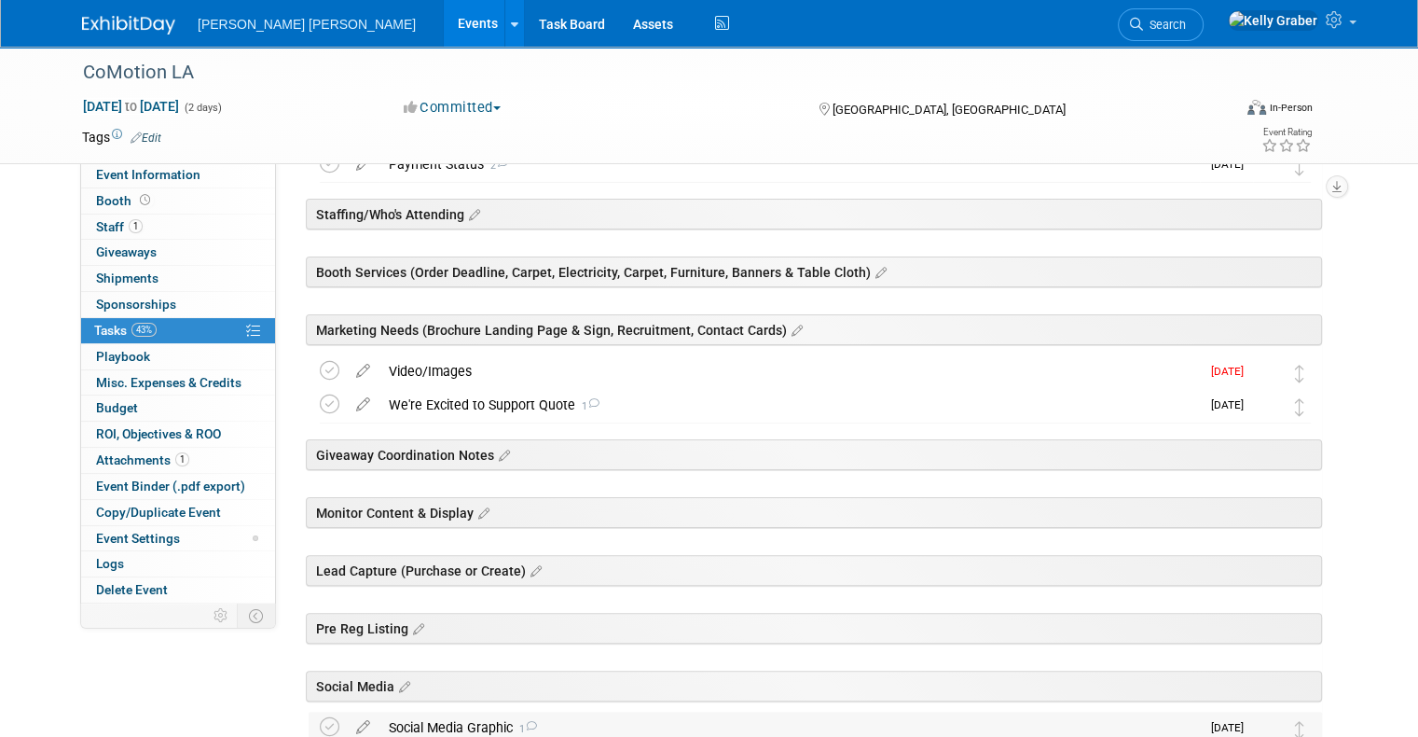
scroll to position [342, 0]
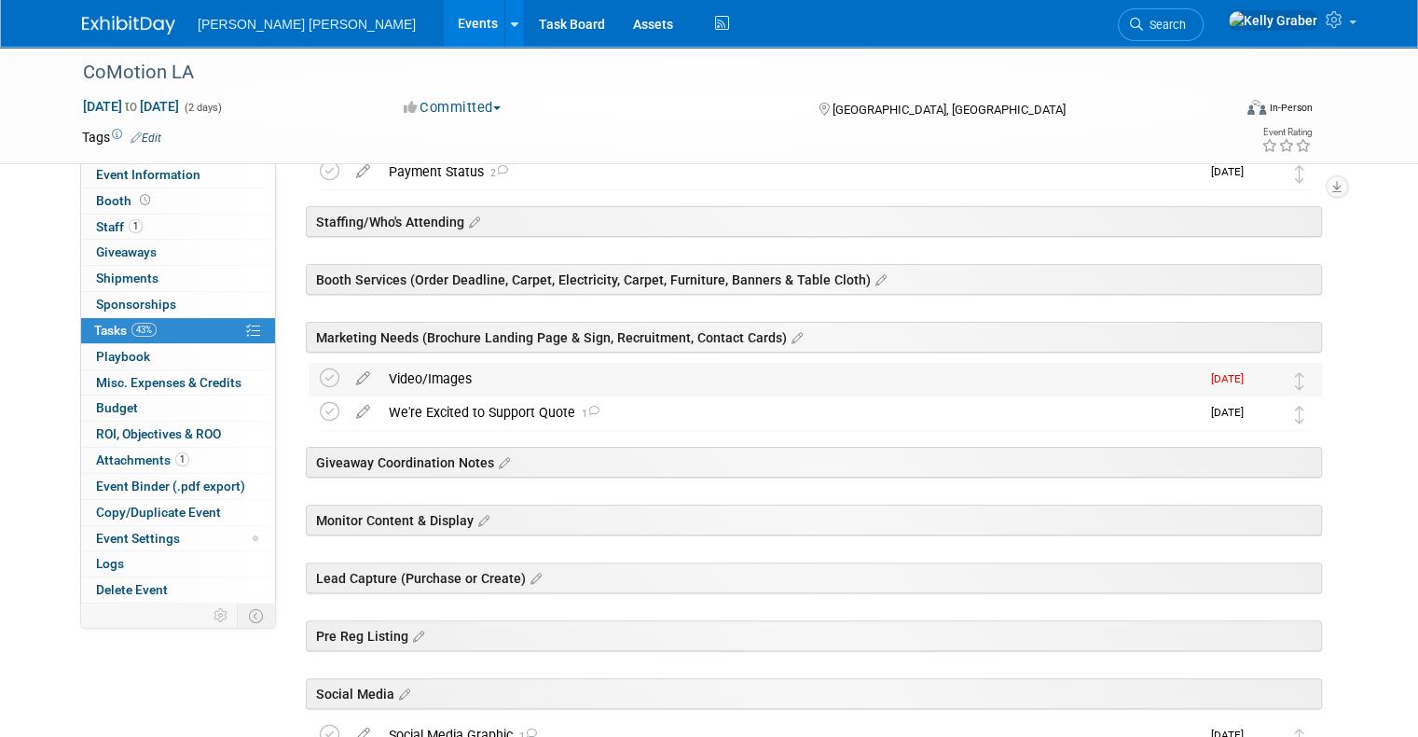
click at [435, 377] on div "Video/Images" at bounding box center [790, 379] width 821 height 32
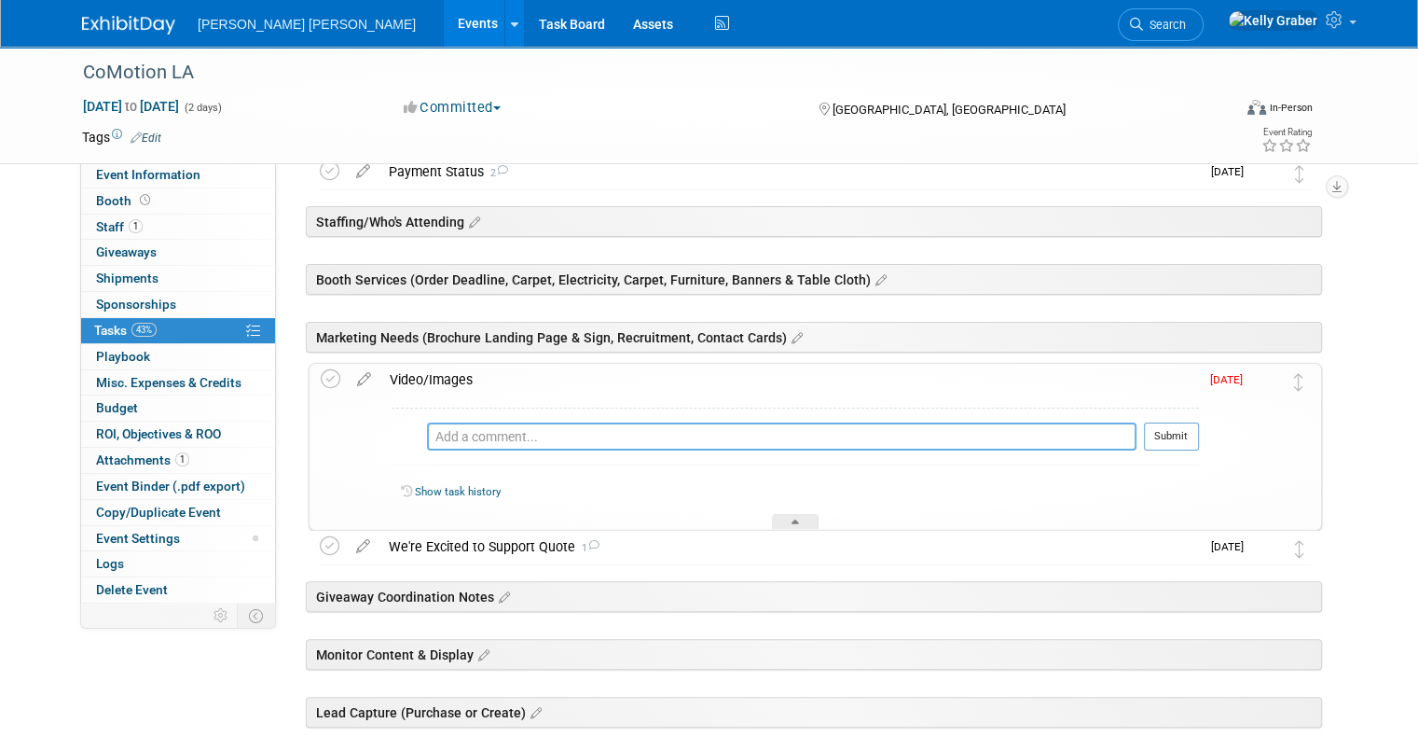
click at [453, 436] on textarea at bounding box center [782, 436] width 710 height 28
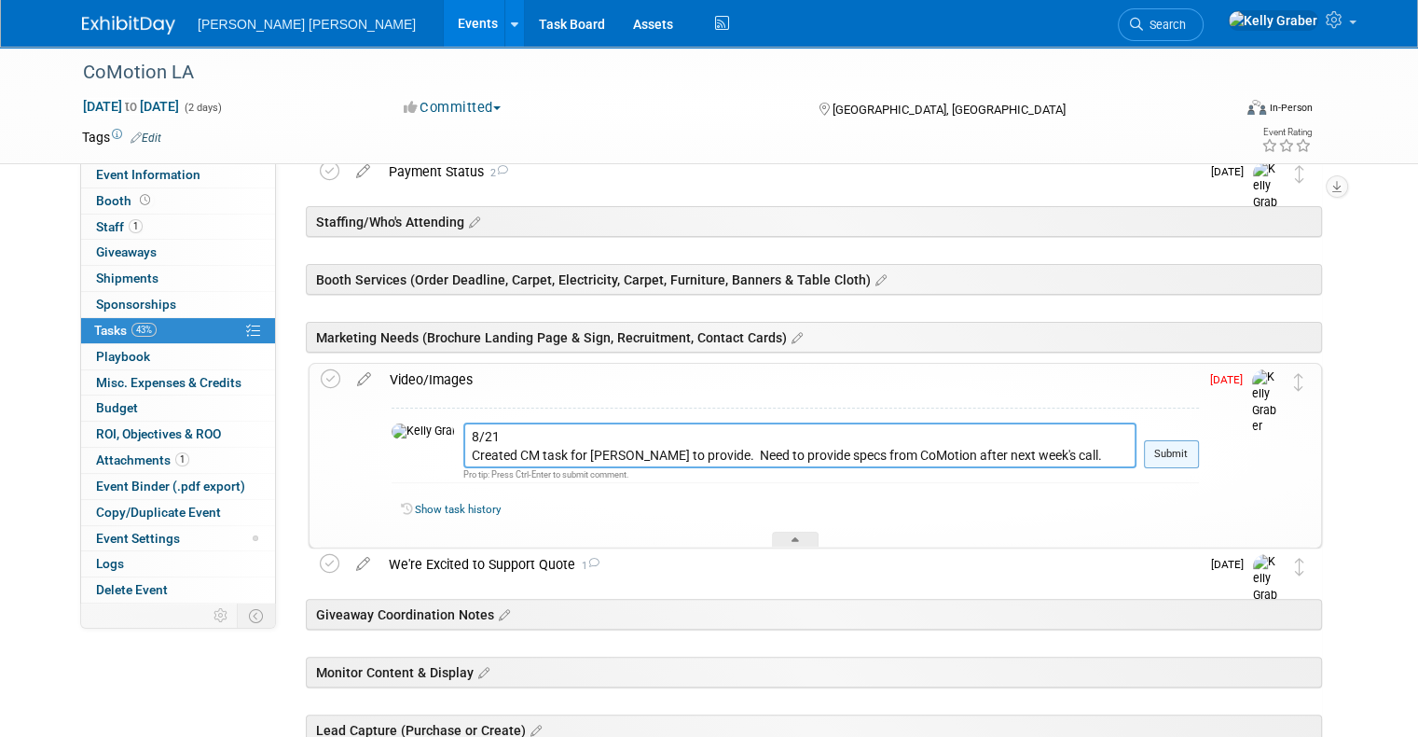
type textarea "8/21 Created CM task for Dani to provide. Need to provide specs from CoMotion a…"
click at [1194, 453] on button "Submit" at bounding box center [1171, 454] width 55 height 28
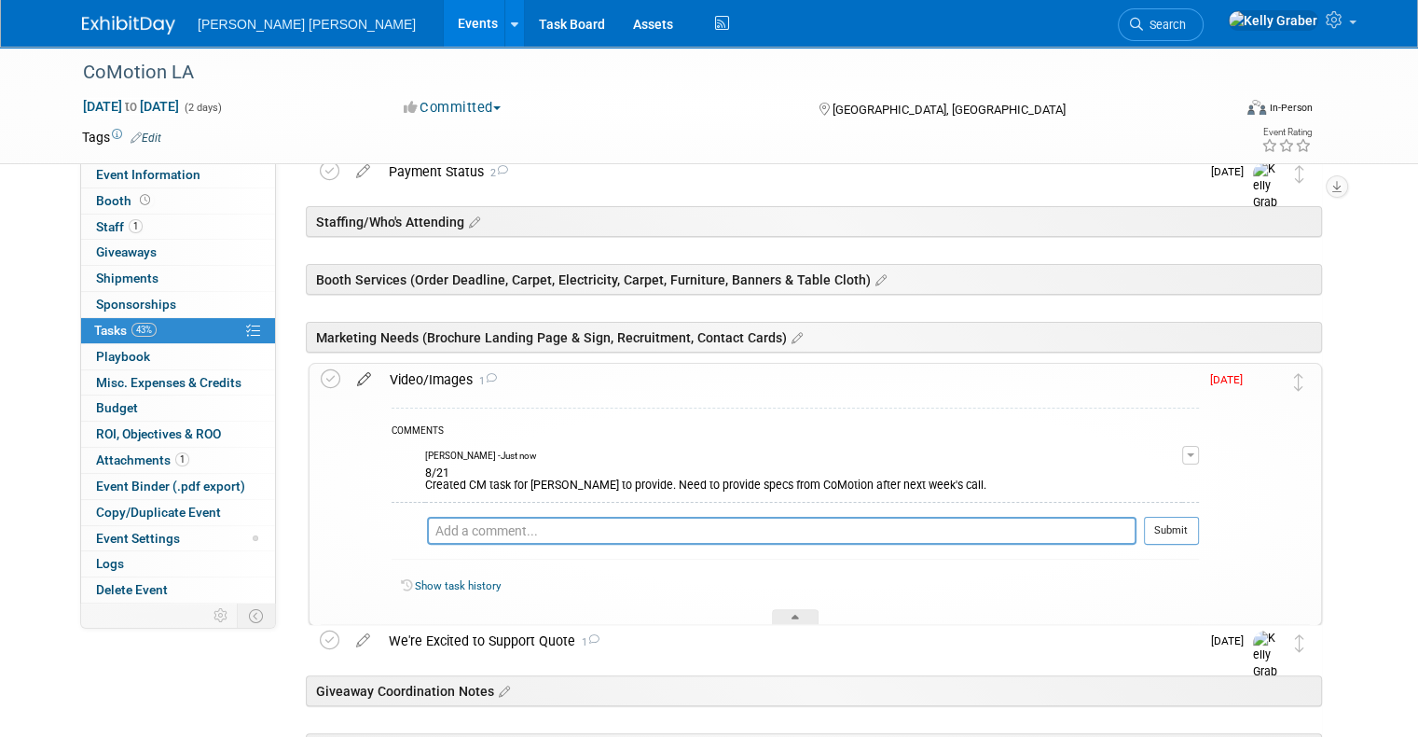
click at [349, 375] on icon at bounding box center [364, 375] width 33 height 23
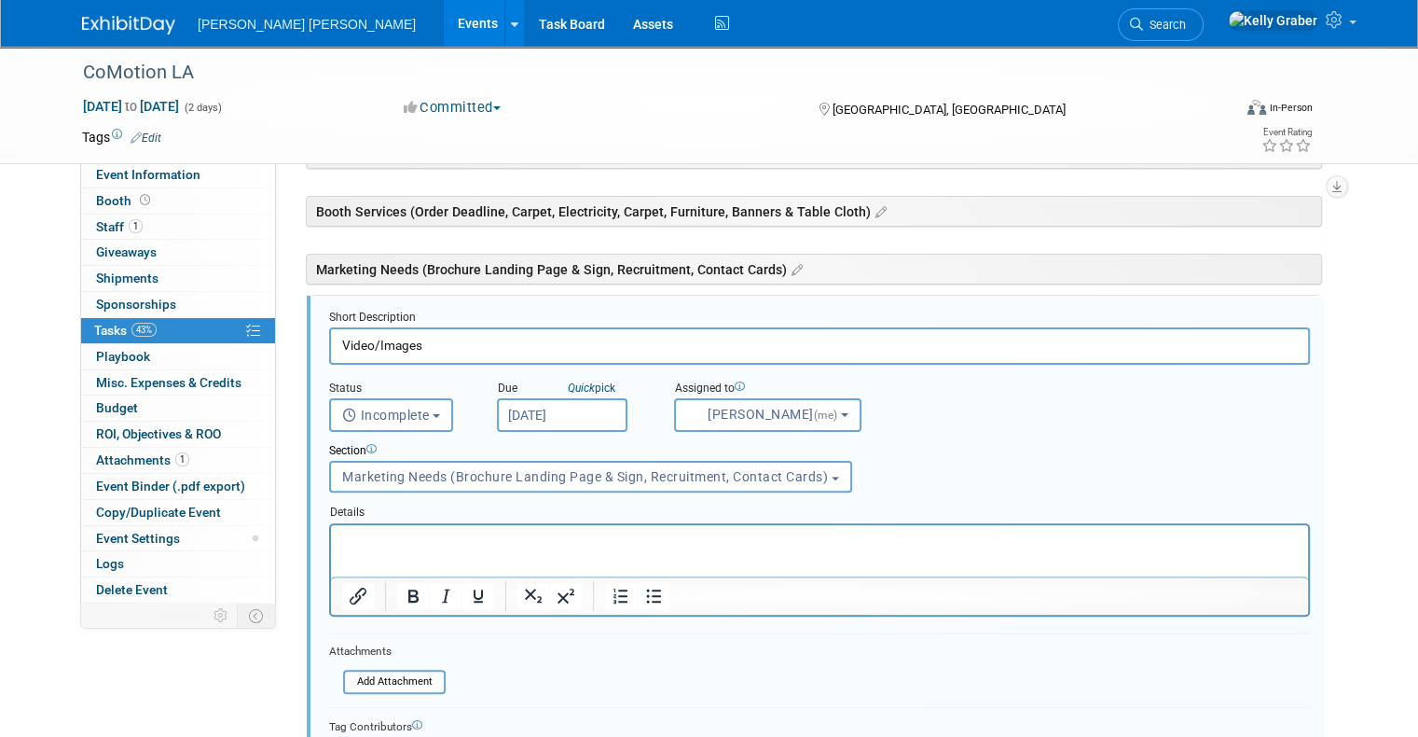
scroll to position [433, 0]
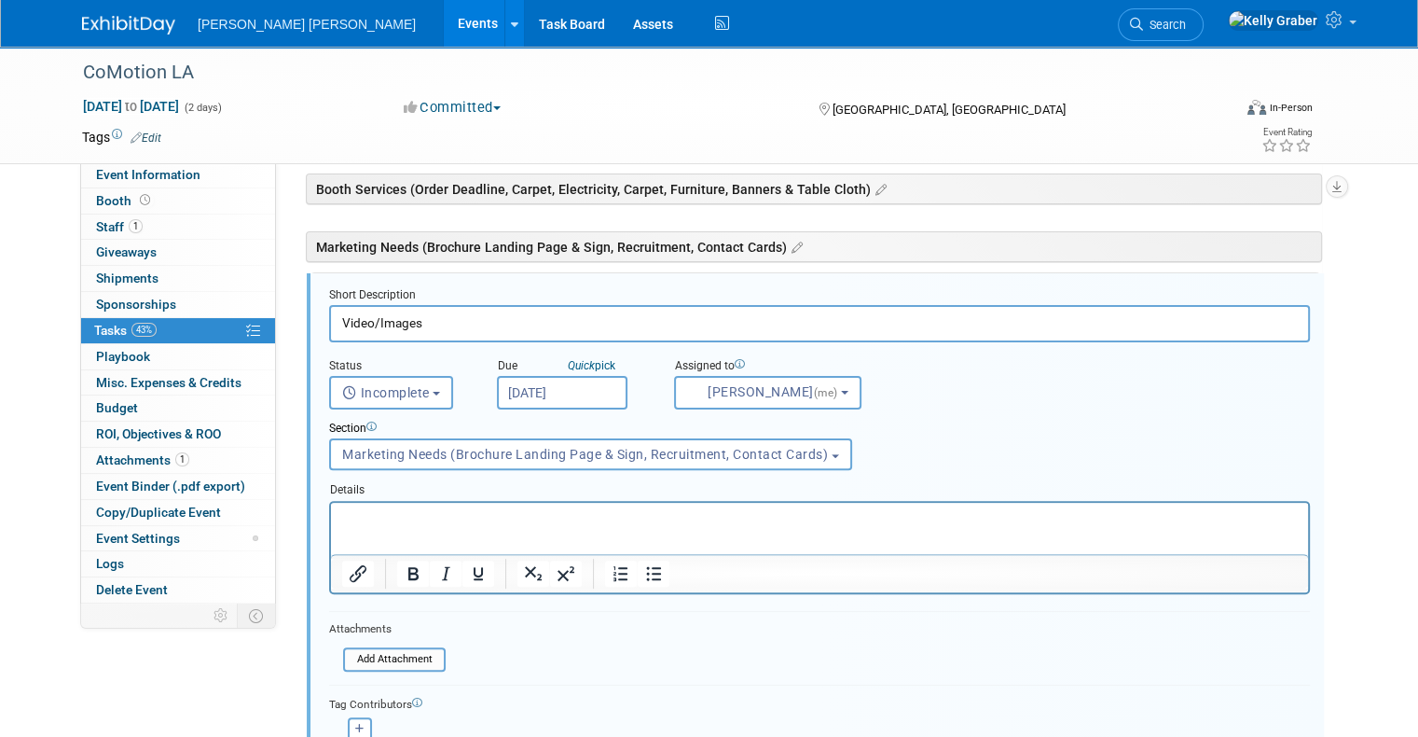
click at [530, 390] on input "Aug 21, 2025" at bounding box center [562, 393] width 131 height 34
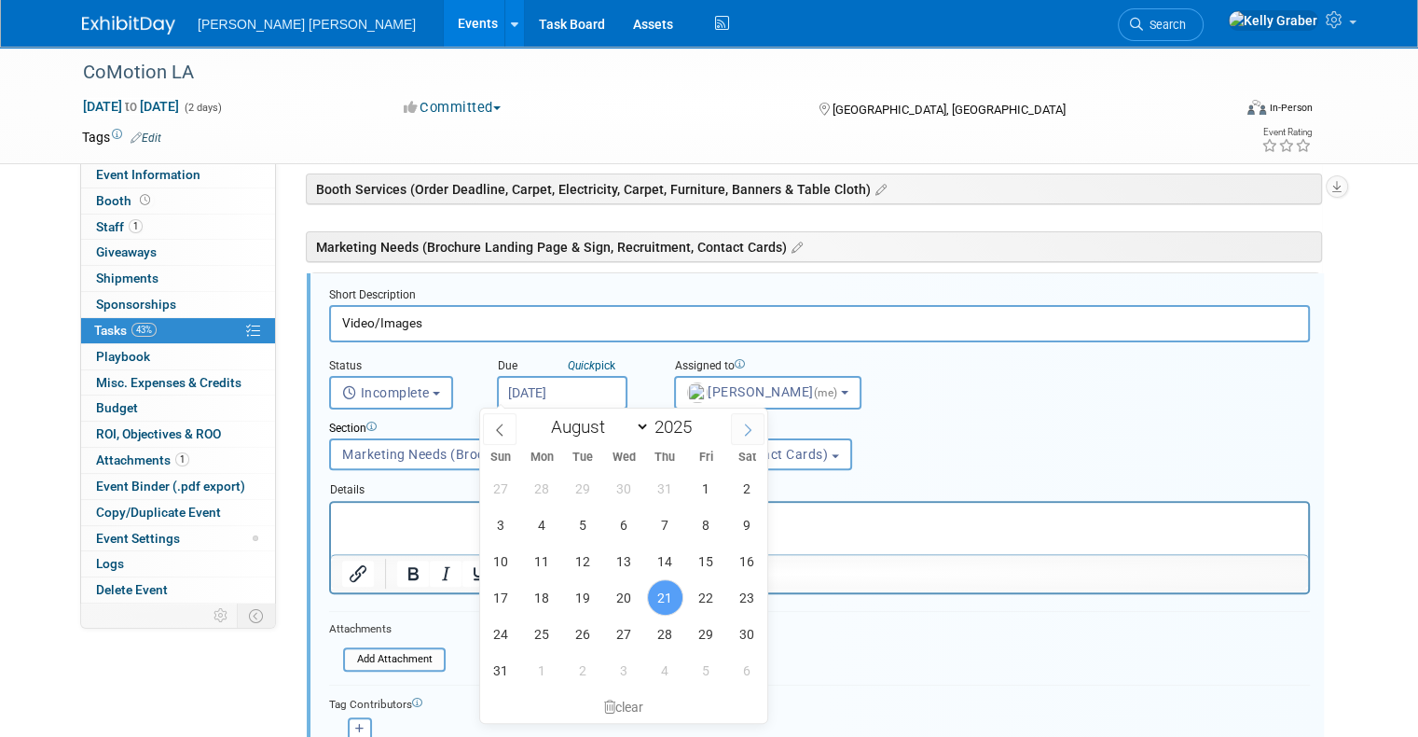
click at [742, 434] on icon at bounding box center [747, 429] width 13 height 13
select select "8"
click at [586, 629] on span "30" at bounding box center [583, 633] width 36 height 36
type input "Sep 30, 2025"
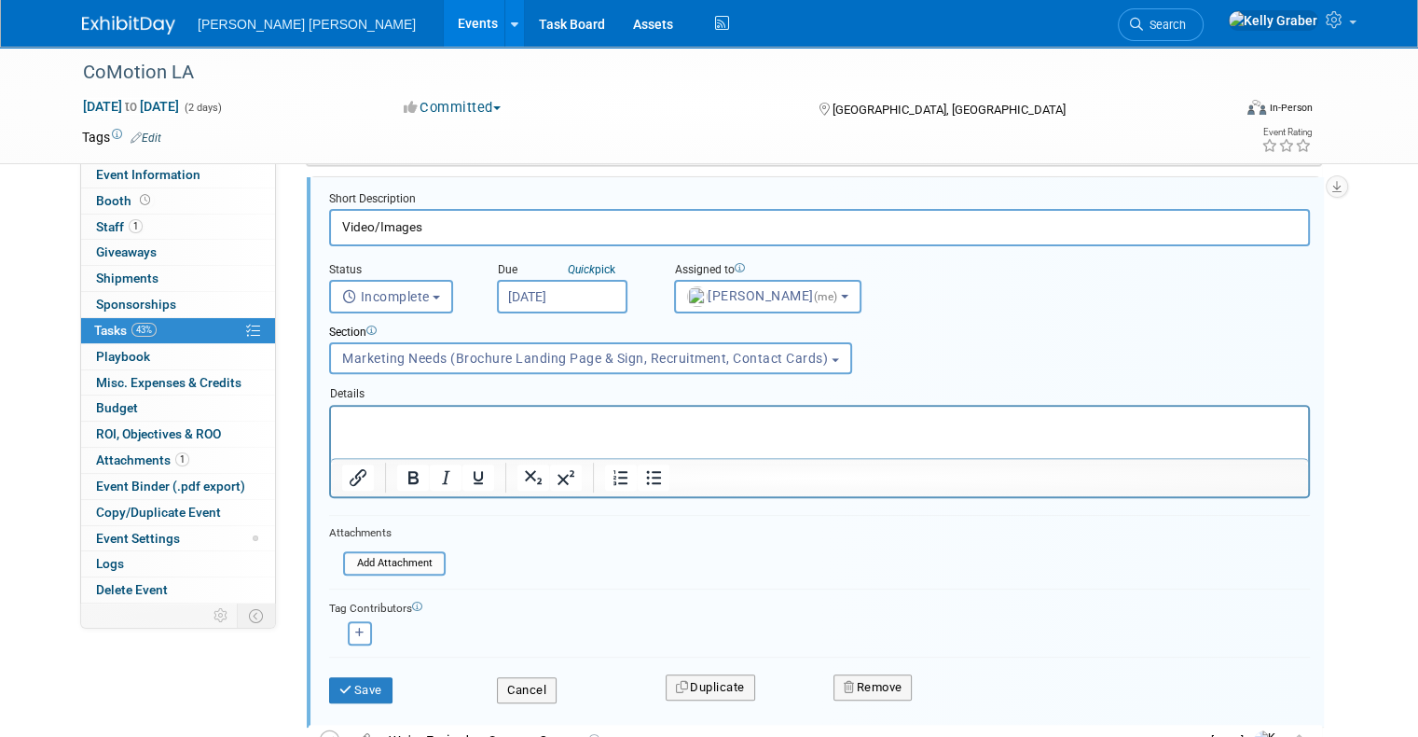
scroll to position [619, 0]
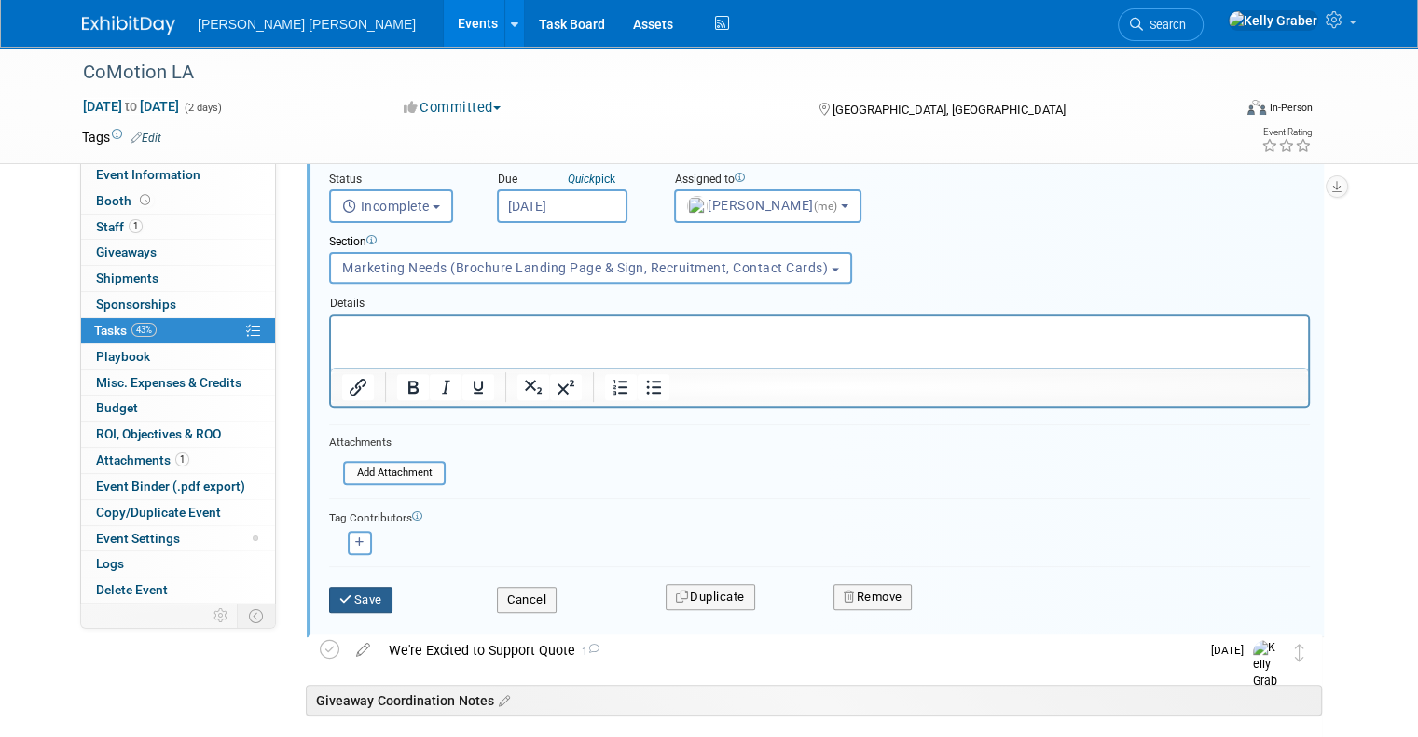
click at [362, 588] on button "Save" at bounding box center [360, 600] width 63 height 26
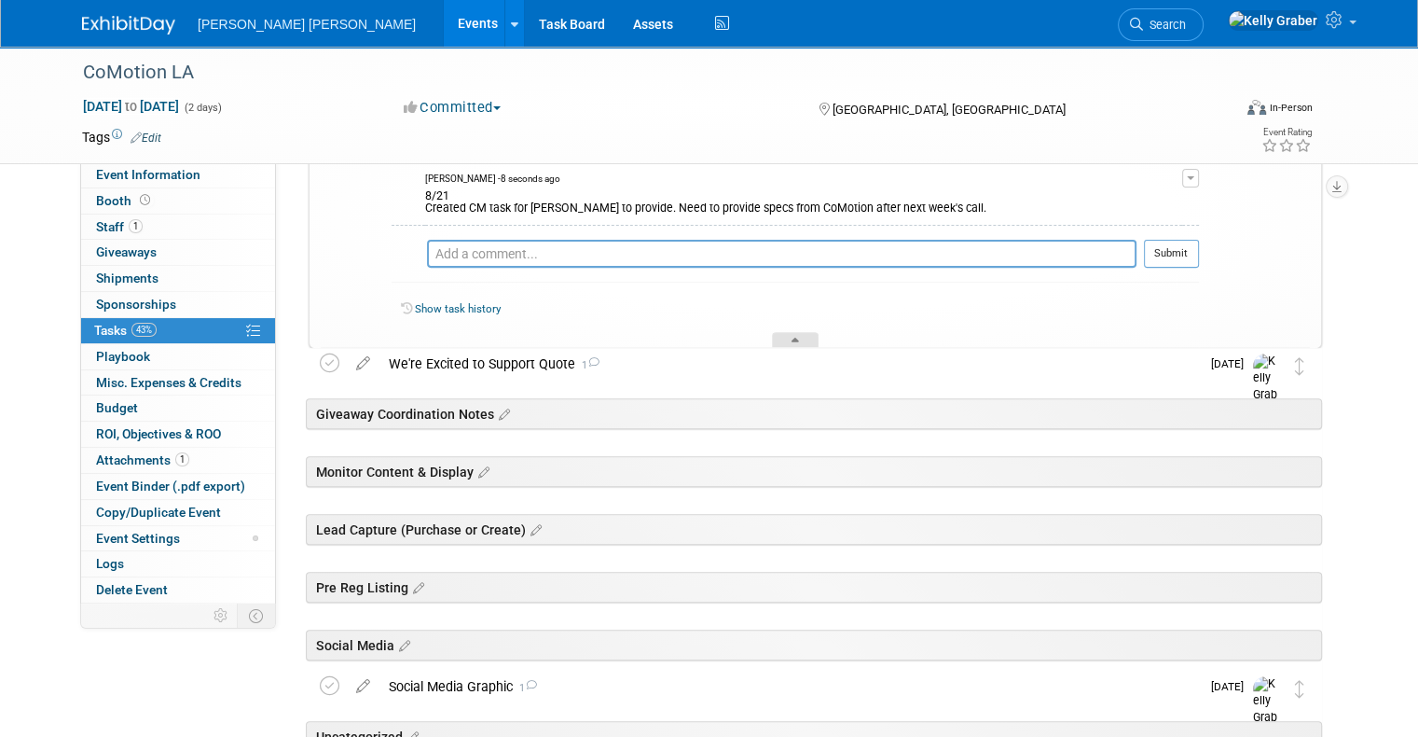
click at [798, 338] on div at bounding box center [795, 340] width 47 height 16
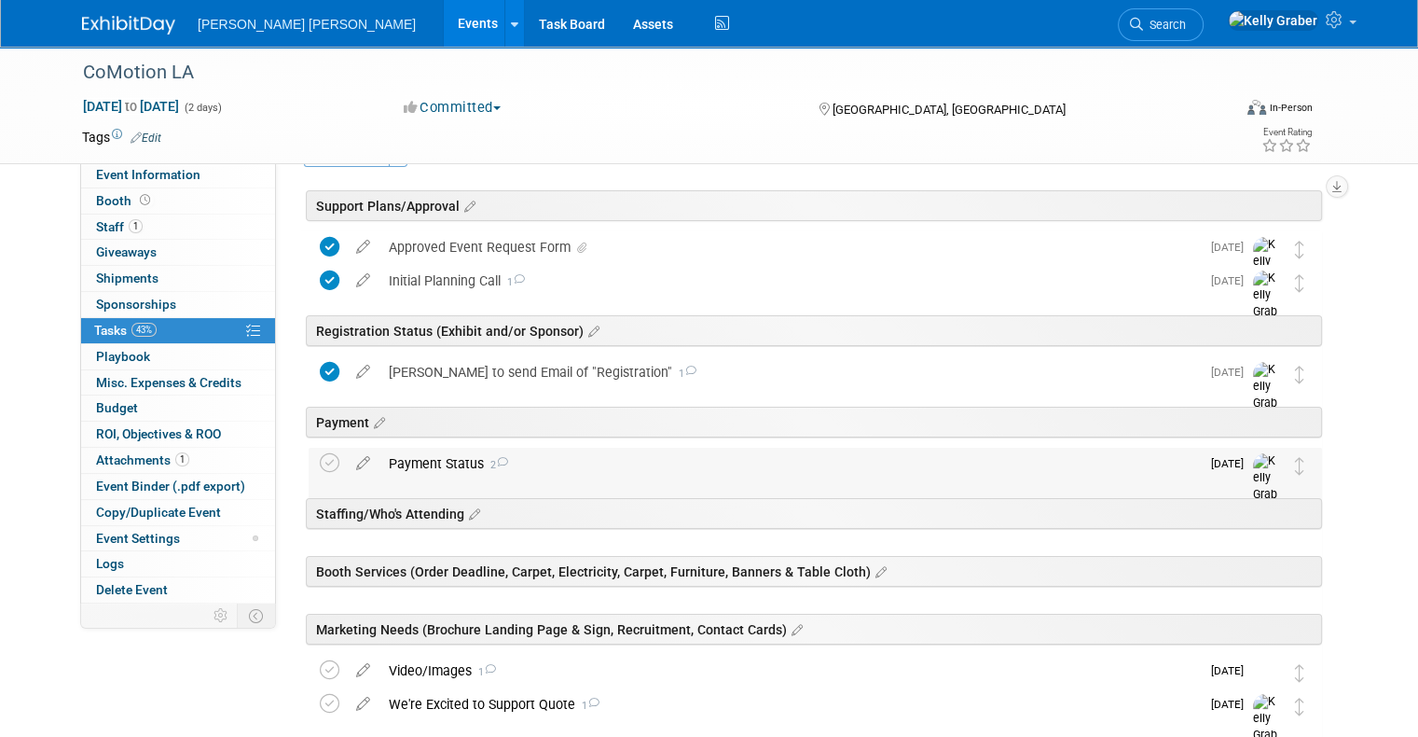
scroll to position [93, 0]
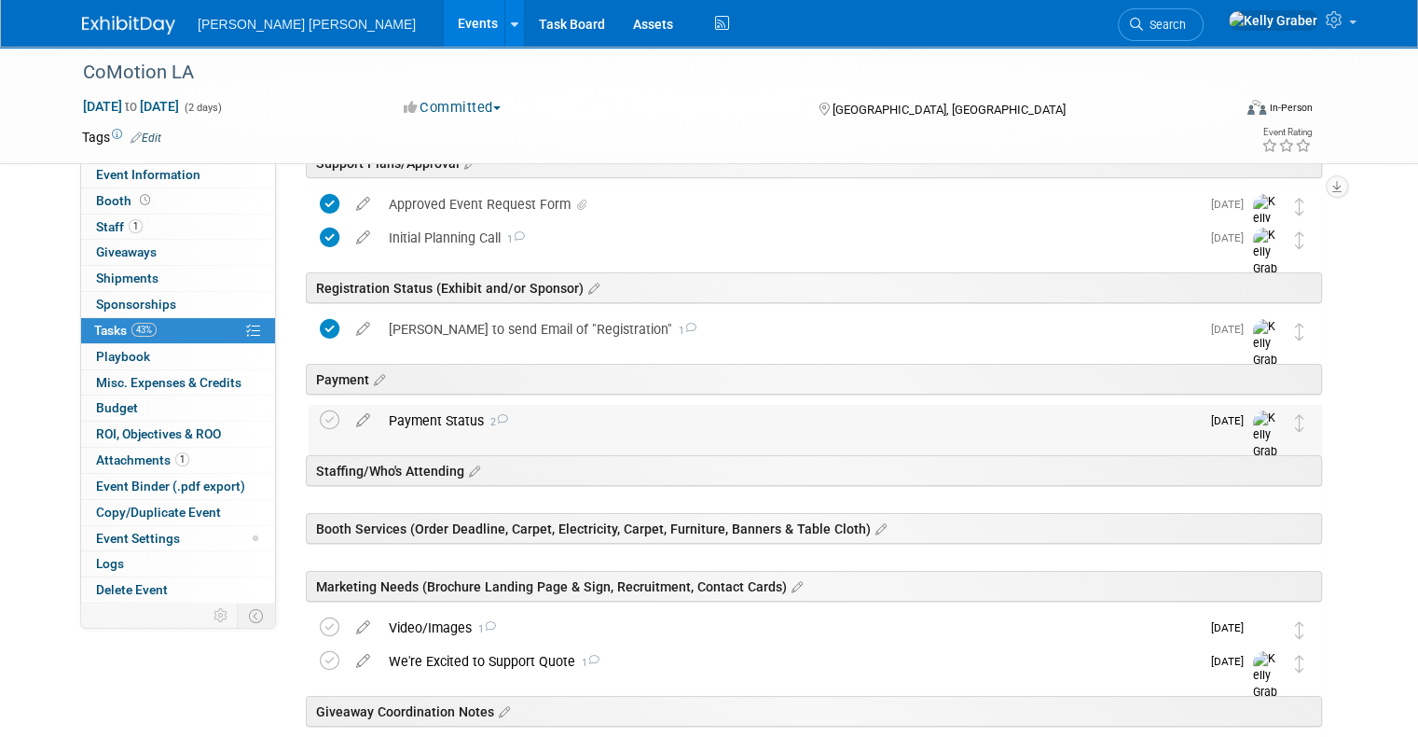
click at [500, 435] on div "Payment Status 2" at bounding box center [790, 421] width 821 height 32
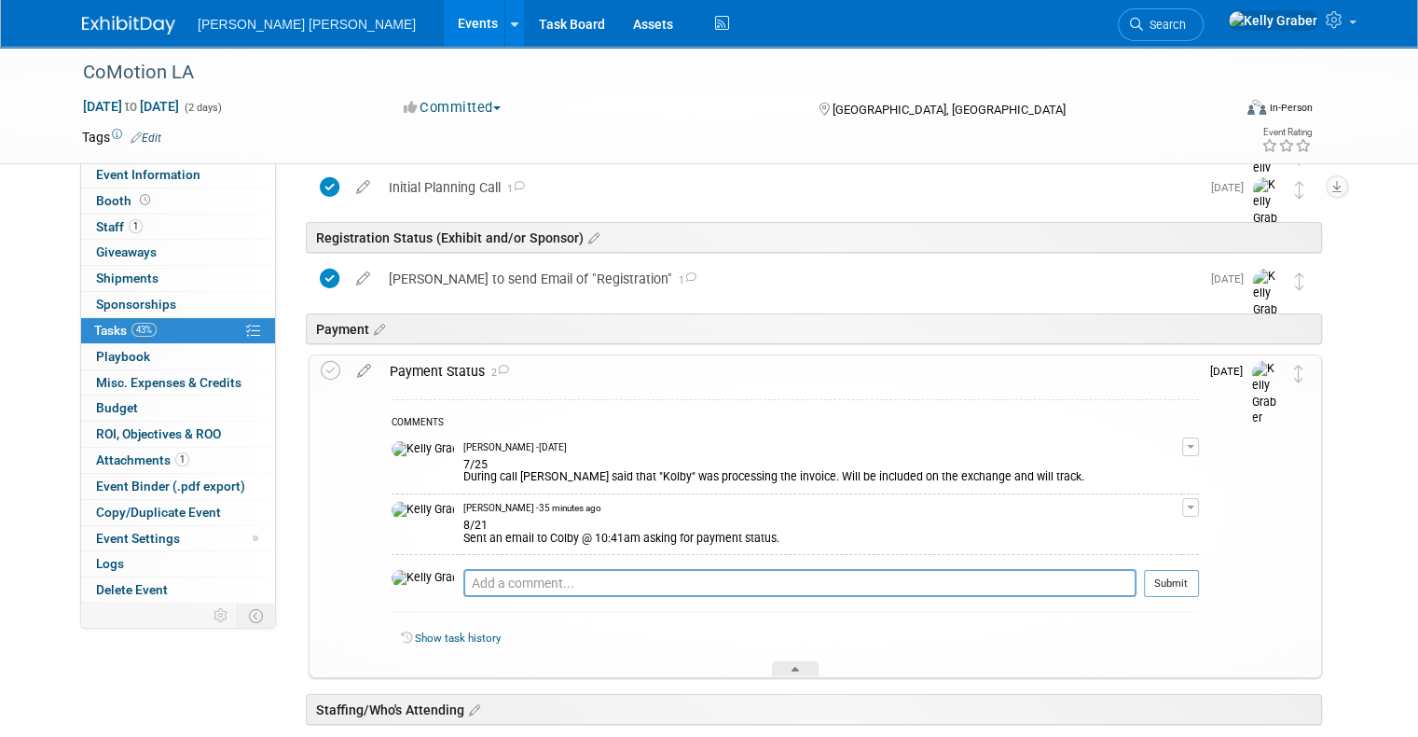
scroll to position [187, 0]
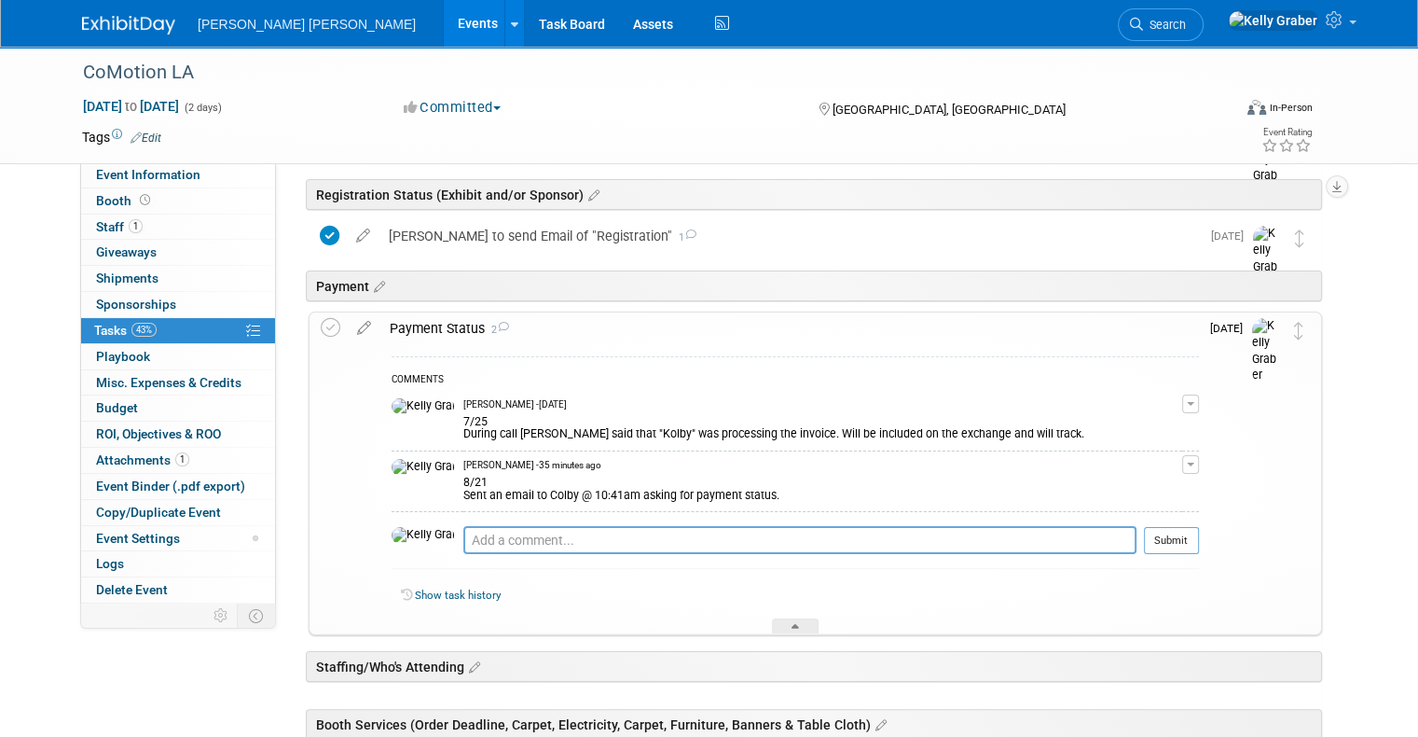
click at [674, 489] on div "8/21 Sent an email to Colby @ 10:41am asking for payment status." at bounding box center [822, 487] width 719 height 30
click at [1199, 460] on button "button" at bounding box center [1190, 464] width 17 height 19
click at [1113, 491] on link "Edit Comment" at bounding box center [1124, 491] width 147 height 26
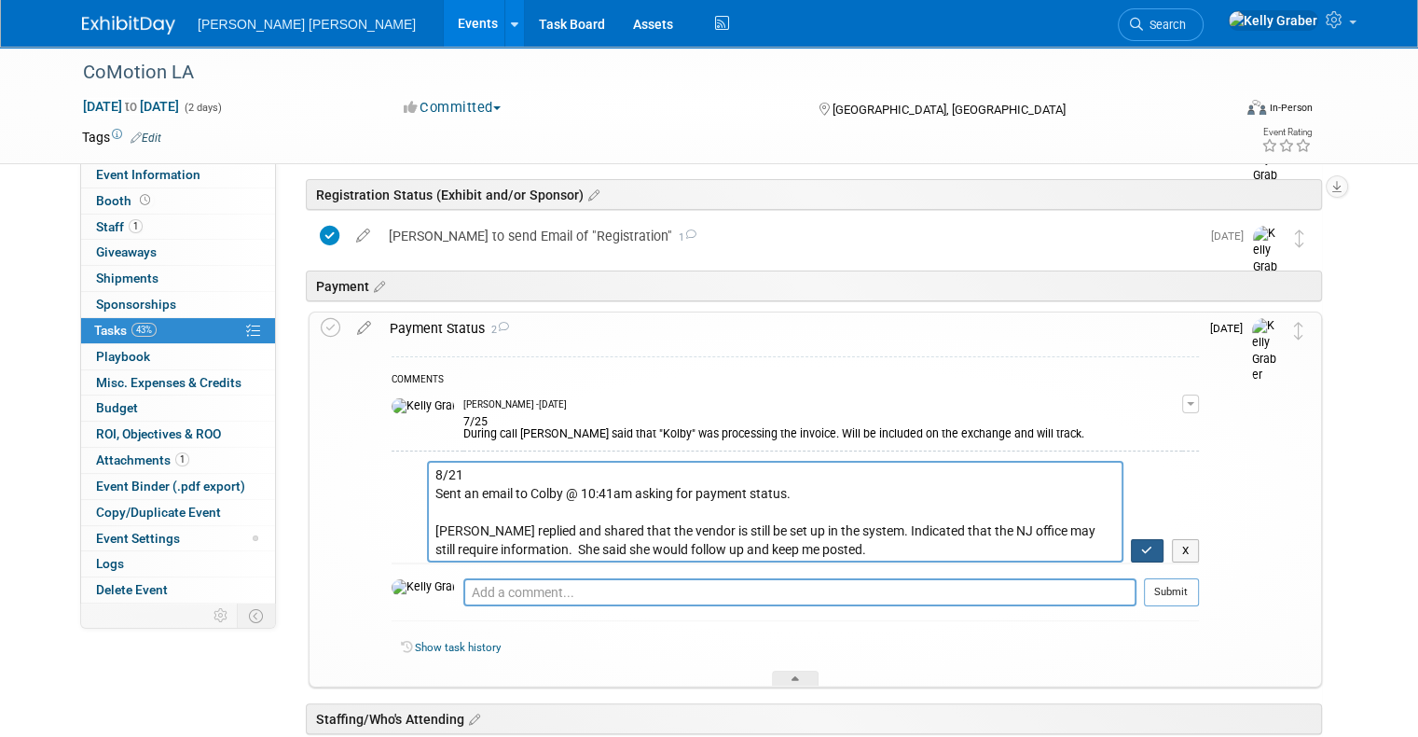
type textarea "8/21 Sent an email to Colby @ 10:41am asking for payment status. Colby replied …"
click at [1154, 546] on icon "button" at bounding box center [1147, 550] width 12 height 11
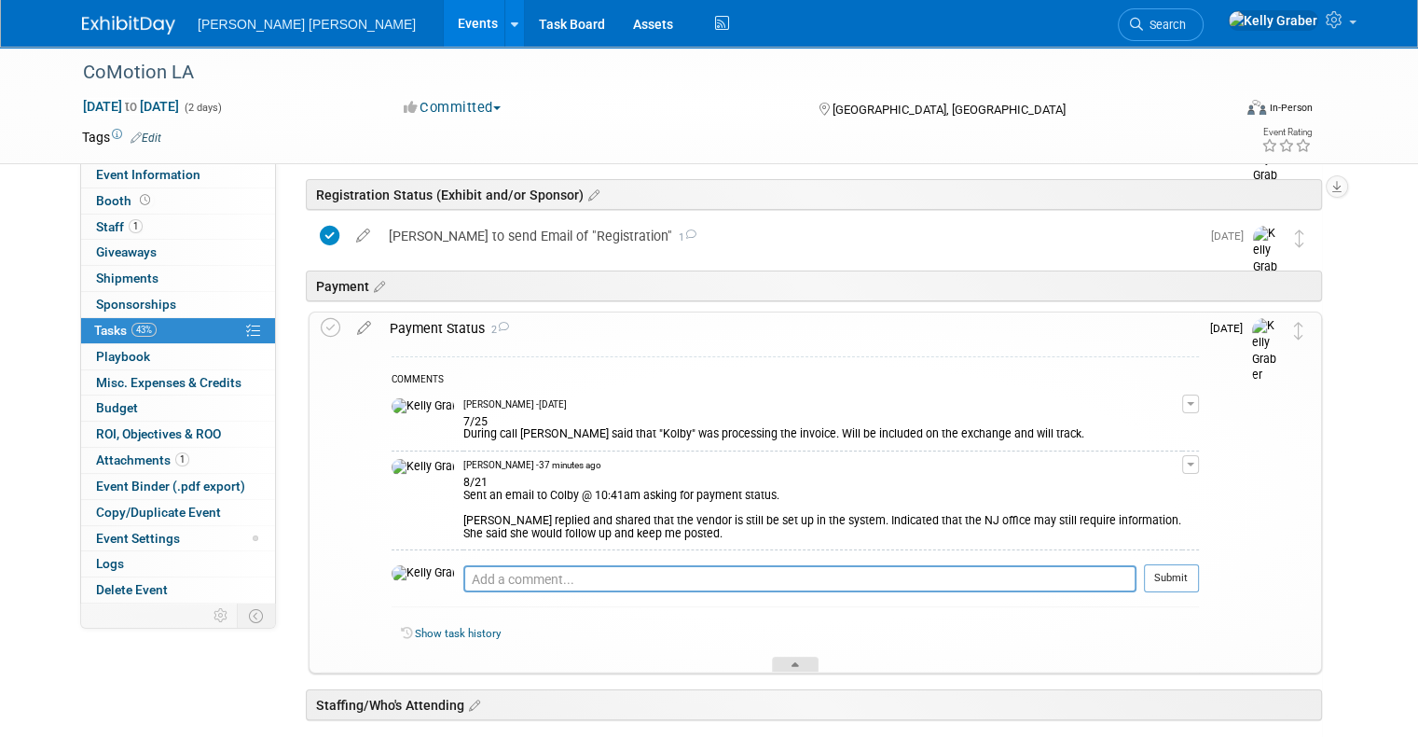
click at [796, 657] on div at bounding box center [795, 665] width 47 height 16
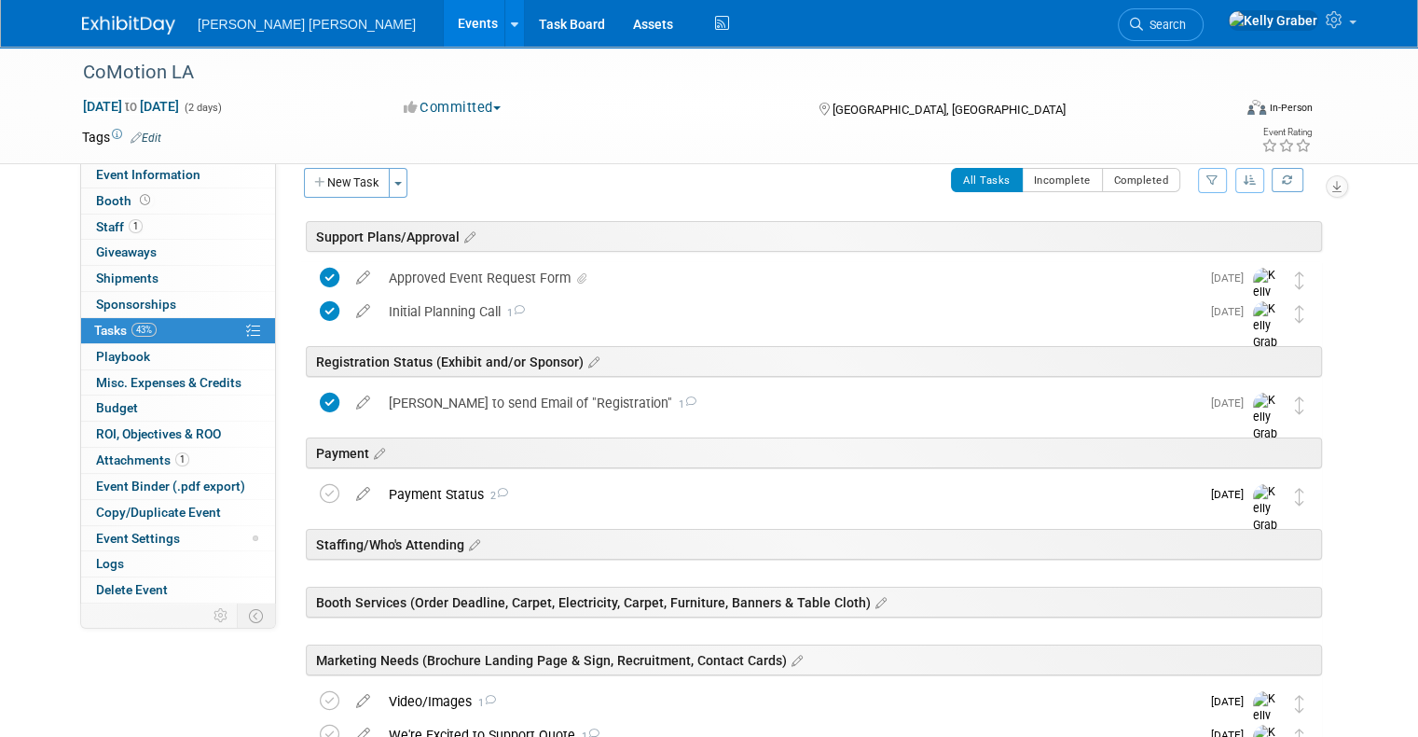
scroll to position [0, 0]
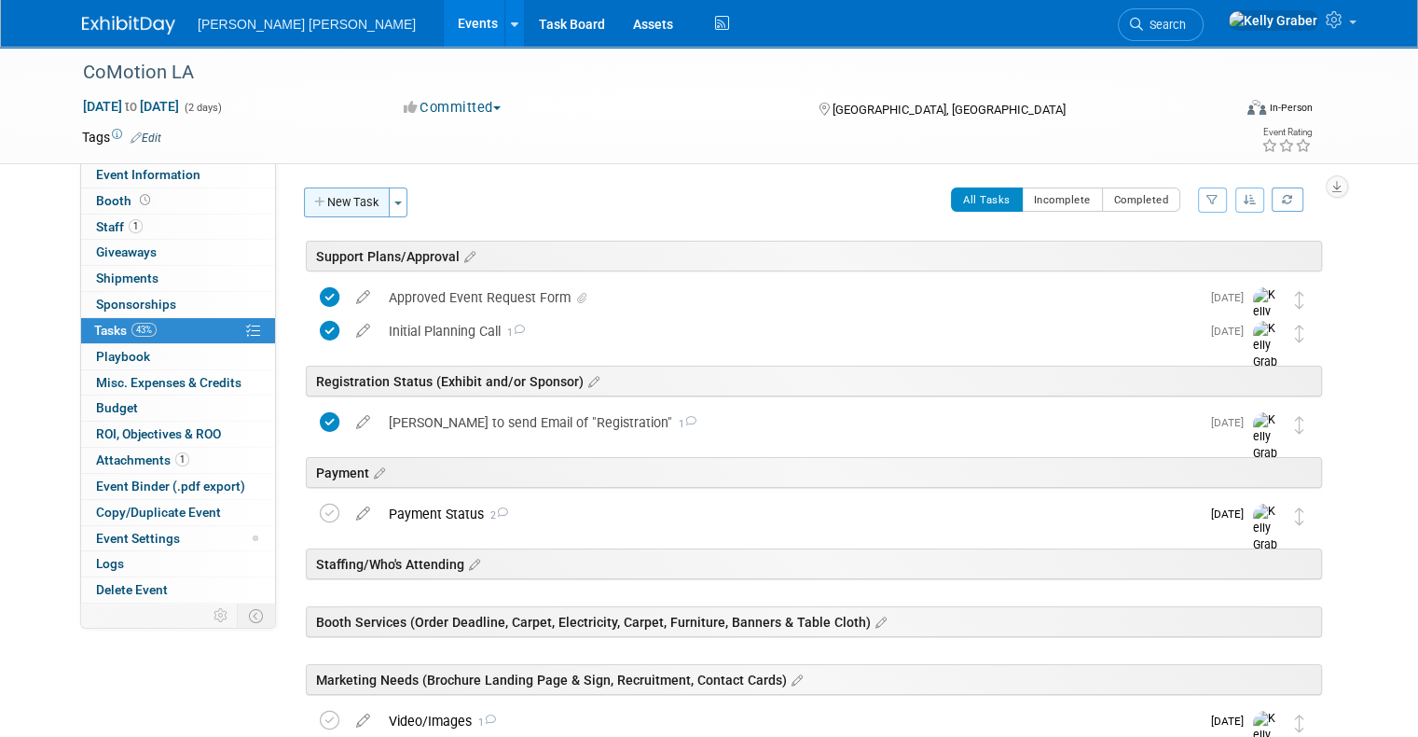
click at [357, 200] on button "New Task" at bounding box center [347, 202] width 86 height 30
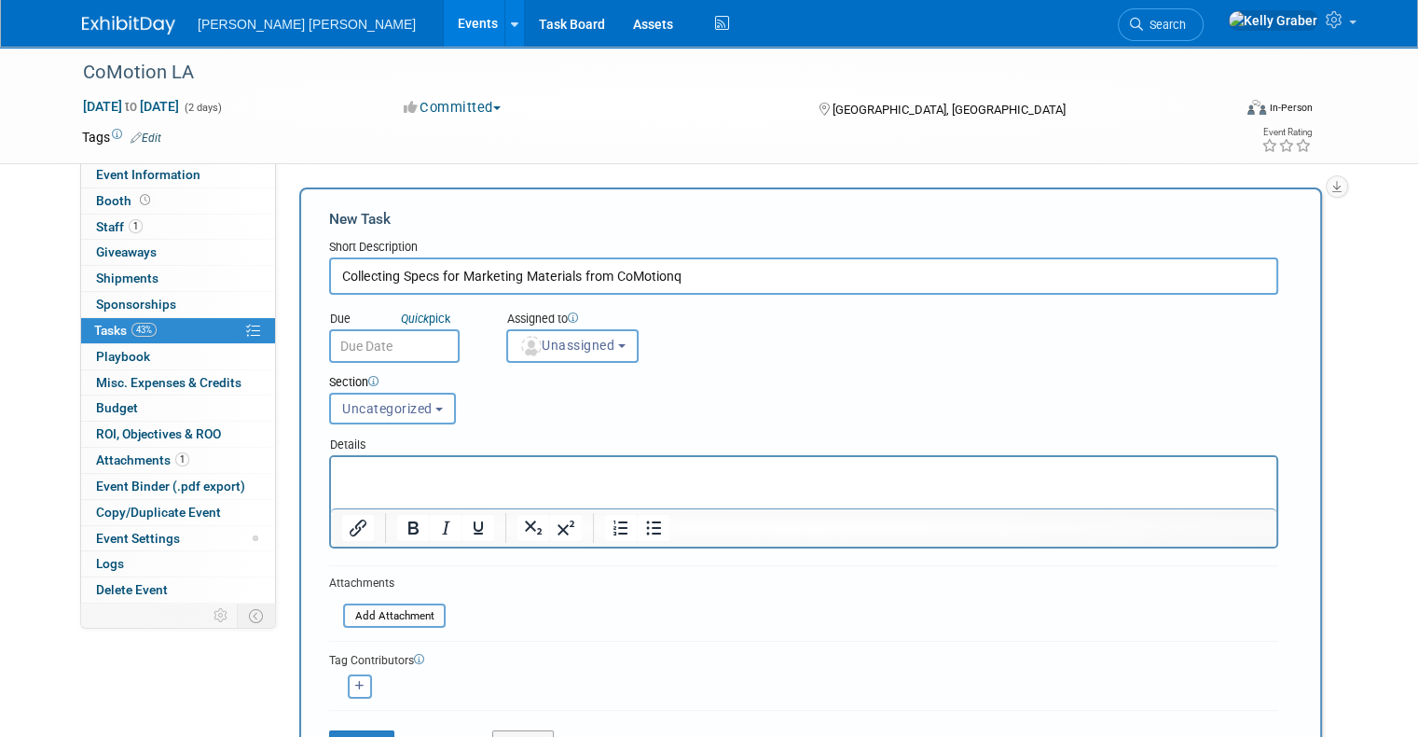
click at [728, 271] on input "Collecting Specs for Marketing Materials from CoMotionq" at bounding box center [803, 275] width 949 height 37
type input "Collecting Specs for Marketing Materials from CoMotion"
click at [359, 344] on input "text" at bounding box center [394, 346] width 131 height 34
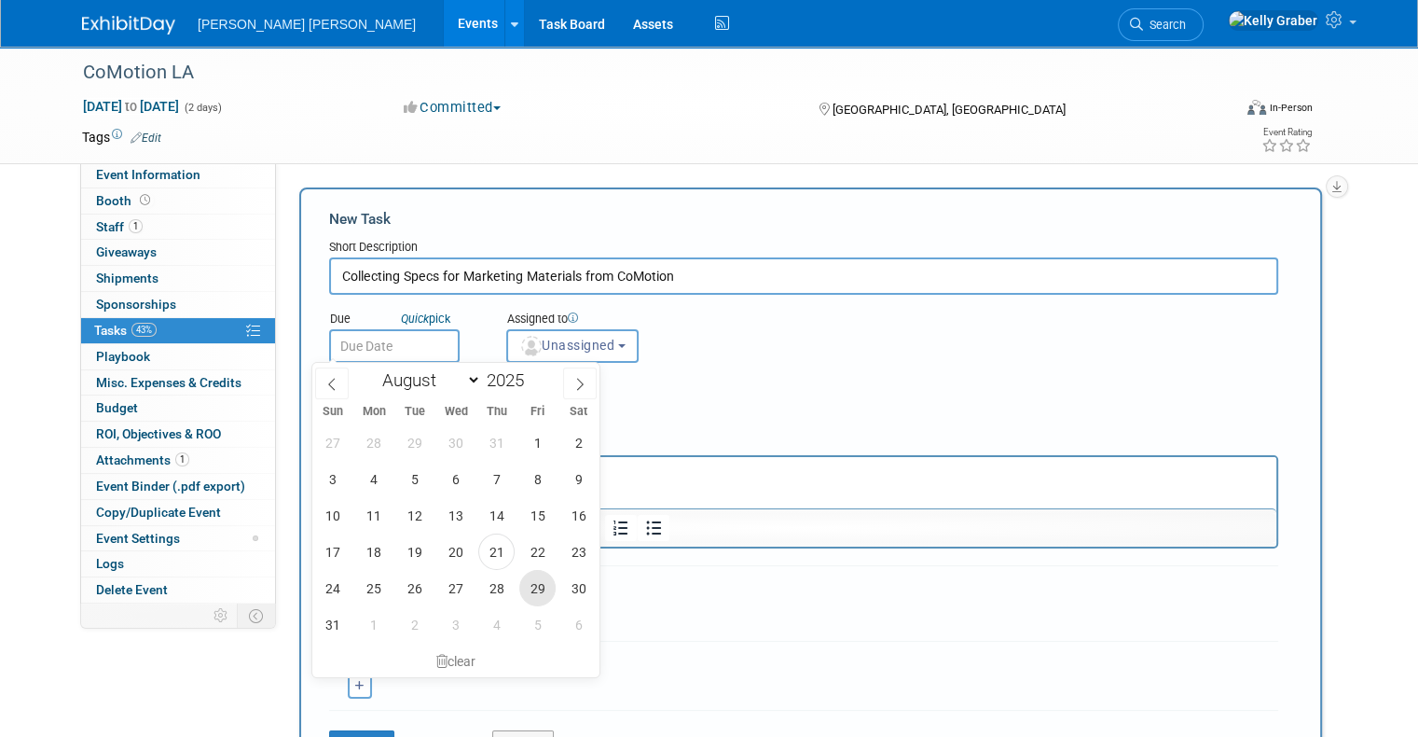
click at [543, 586] on span "29" at bounding box center [537, 588] width 36 height 36
type input "Aug 29, 2025"
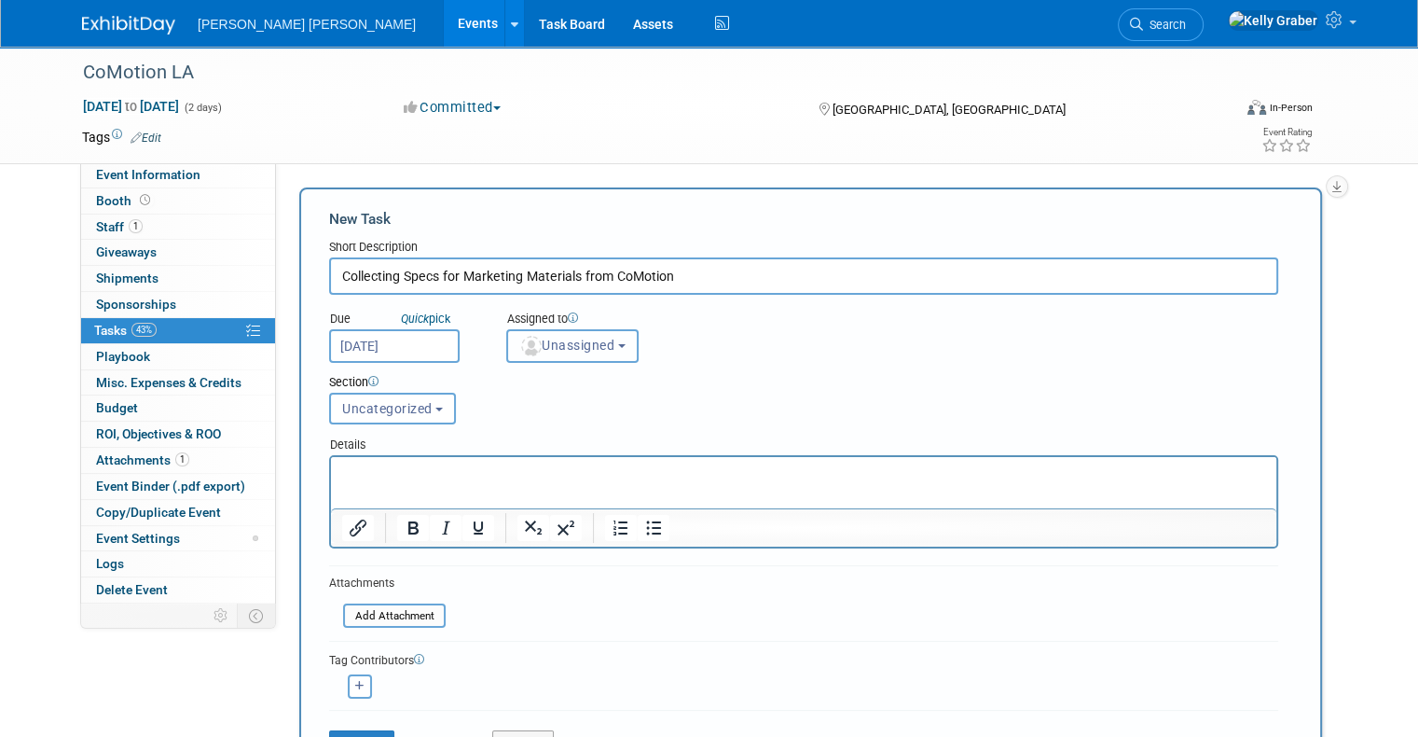
click at [556, 350] on span "Unassigned" at bounding box center [566, 345] width 95 height 15
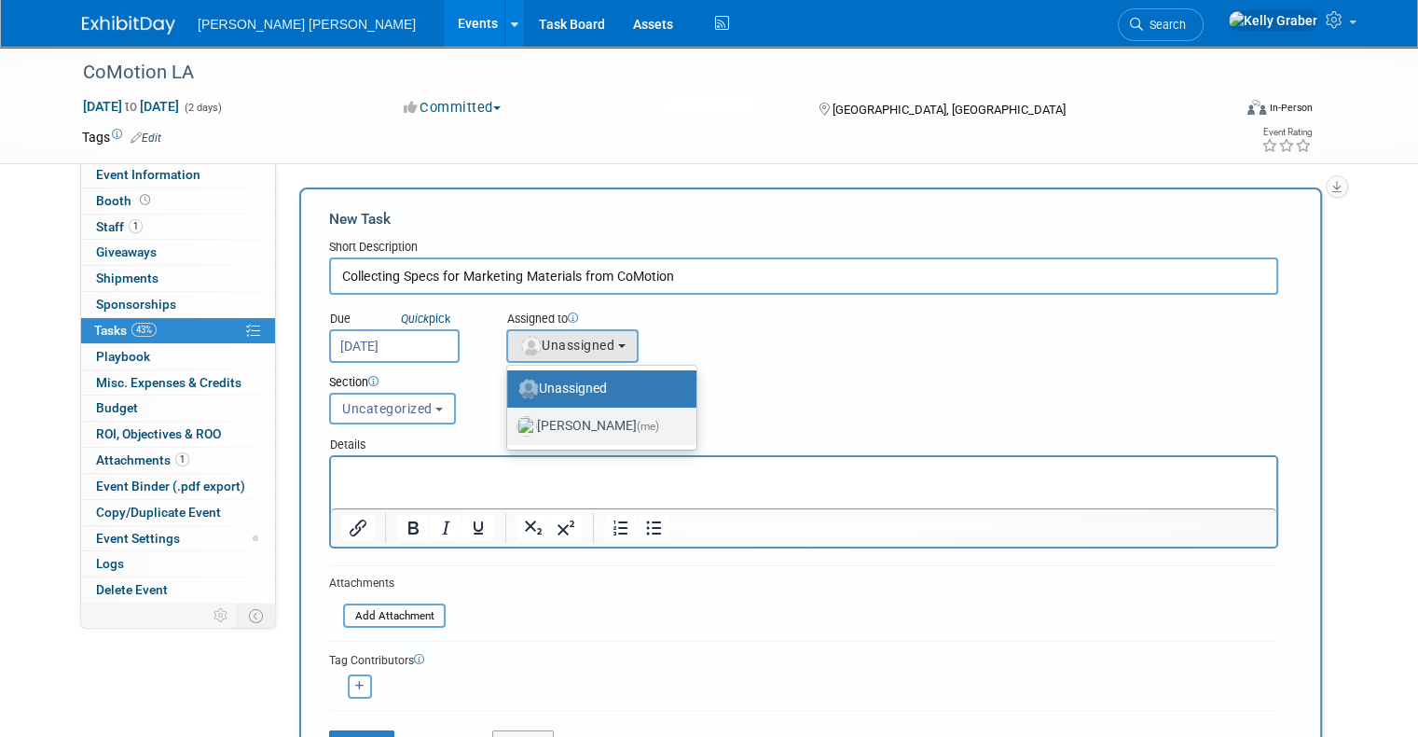
click at [553, 419] on label "Kelly Graber (me)" at bounding box center [597, 426] width 161 height 30
click at [510, 419] on input "Kelly Graber (me)" at bounding box center [504, 424] width 12 height 12
select select "ec37184c-c01f-4f21-939d-fe7fd02e2e7e"
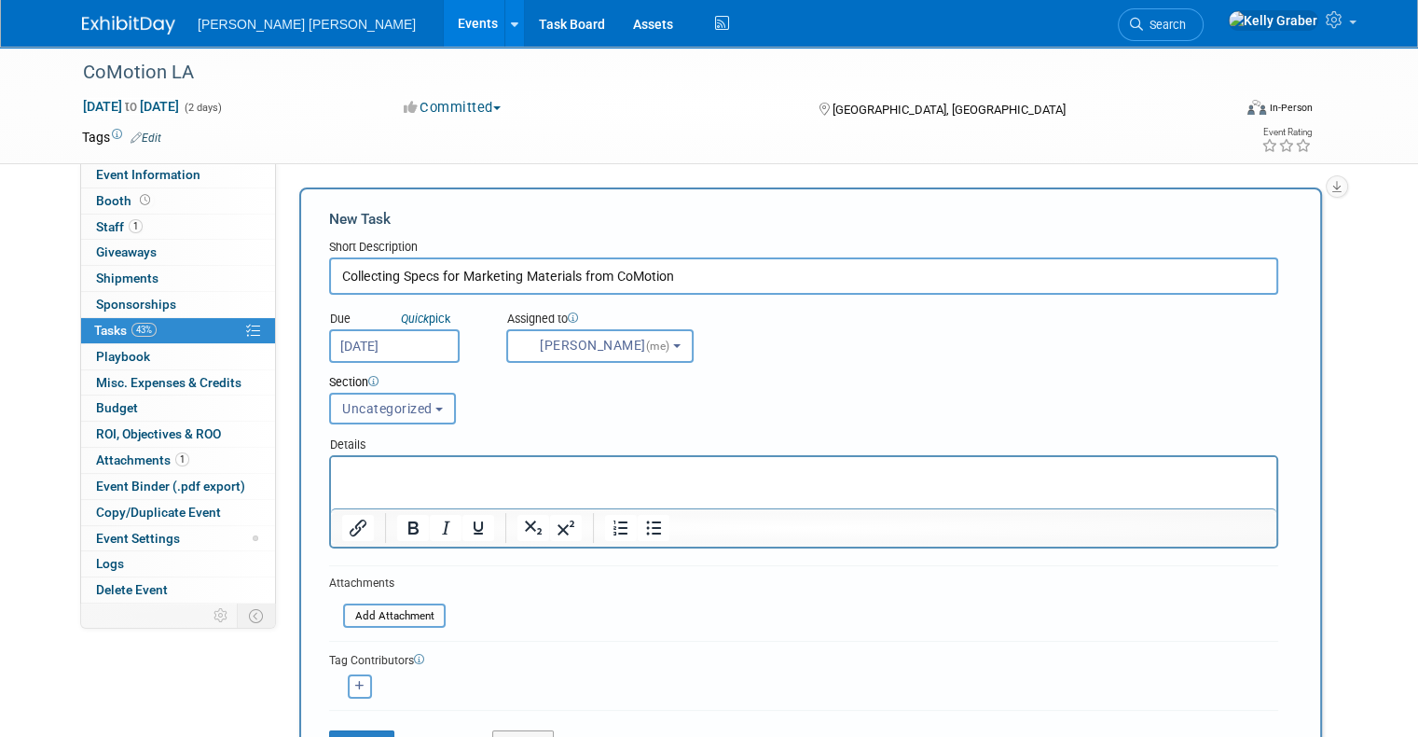
click at [389, 416] on button "Uncategorized" at bounding box center [392, 409] width 127 height 32
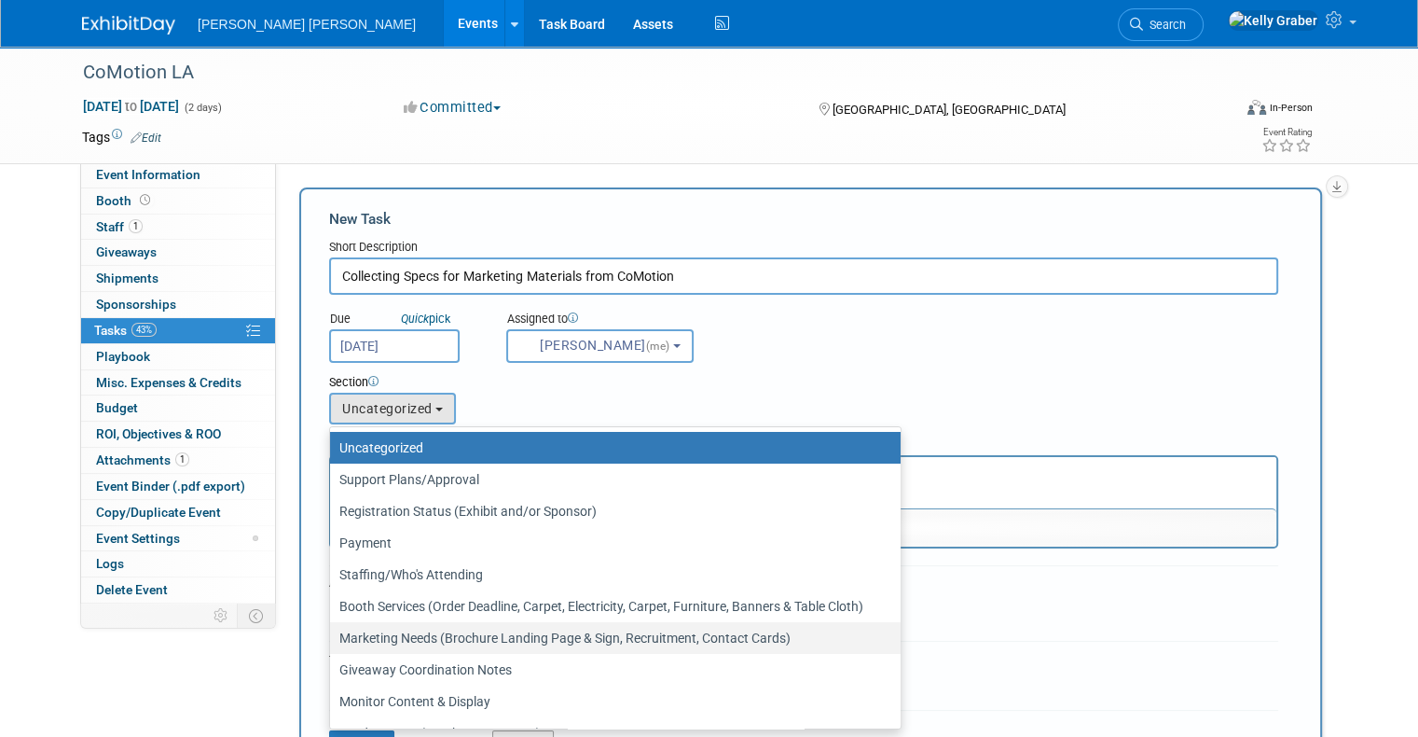
click at [390, 626] on label "Marketing Needs (Brochure Landing Page & Sign, Recruitment, Contact Cards)" at bounding box center [610, 638] width 543 height 24
click at [333, 632] on input "Marketing Needs (Brochure Landing Page & Sign, Recruitment, Contact Cards)" at bounding box center [327, 638] width 12 height 12
select select "11272999"
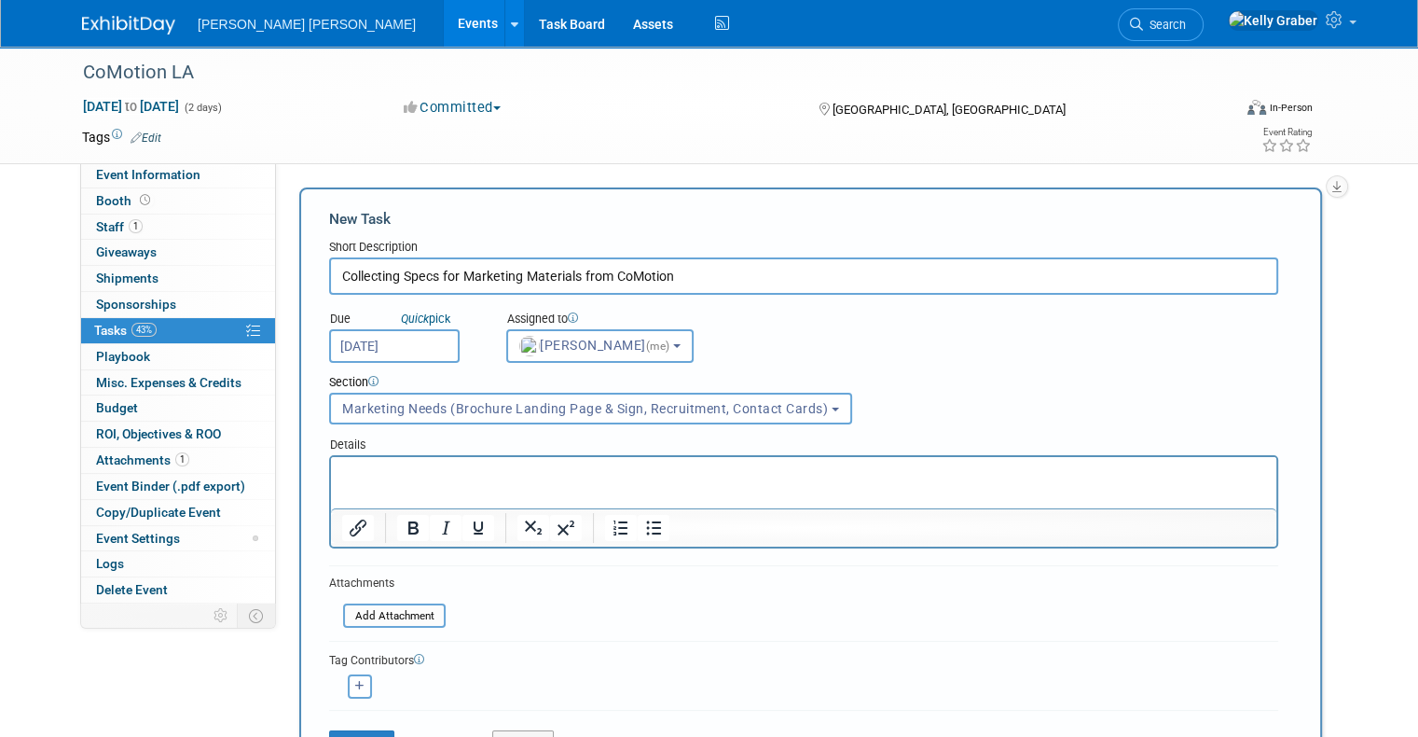
click at [401, 467] on p "Rich Text Area. Press ALT-0 for help." at bounding box center [804, 473] width 924 height 19
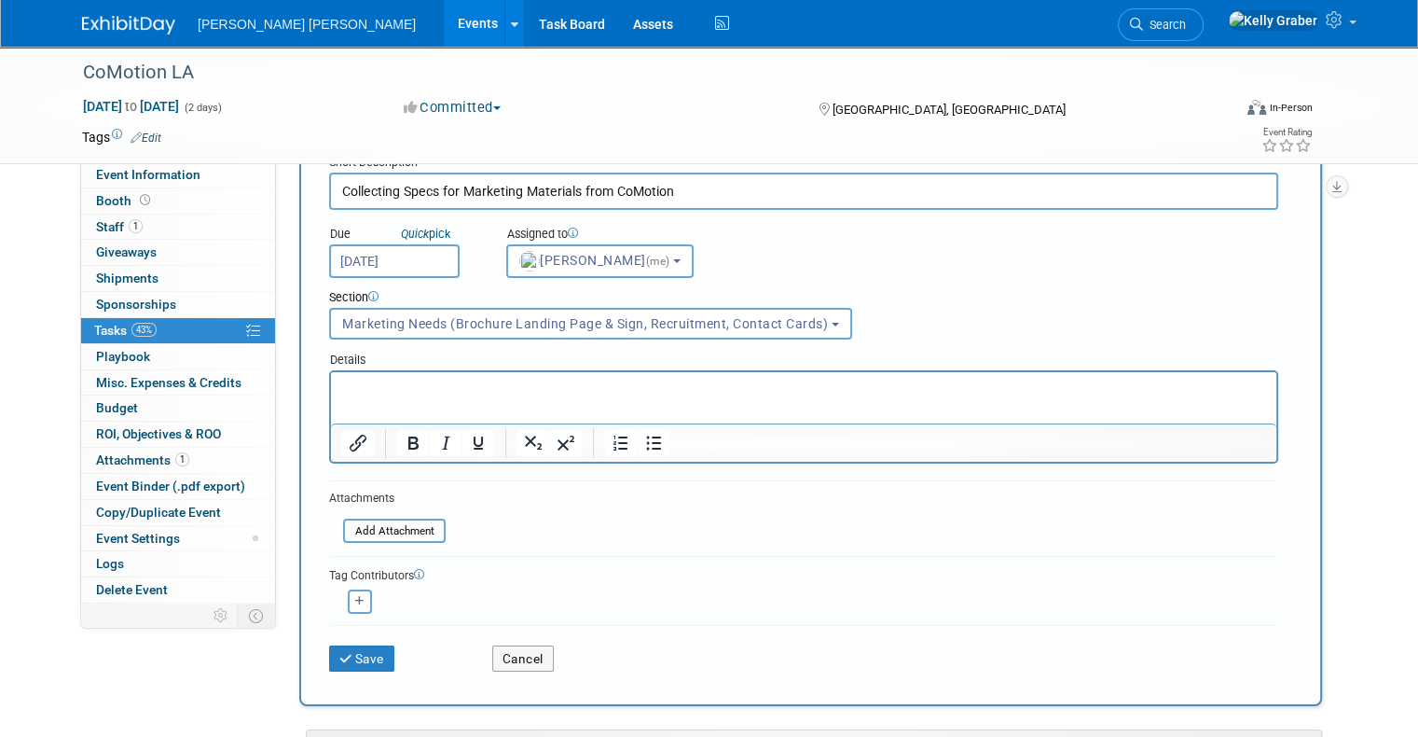
scroll to position [187, 0]
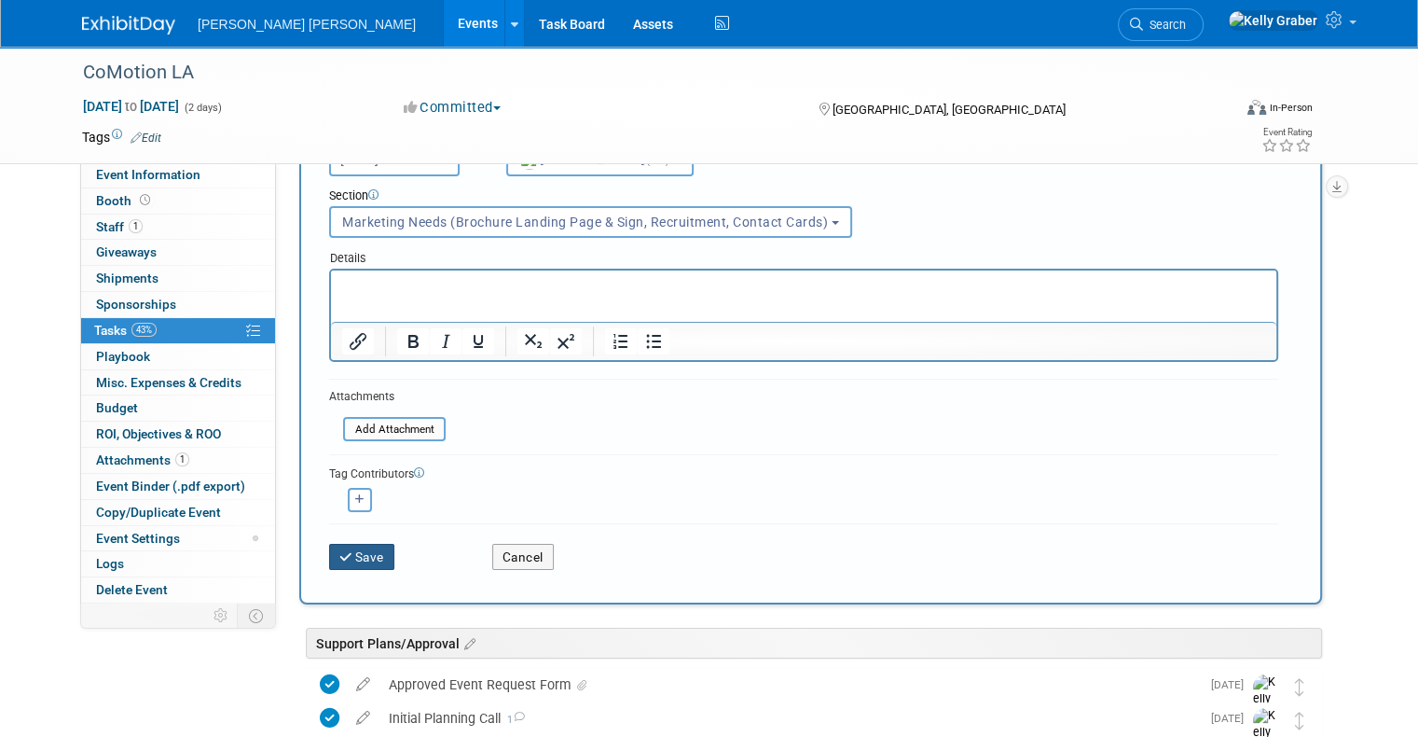
click at [341, 552] on button "Save" at bounding box center [361, 557] width 65 height 26
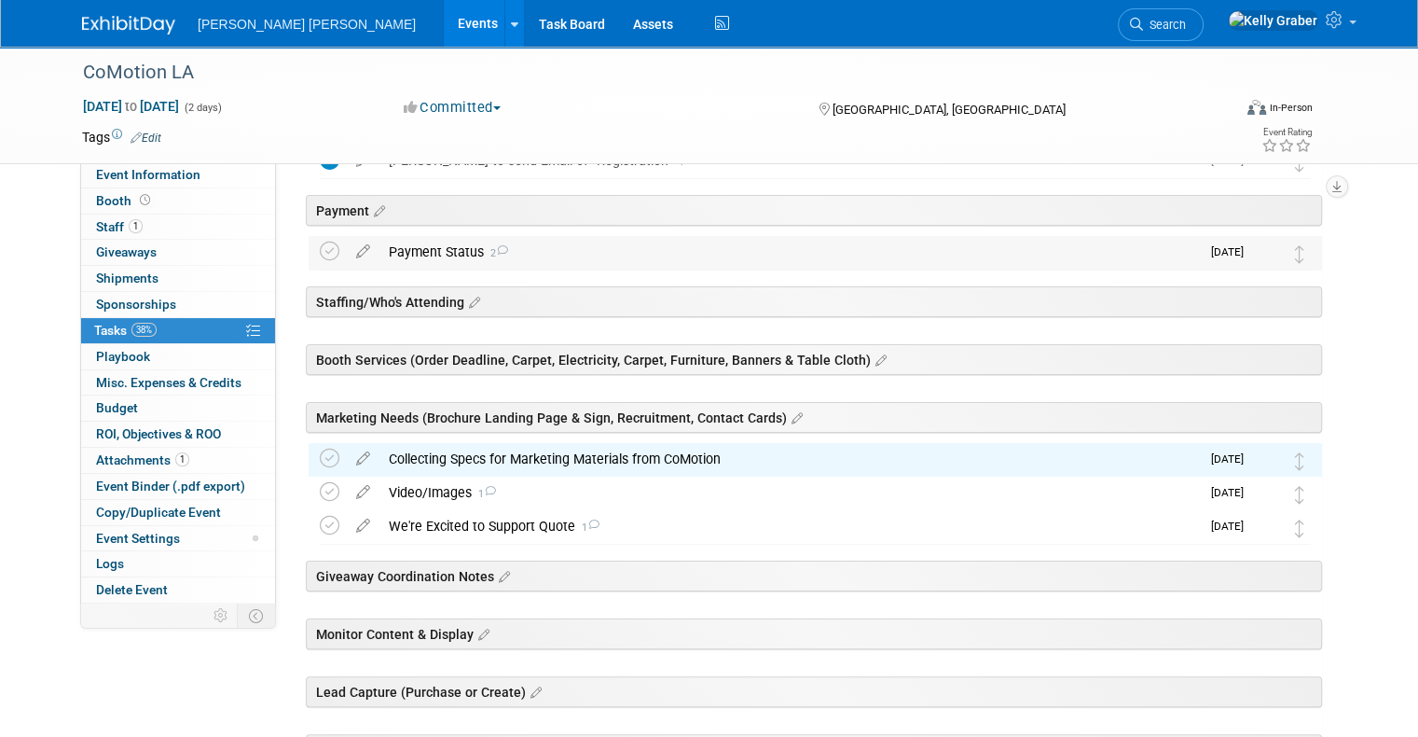
scroll to position [280, 0]
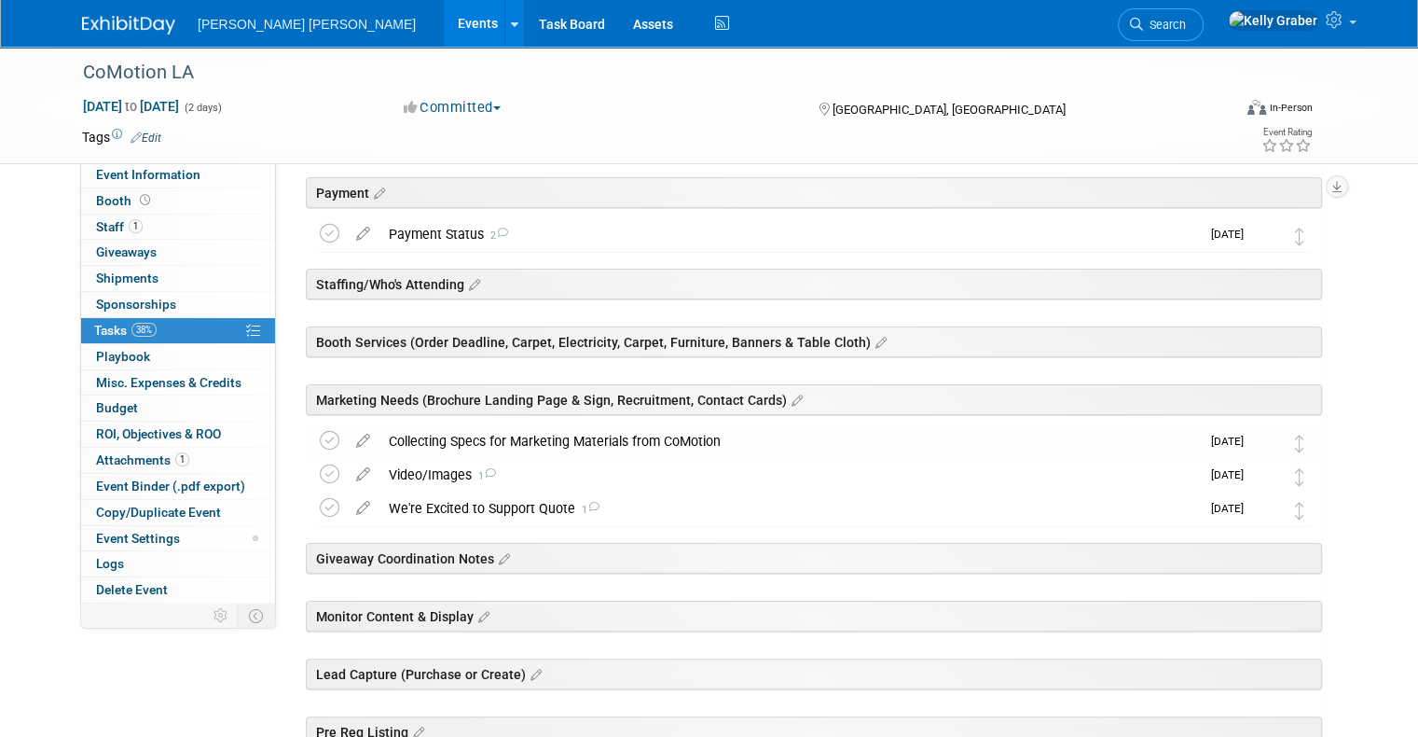
click at [485, 445] on div "Collecting Specs for Marketing Materials from CoMotion" at bounding box center [790, 441] width 821 height 32
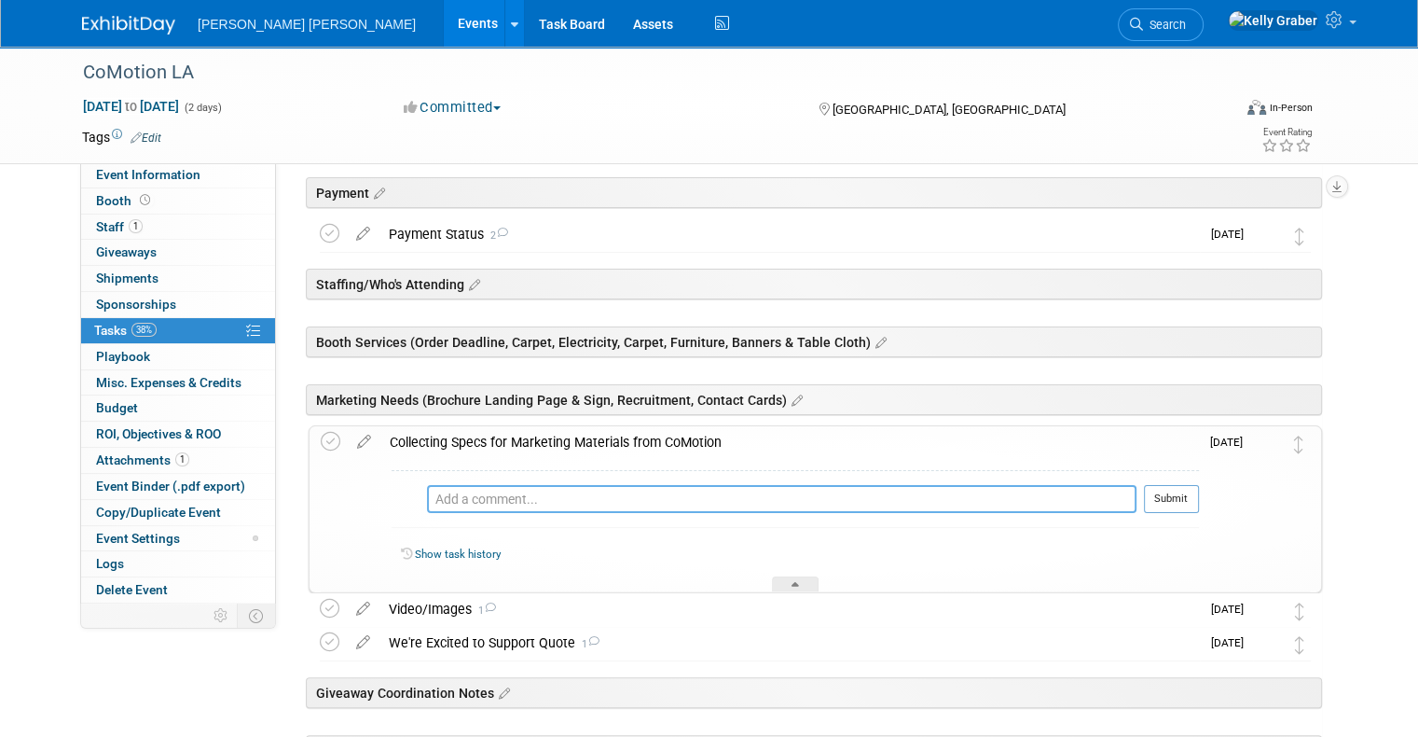
click at [512, 502] on textarea at bounding box center [782, 499] width 710 height 28
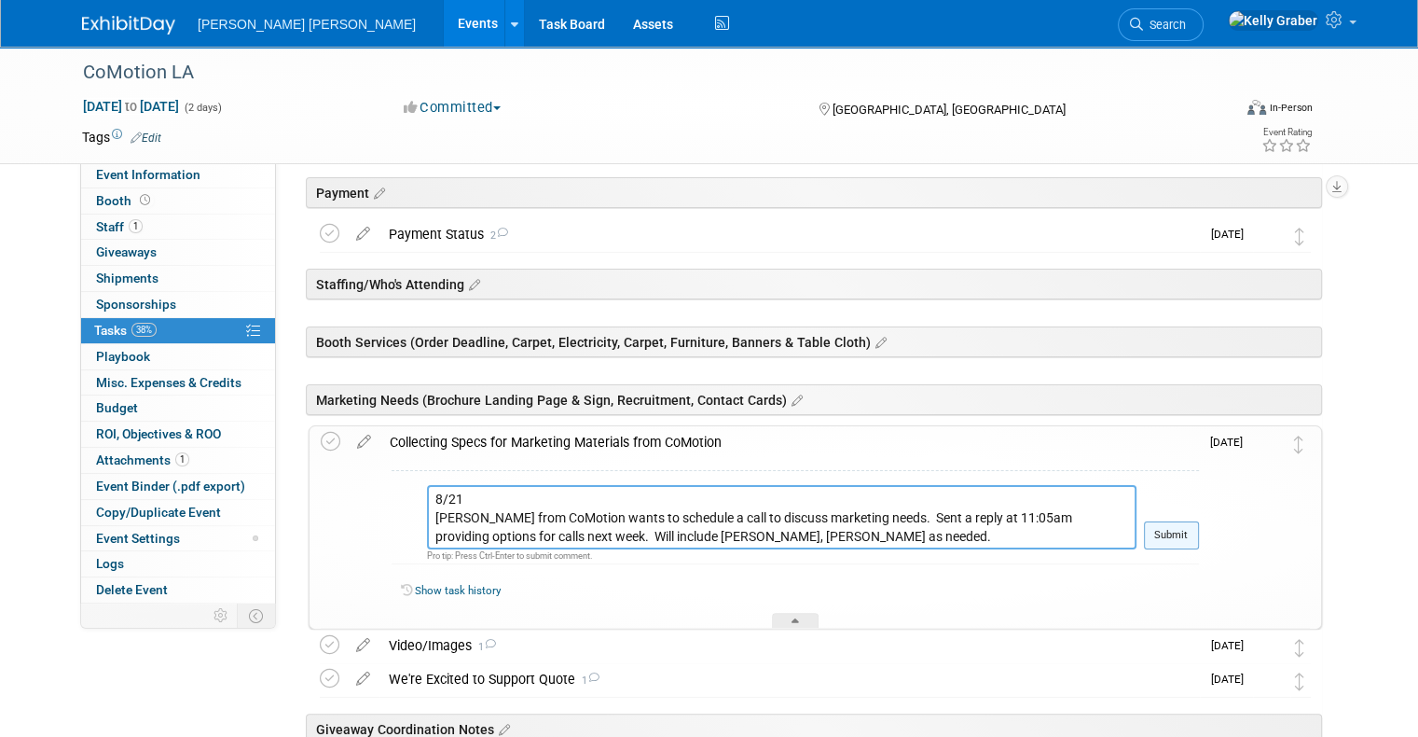
type textarea "8/21 Jake from CoMotion wants to schedule a call to discuss marketing needs. Se…"
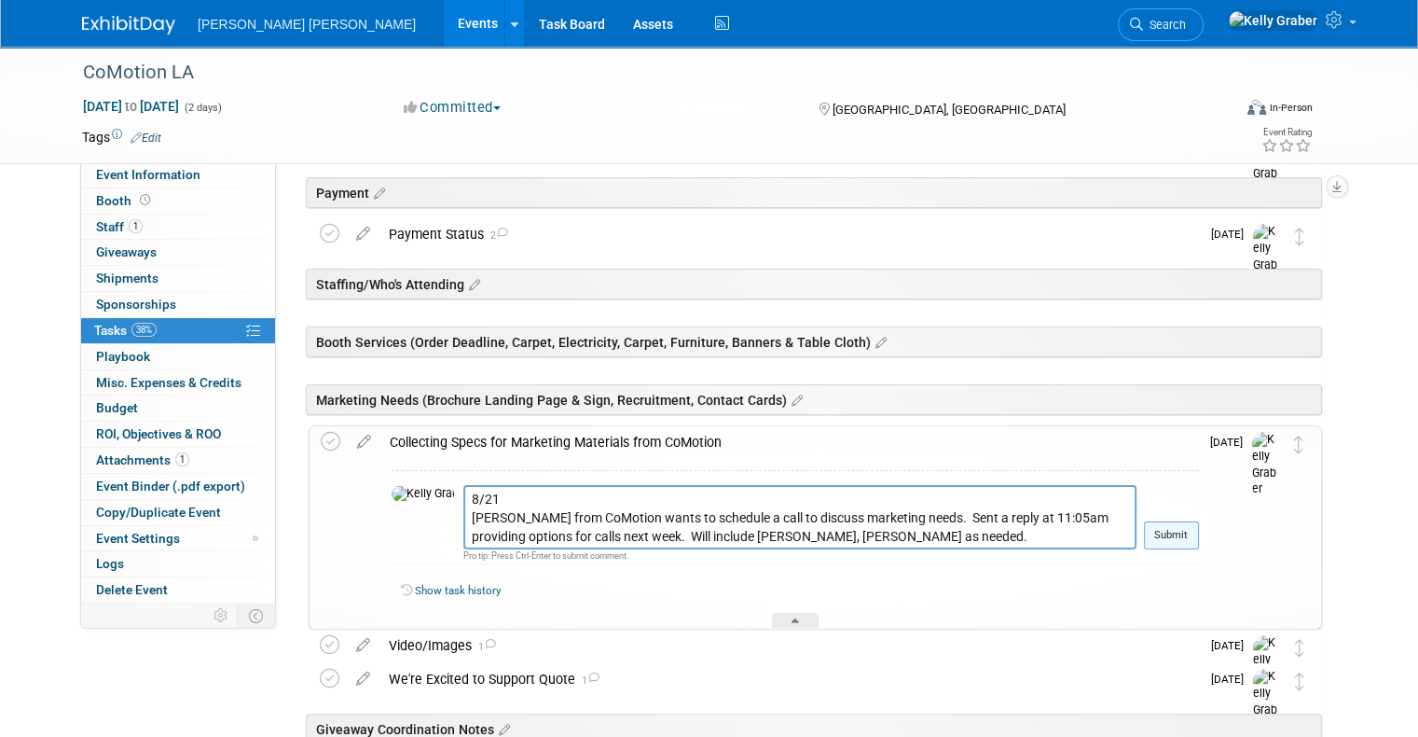
click at [1182, 535] on button "Submit" at bounding box center [1171, 535] width 55 height 28
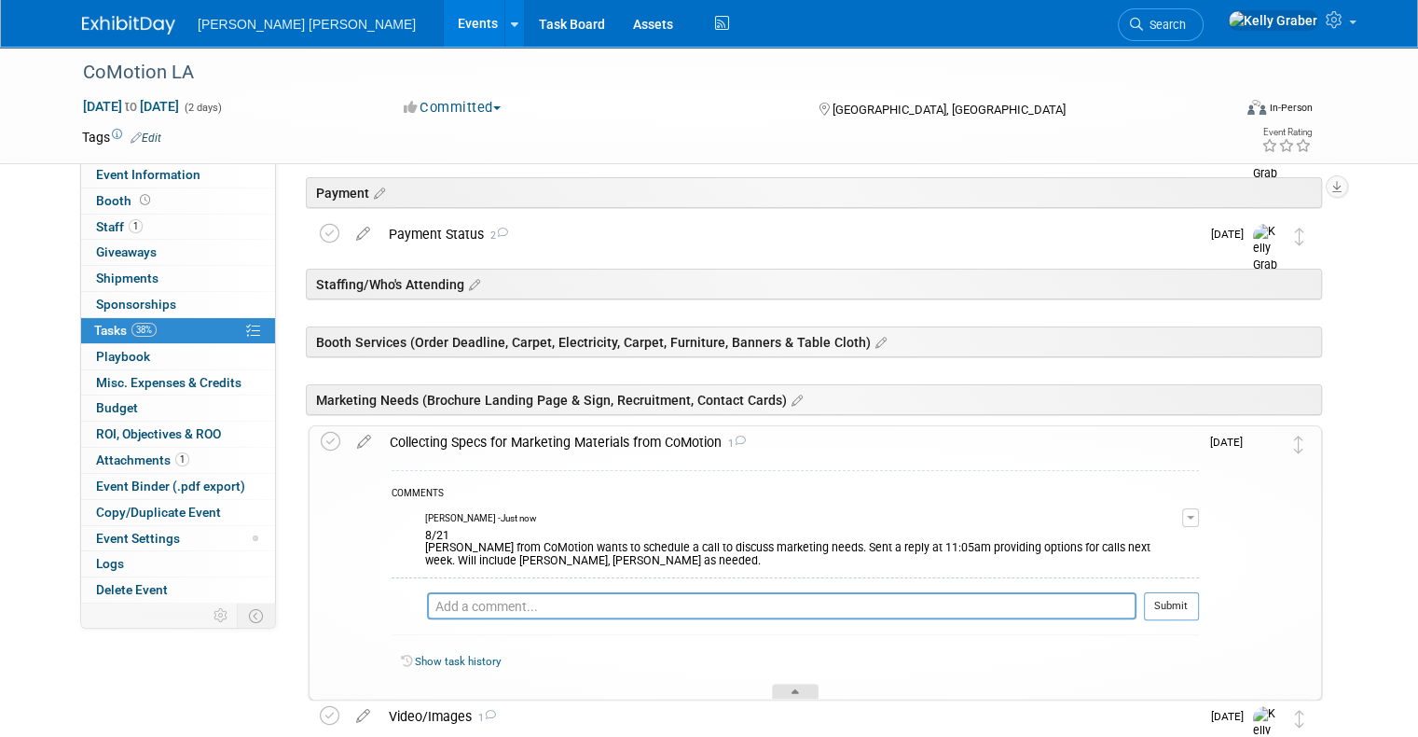
click at [797, 689] on icon at bounding box center [795, 694] width 7 height 11
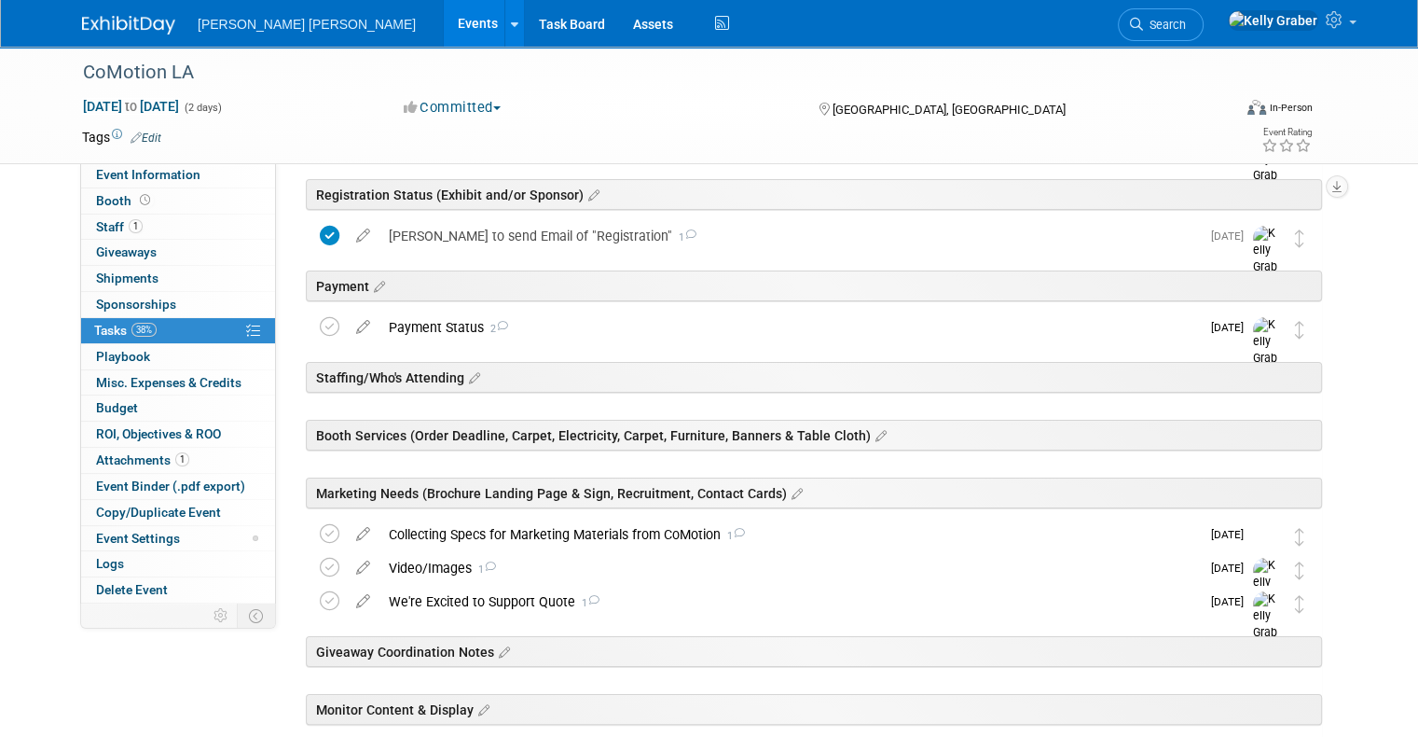
scroll to position [0, 0]
